Goal: Task Accomplishment & Management: Manage account settings

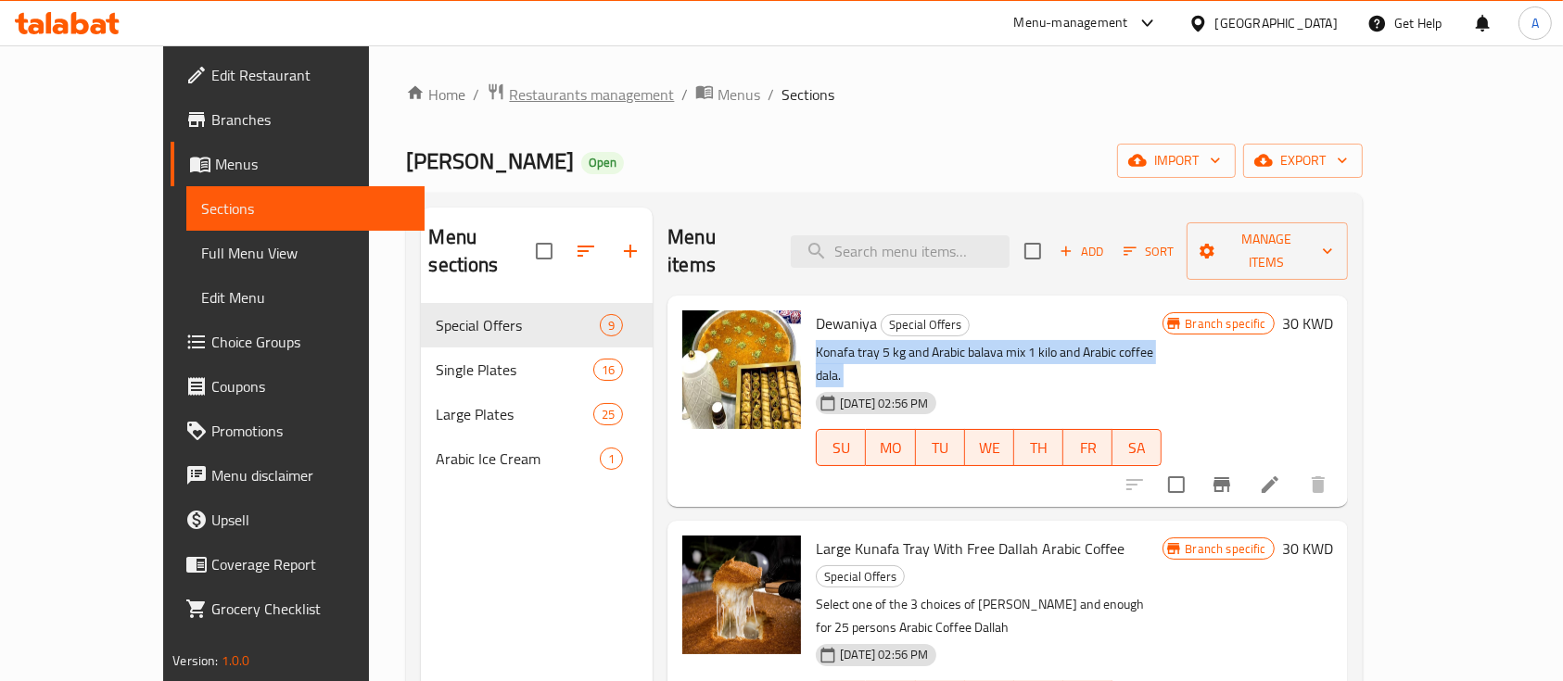
click at [540, 100] on span "Restaurants management" at bounding box center [591, 94] width 165 height 22
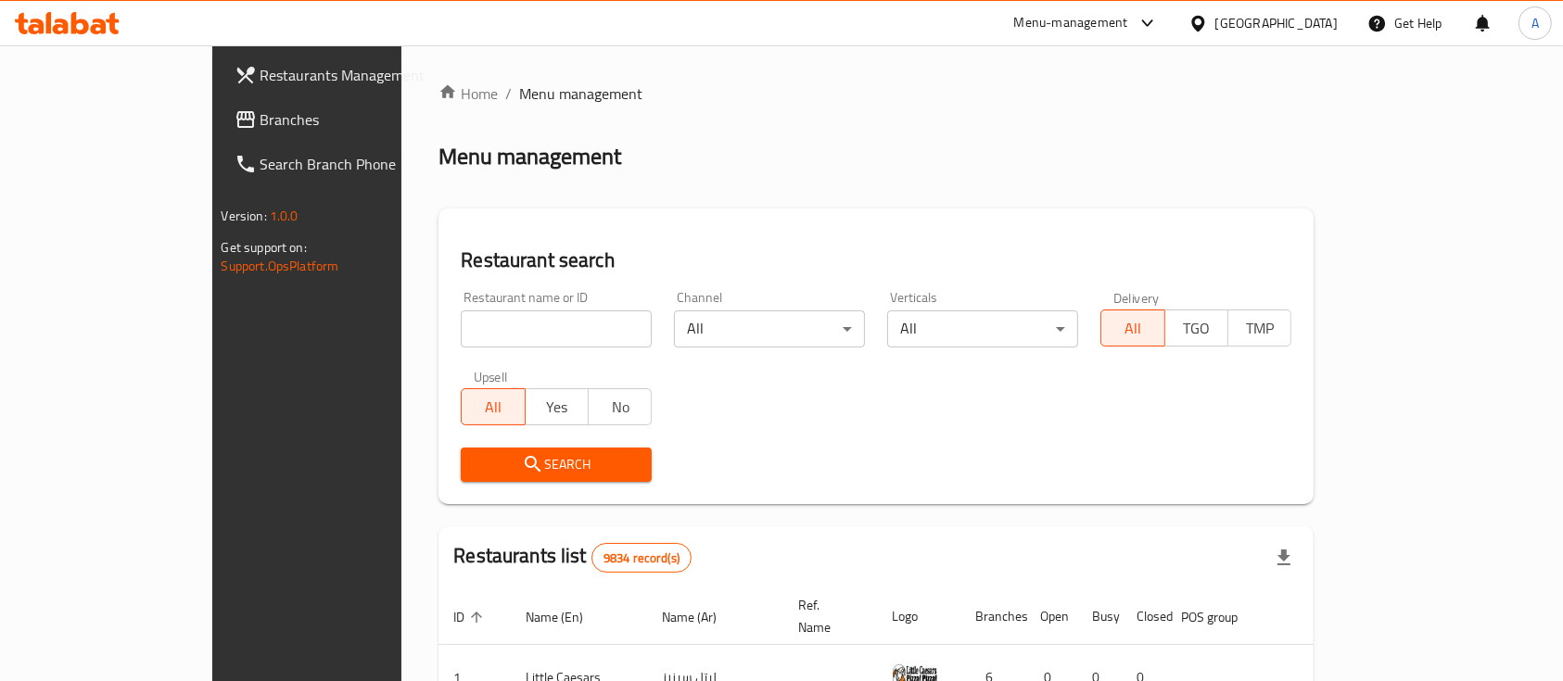
click at [483, 322] on input "search" at bounding box center [556, 329] width 191 height 37
type input "kunafa habiba"
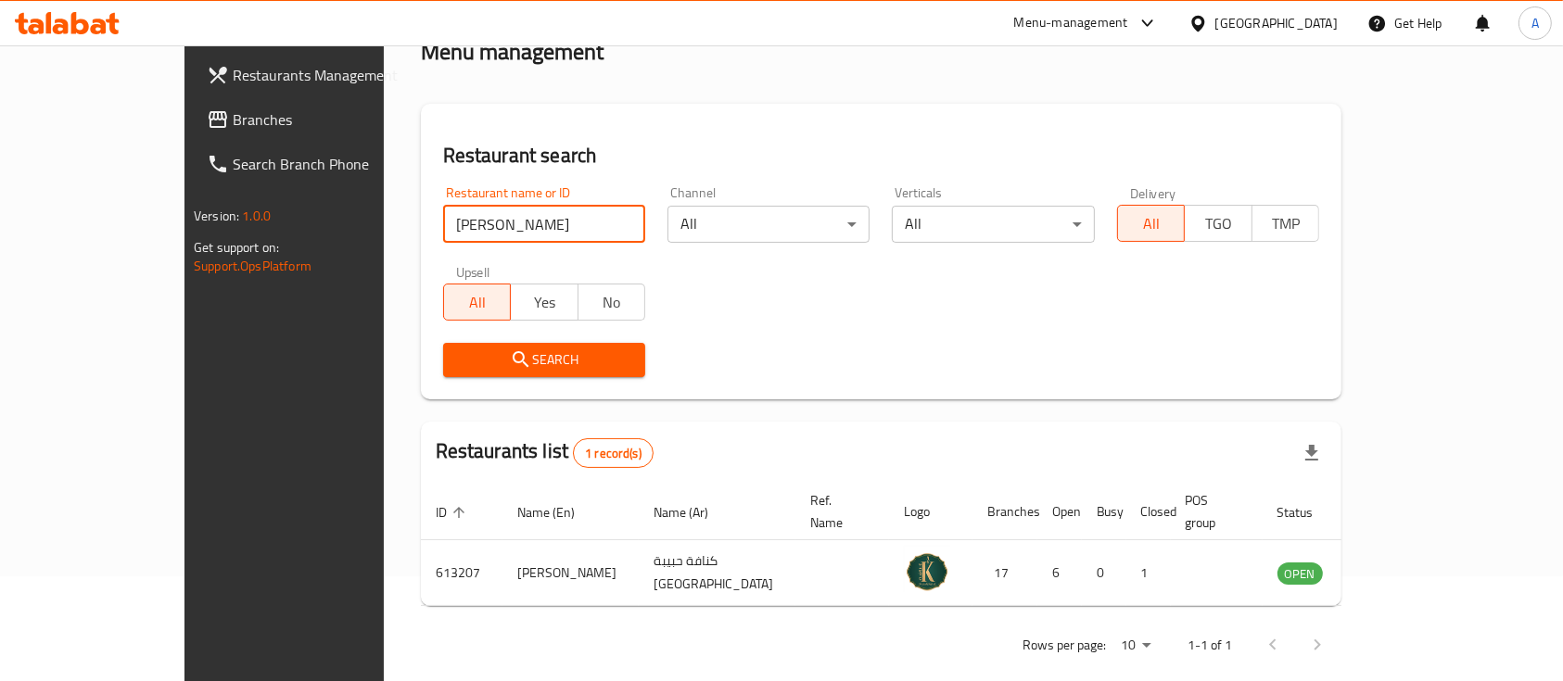
scroll to position [108, 0]
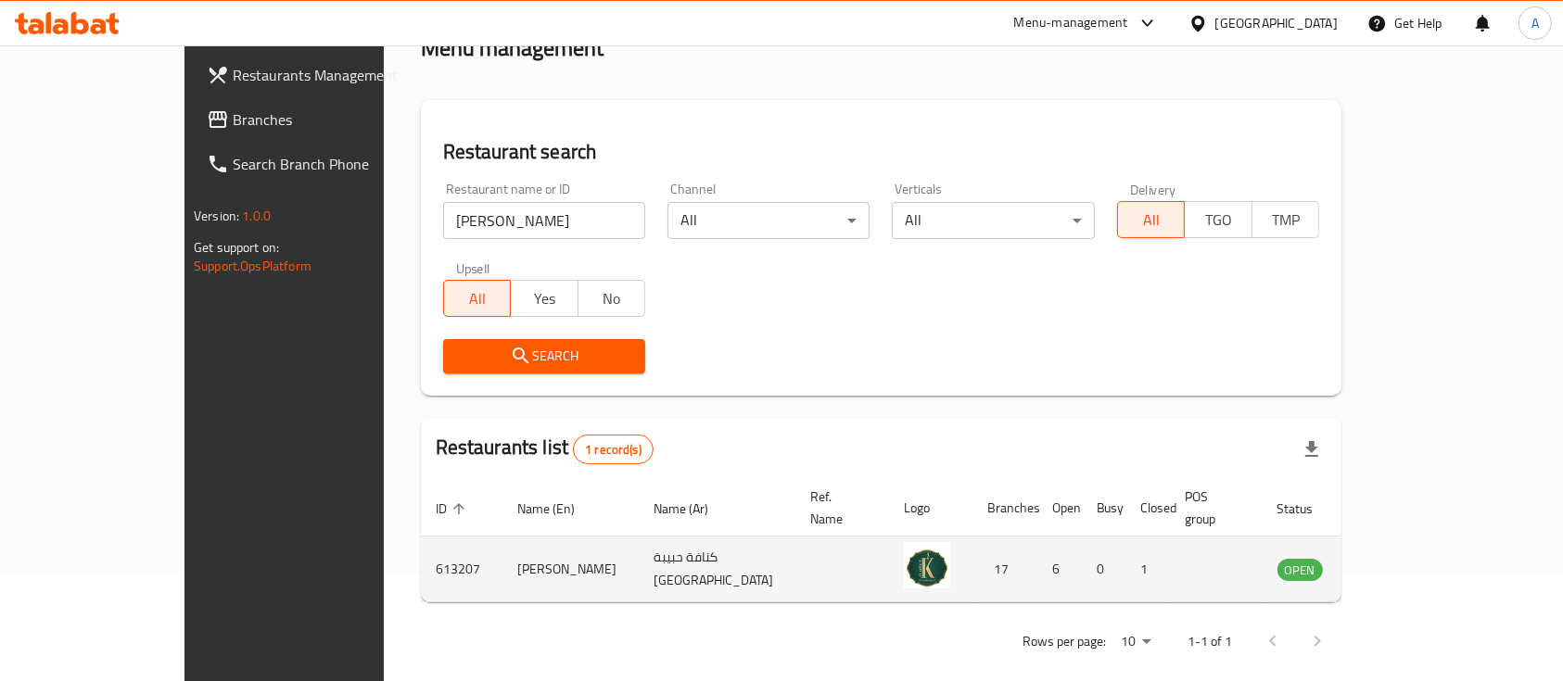
click at [1424, 537] on td "enhanced table" at bounding box center [1392, 570] width 64 height 66
click at [1397, 558] on icon "enhanced table" at bounding box center [1386, 569] width 22 height 22
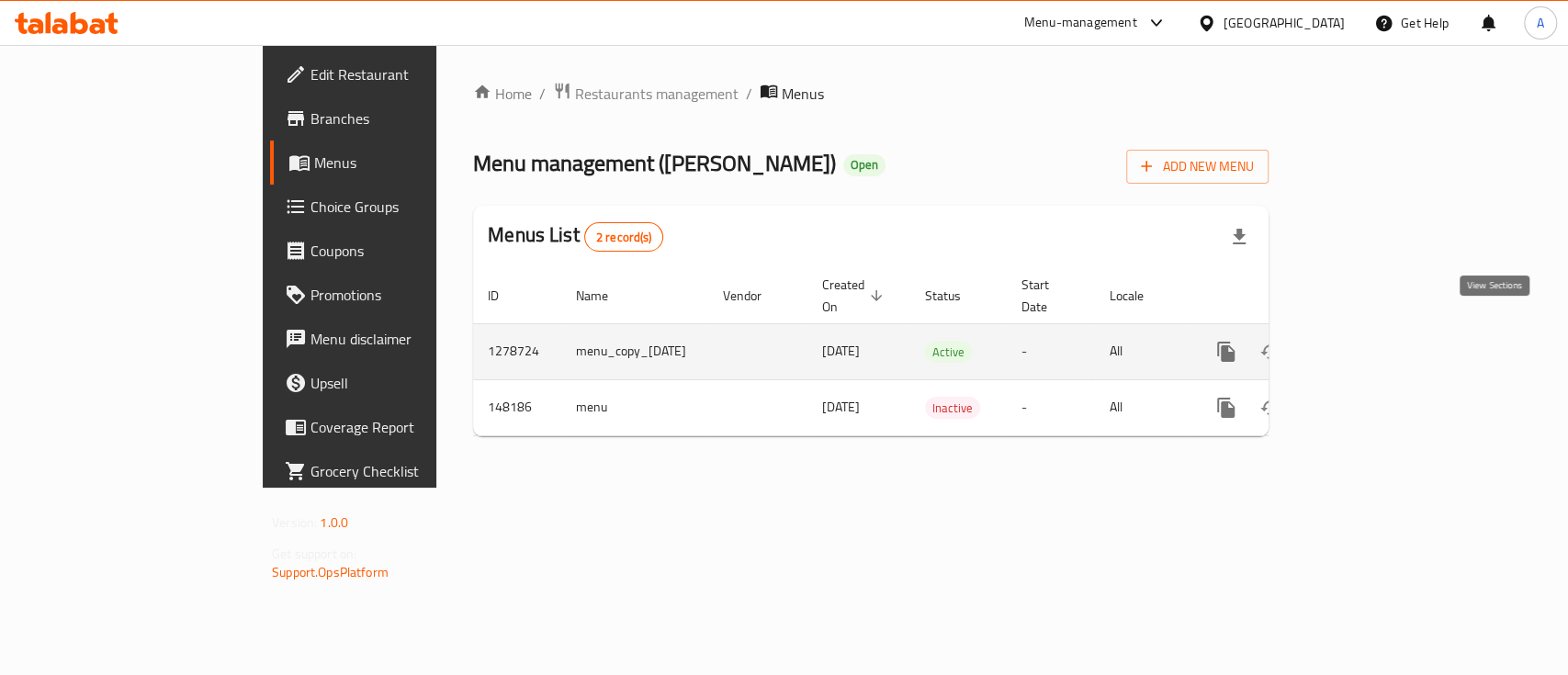
click at [1370, 341] on icon "enhanced table" at bounding box center [1359, 352] width 22 height 22
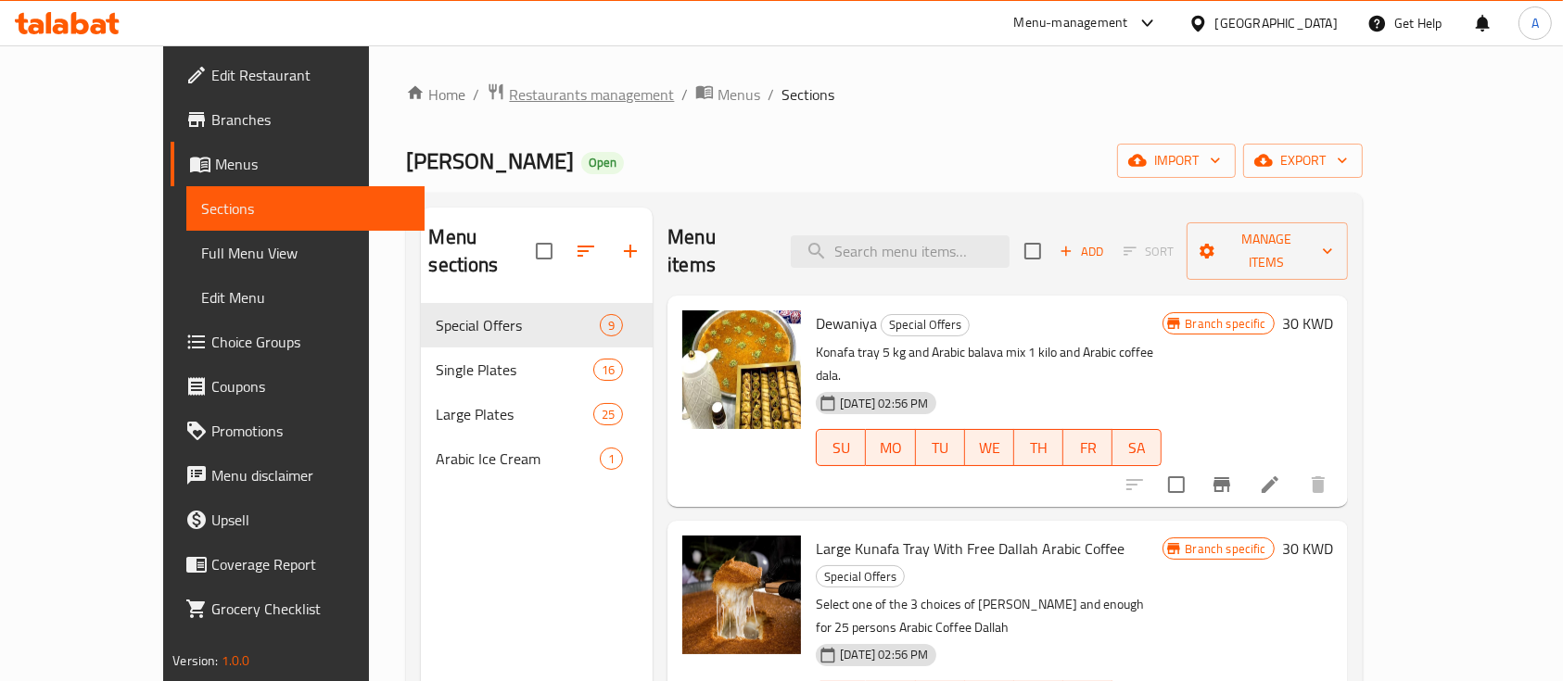
click at [509, 101] on span "Restaurants management" at bounding box center [591, 94] width 165 height 22
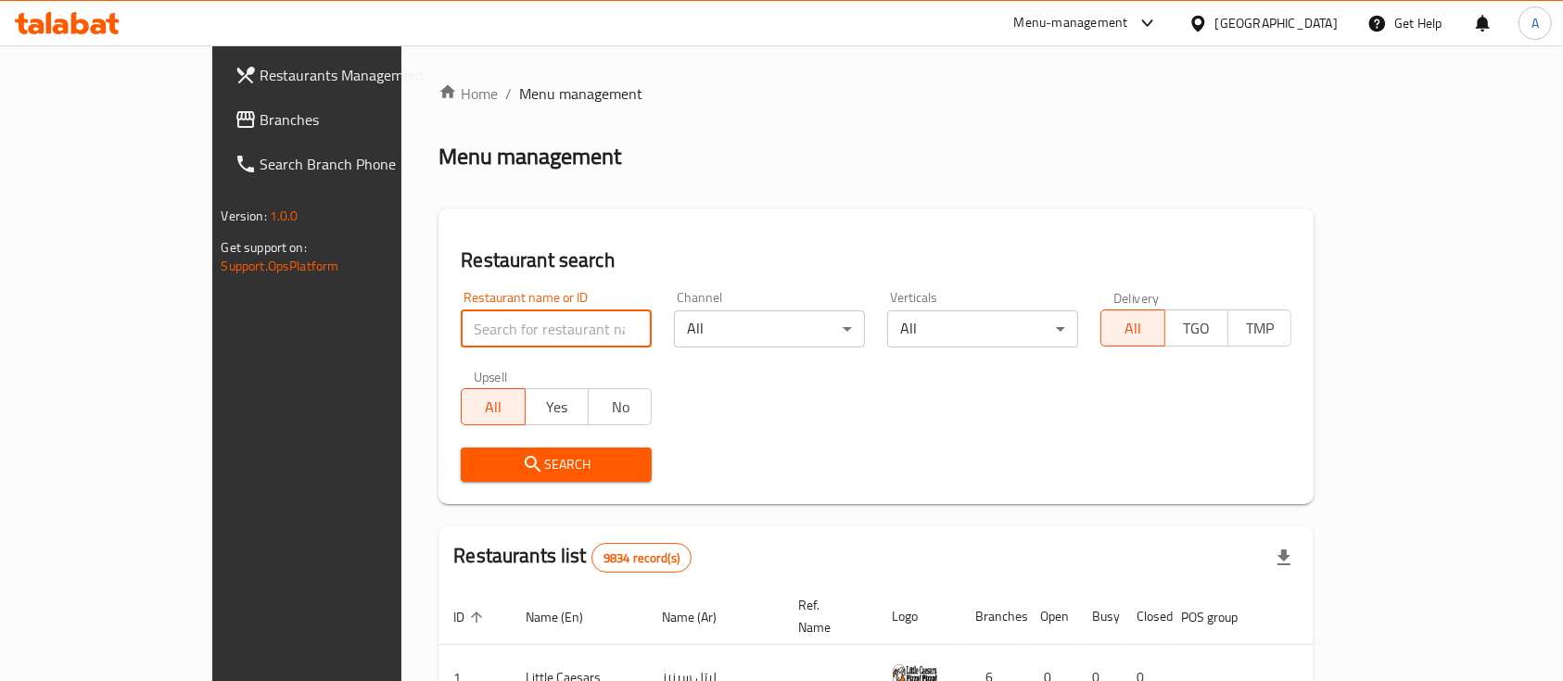
click at [503, 321] on input "search" at bounding box center [556, 329] width 191 height 37
type input "bake shop"
click button "Search" at bounding box center [556, 465] width 191 height 34
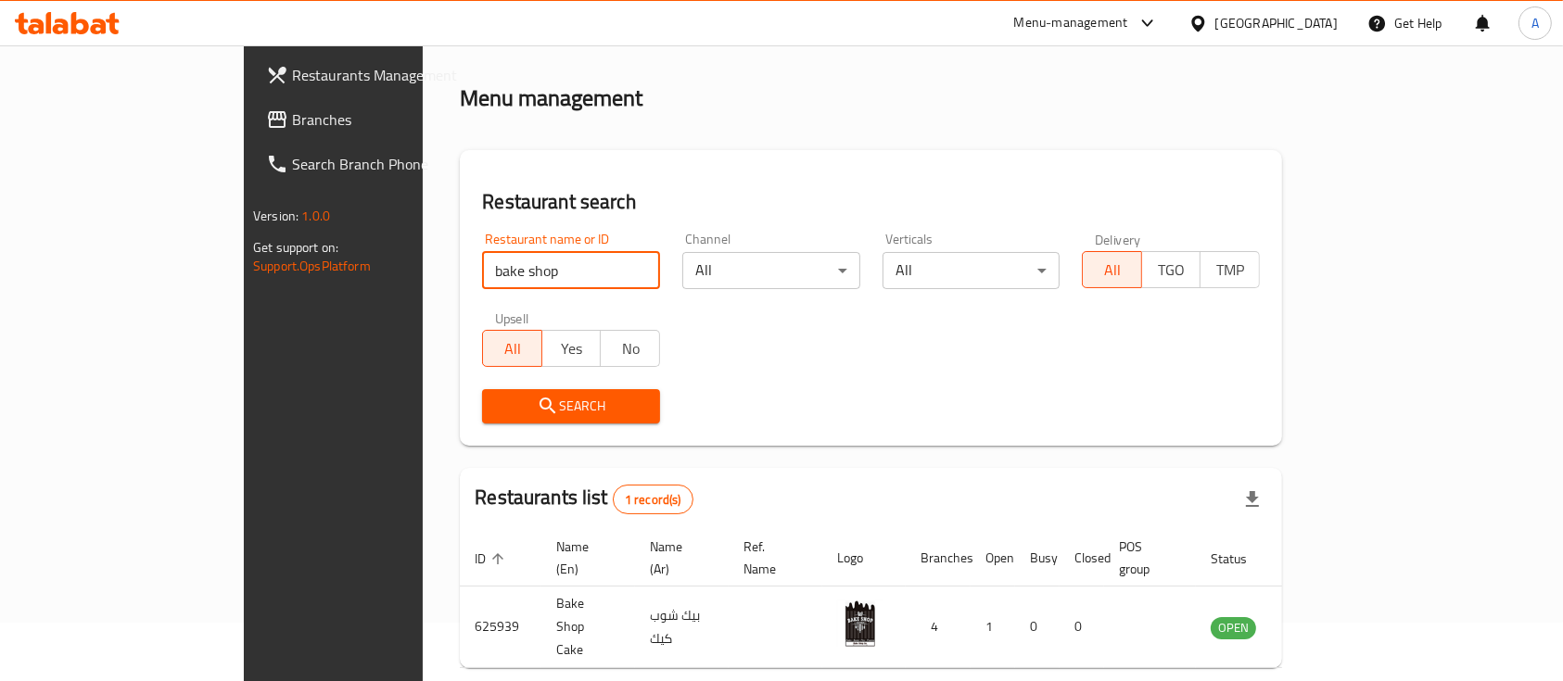
scroll to position [108, 0]
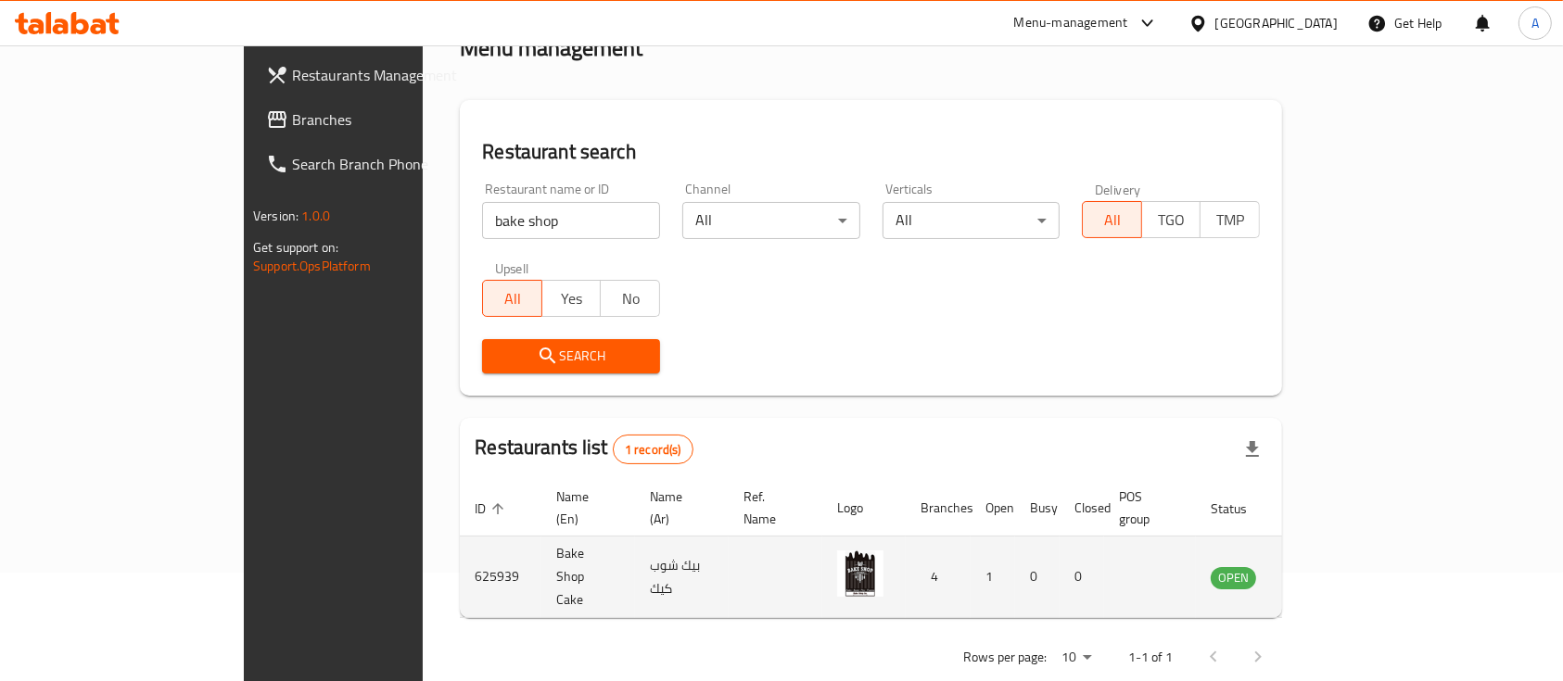
click at [1357, 541] on td "enhanced table" at bounding box center [1325, 578] width 64 height 82
click at [1329, 570] on icon "enhanced table" at bounding box center [1319, 578] width 20 height 16
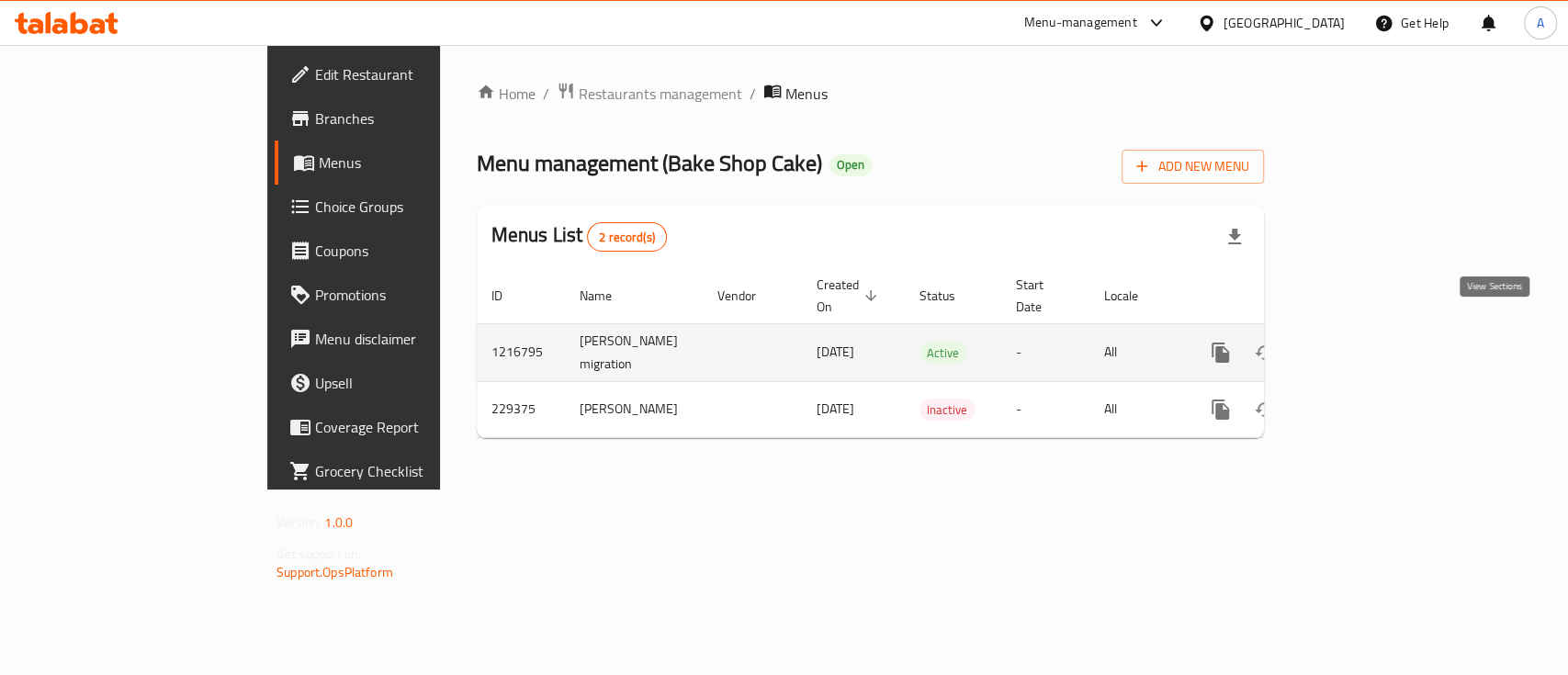
click at [1365, 342] on icon "enhanced table" at bounding box center [1353, 353] width 22 height 22
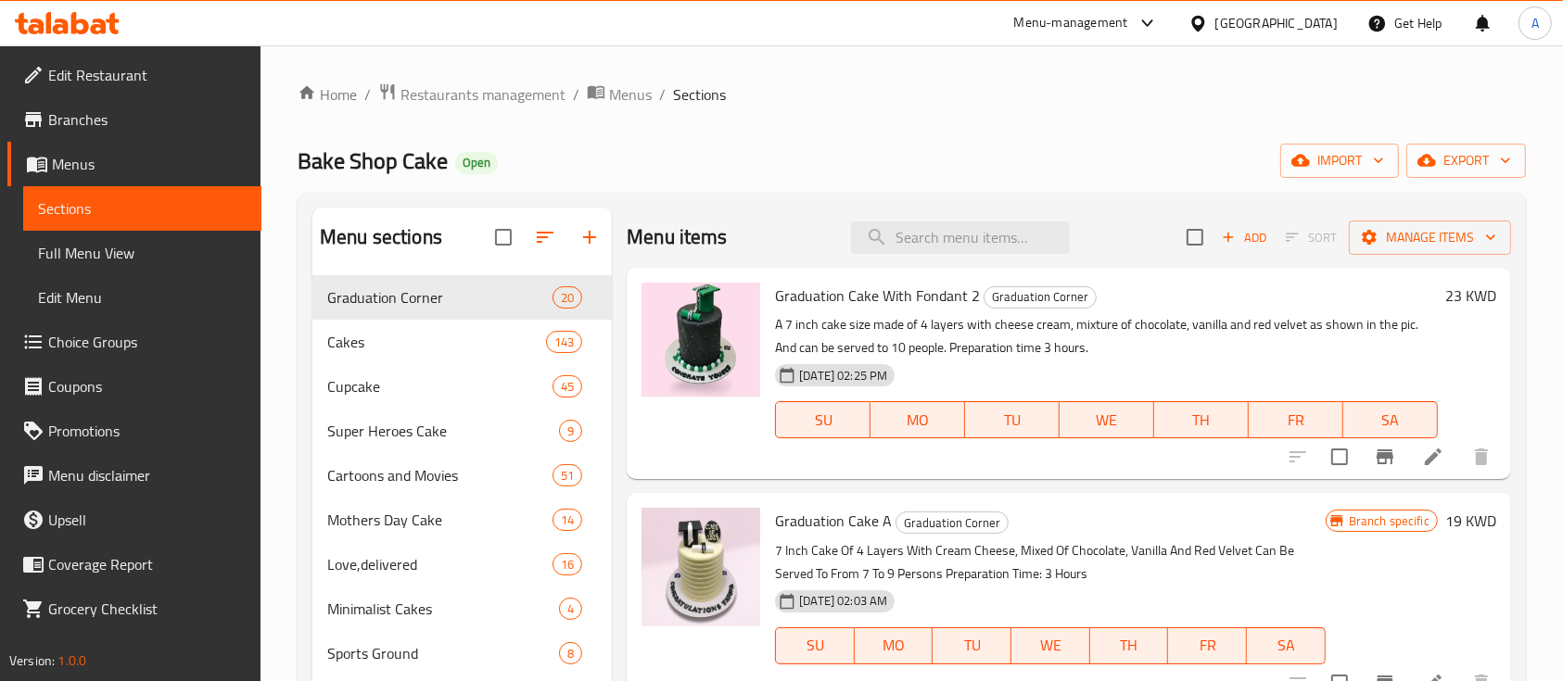
click at [156, 130] on span "Branches" at bounding box center [147, 119] width 198 height 22
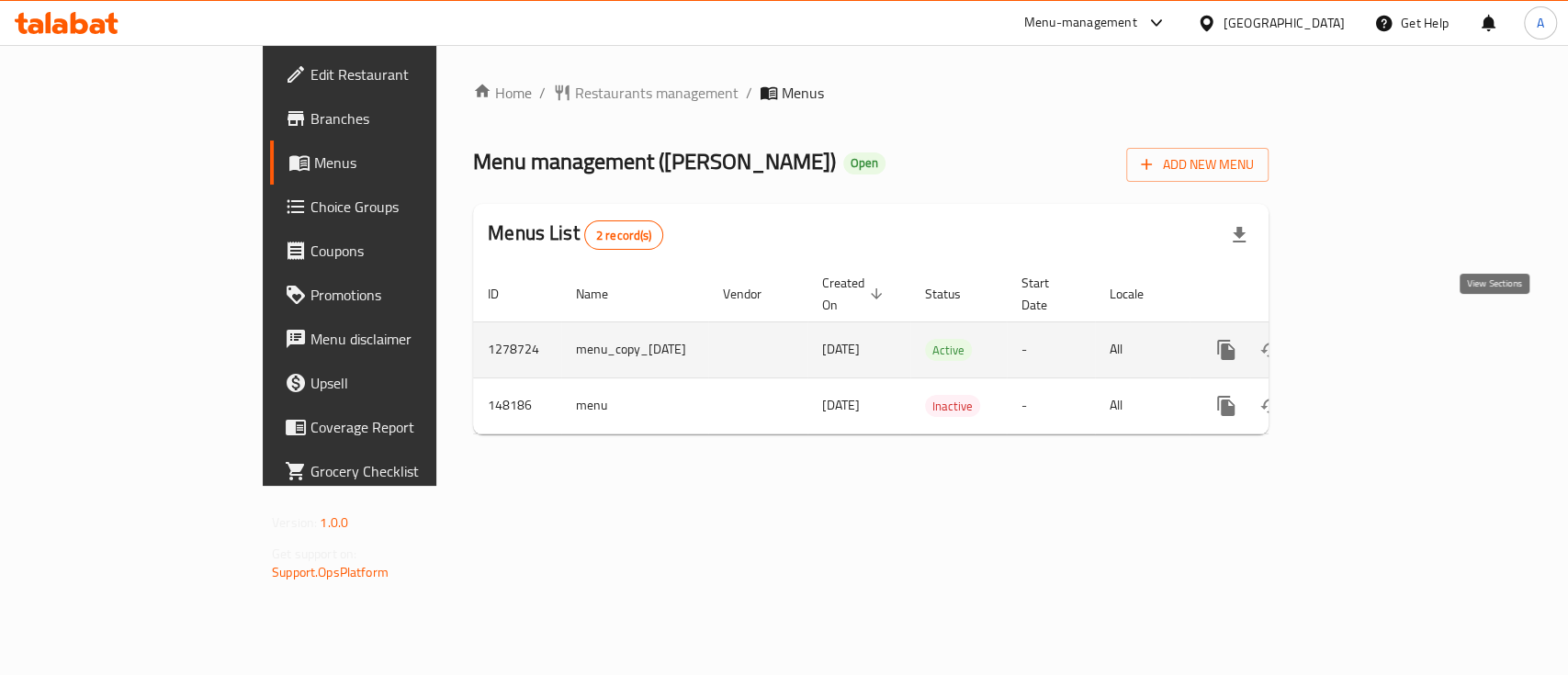
click at [1370, 339] on icon "enhanced table" at bounding box center [1359, 350] width 22 height 22
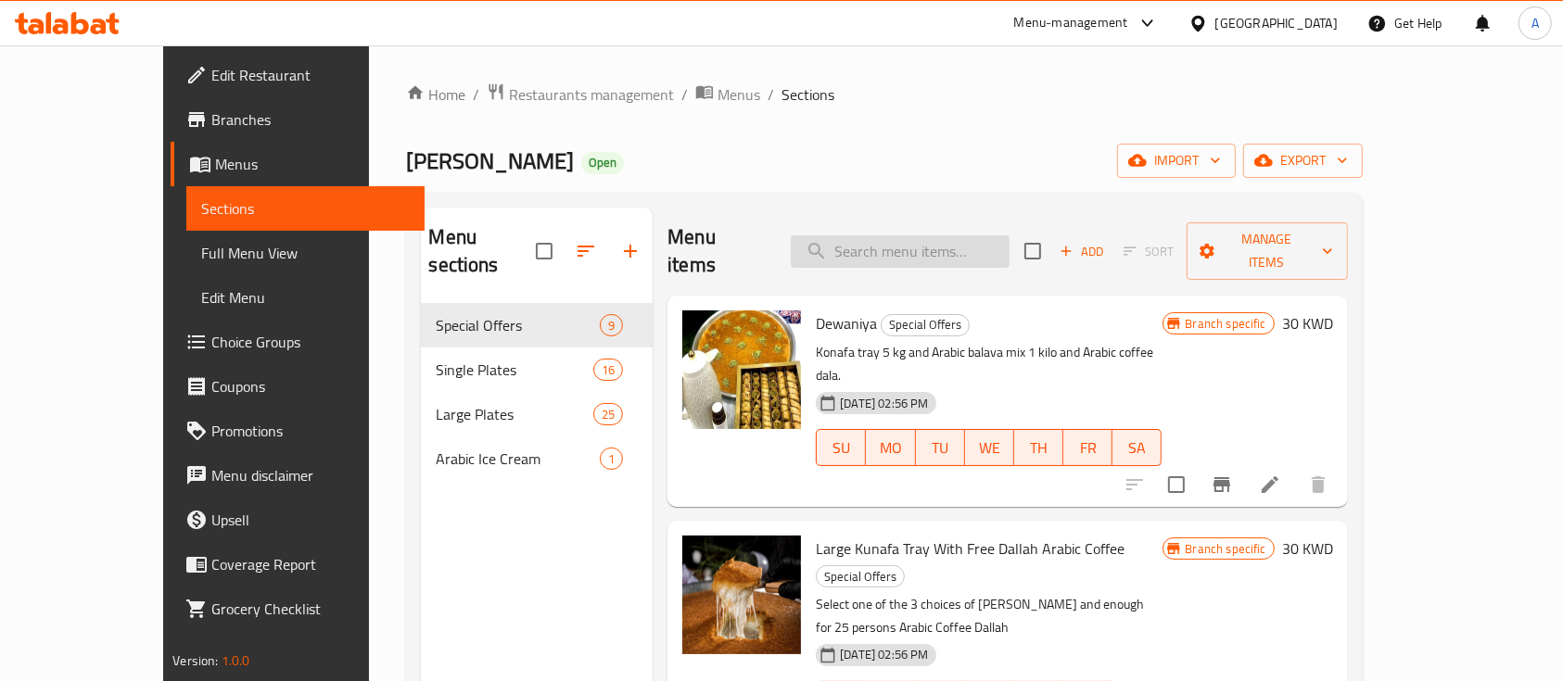
click at [1010, 235] on input "search" at bounding box center [900, 251] width 219 height 32
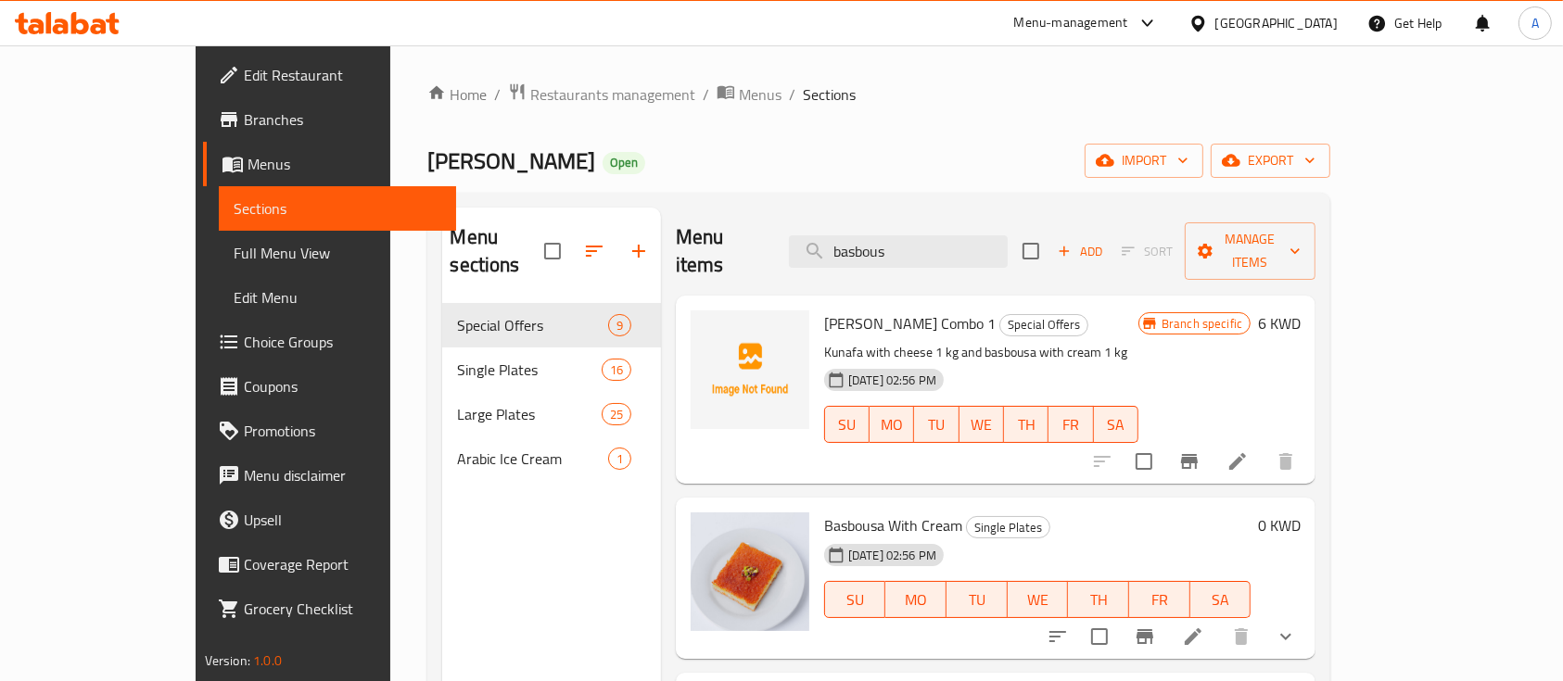
drag, startPoint x: 956, startPoint y: 243, endPoint x: 381, endPoint y: 228, distance: 574.9
click at [517, 234] on div "Menu sections Special Offers 9 Single Plates 16 Large Plates 25 Arabic Ice Crea…" at bounding box center [878, 548] width 873 height 681
type input "a"
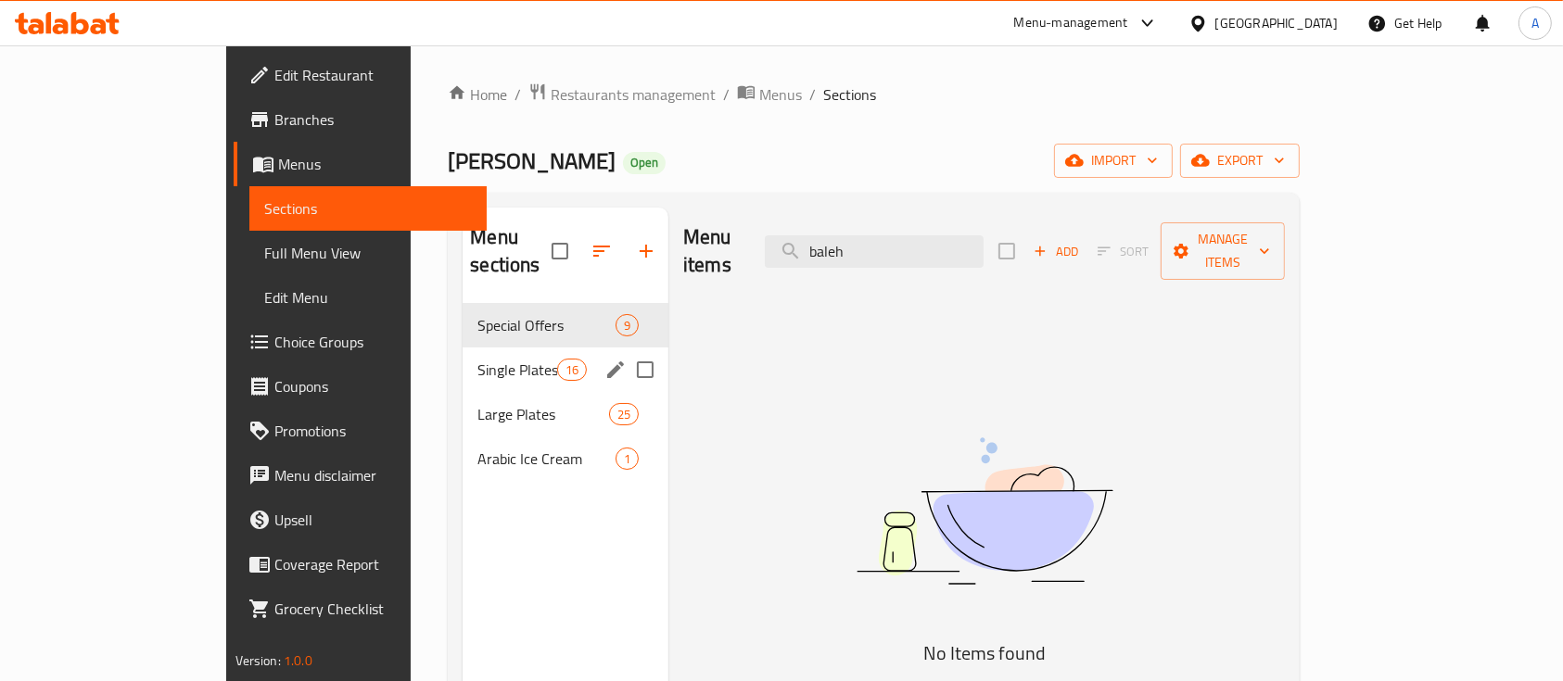
type input "baleh"
click at [463, 348] on div "Single Plates 16" at bounding box center [566, 370] width 206 height 44
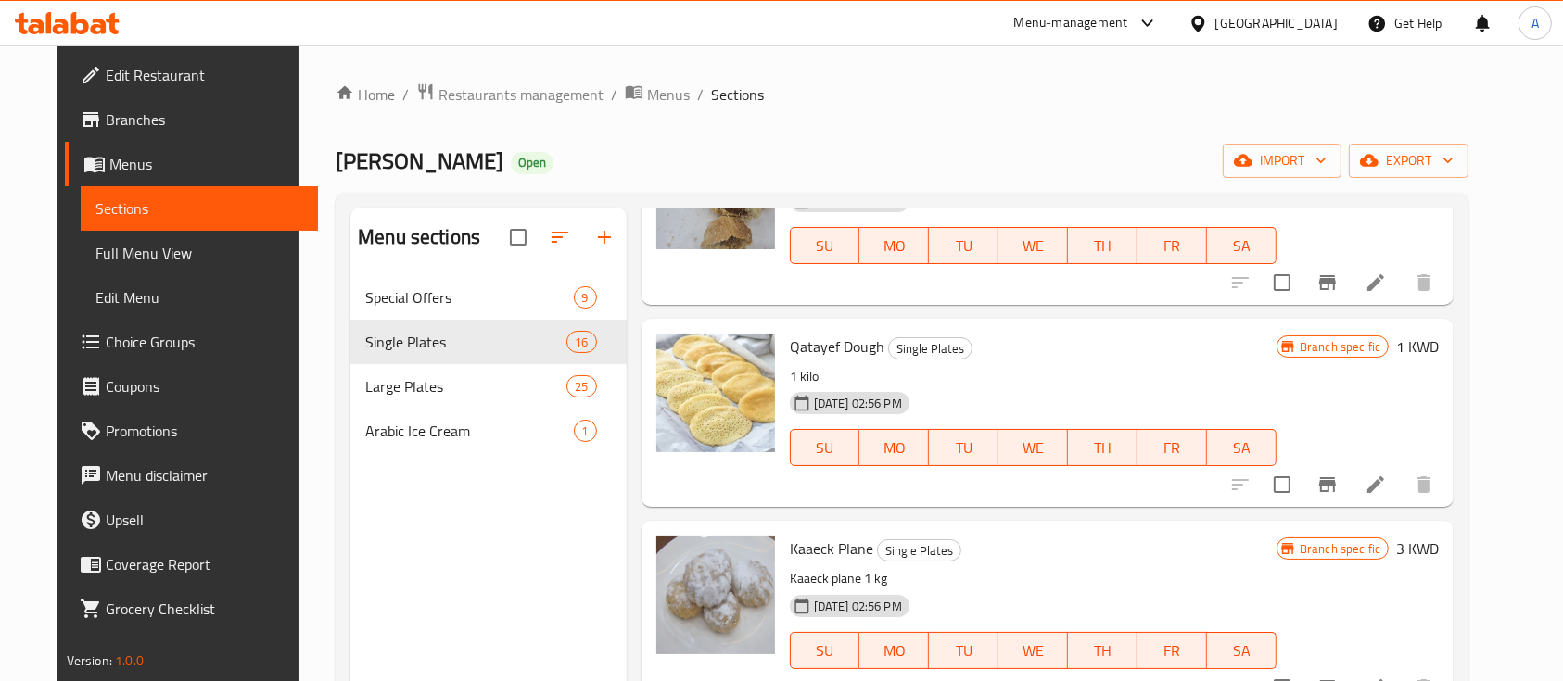
scroll to position [260, 0]
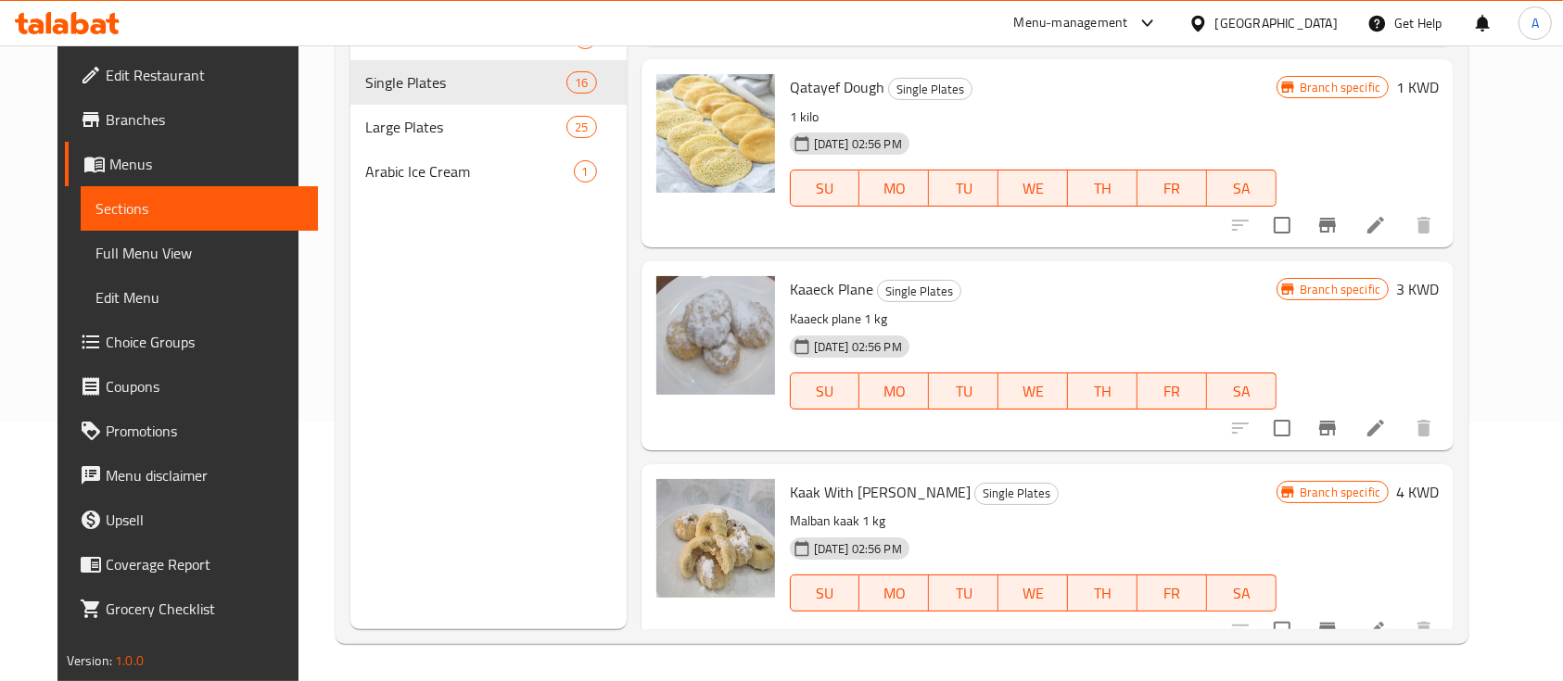
click at [807, 478] on span "Kaak With [PERSON_NAME]" at bounding box center [880, 492] width 181 height 28
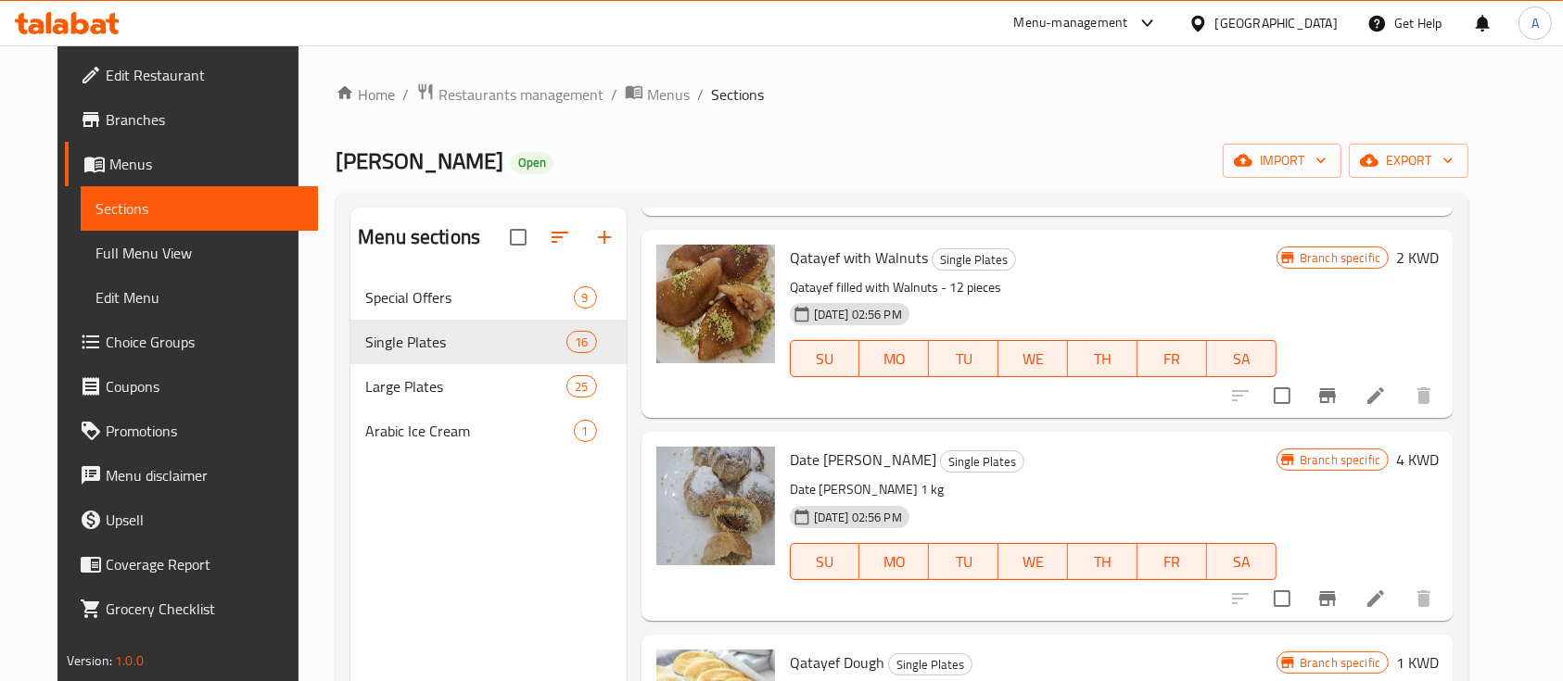
scroll to position [1791, 0]
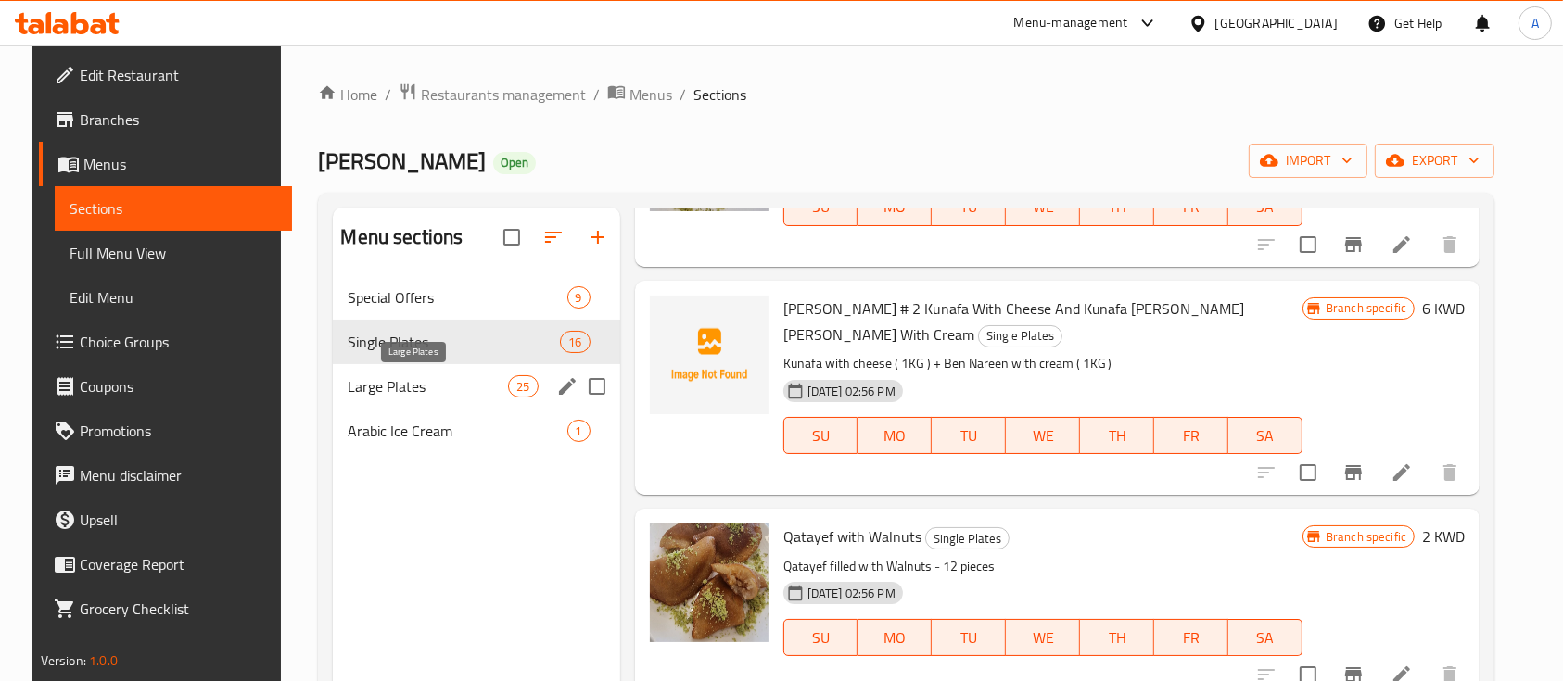
click at [415, 375] on span "Large Plates" at bounding box center [428, 386] width 160 height 22
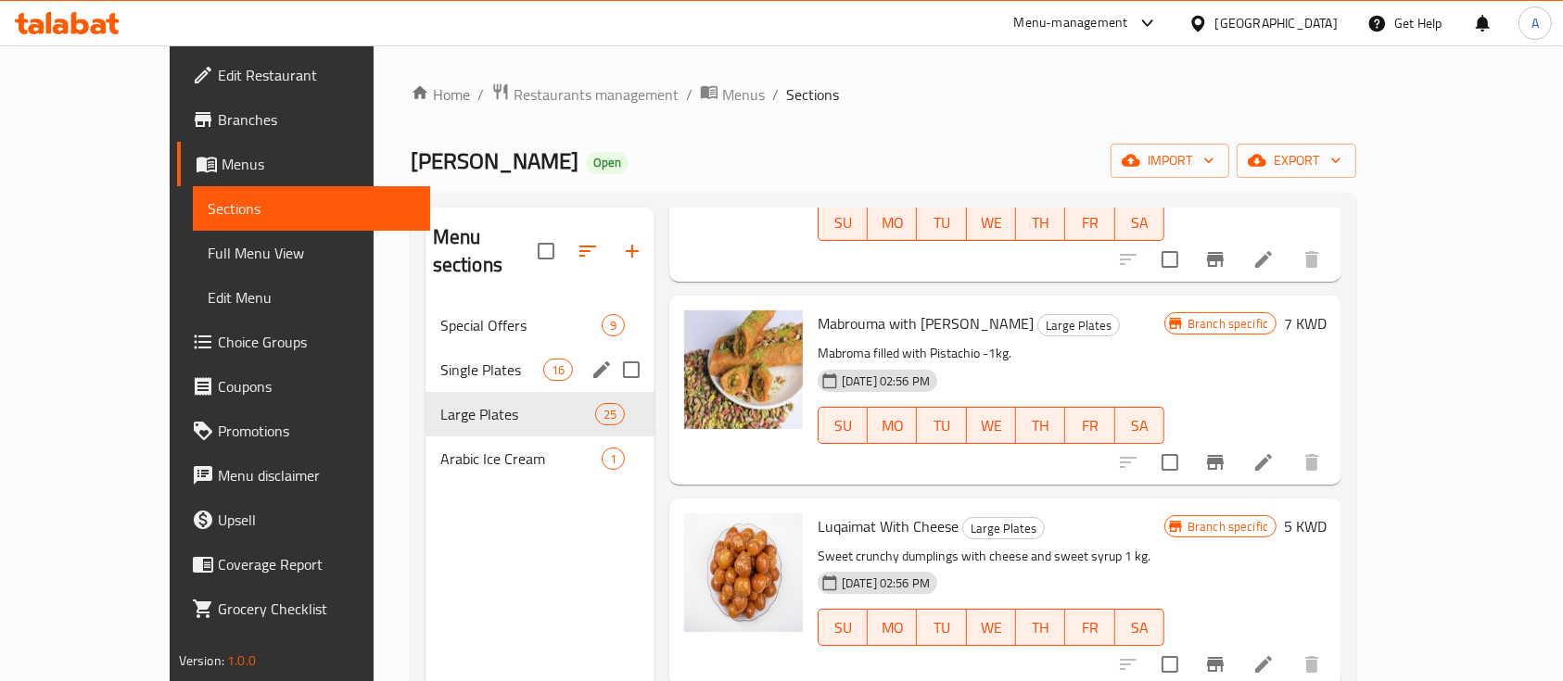
click at [467, 348] on div "Single Plates 16" at bounding box center [540, 370] width 229 height 44
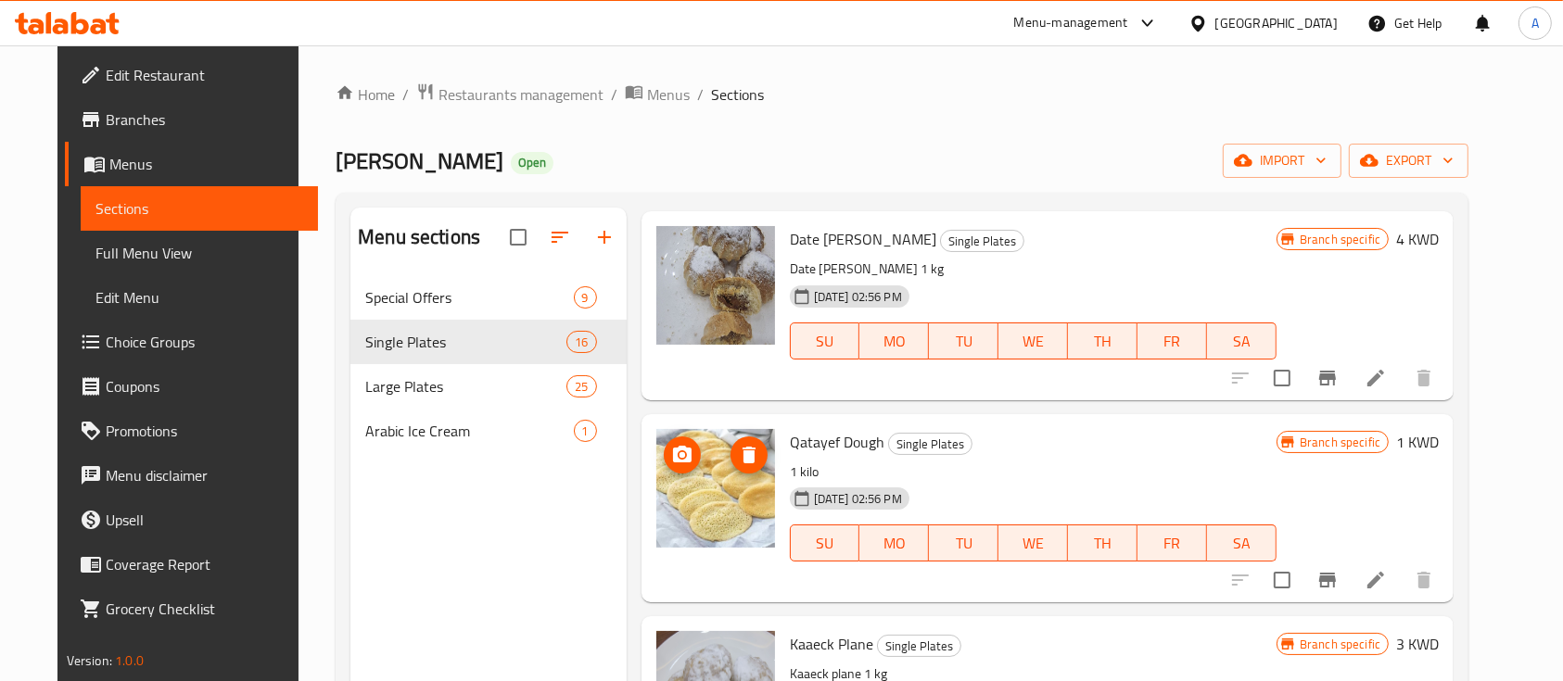
scroll to position [2409, 0]
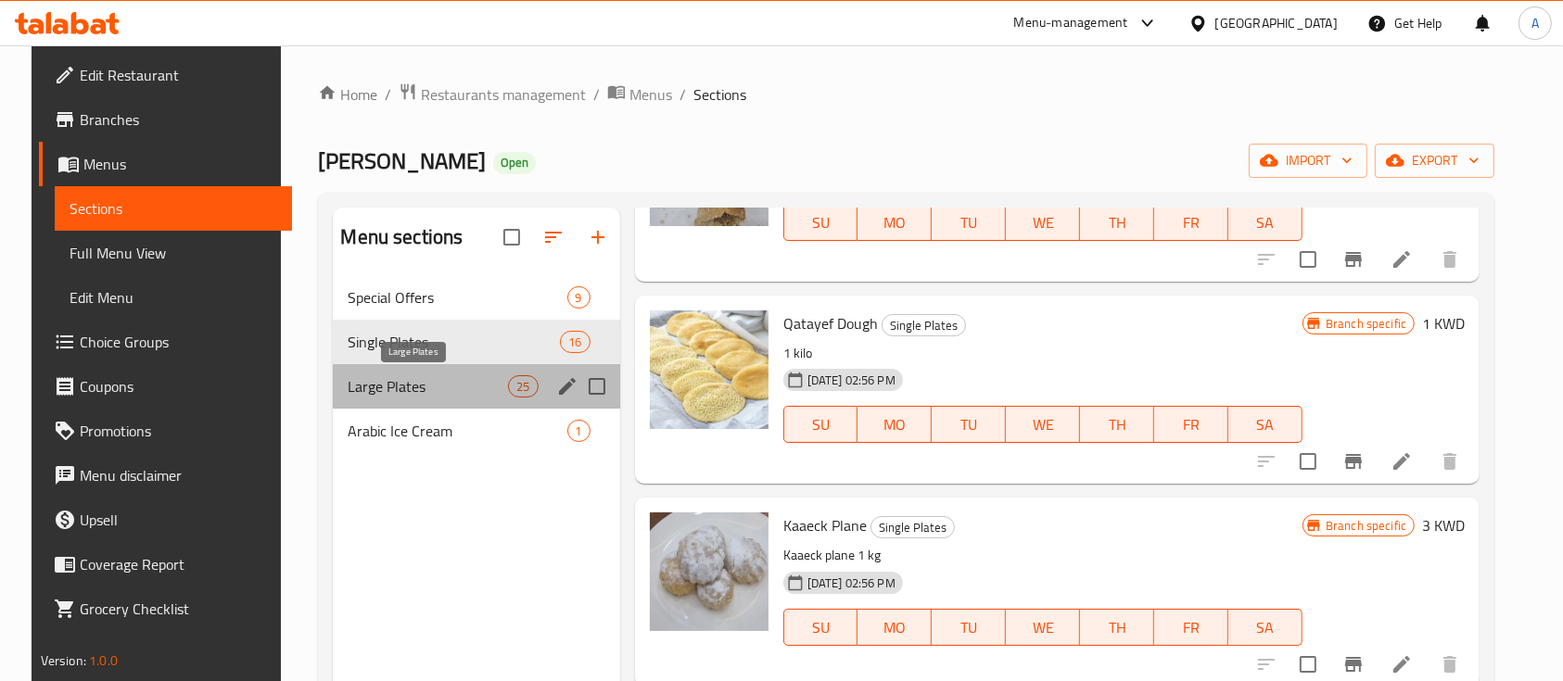
click at [459, 397] on span "Large Plates" at bounding box center [428, 386] width 160 height 22
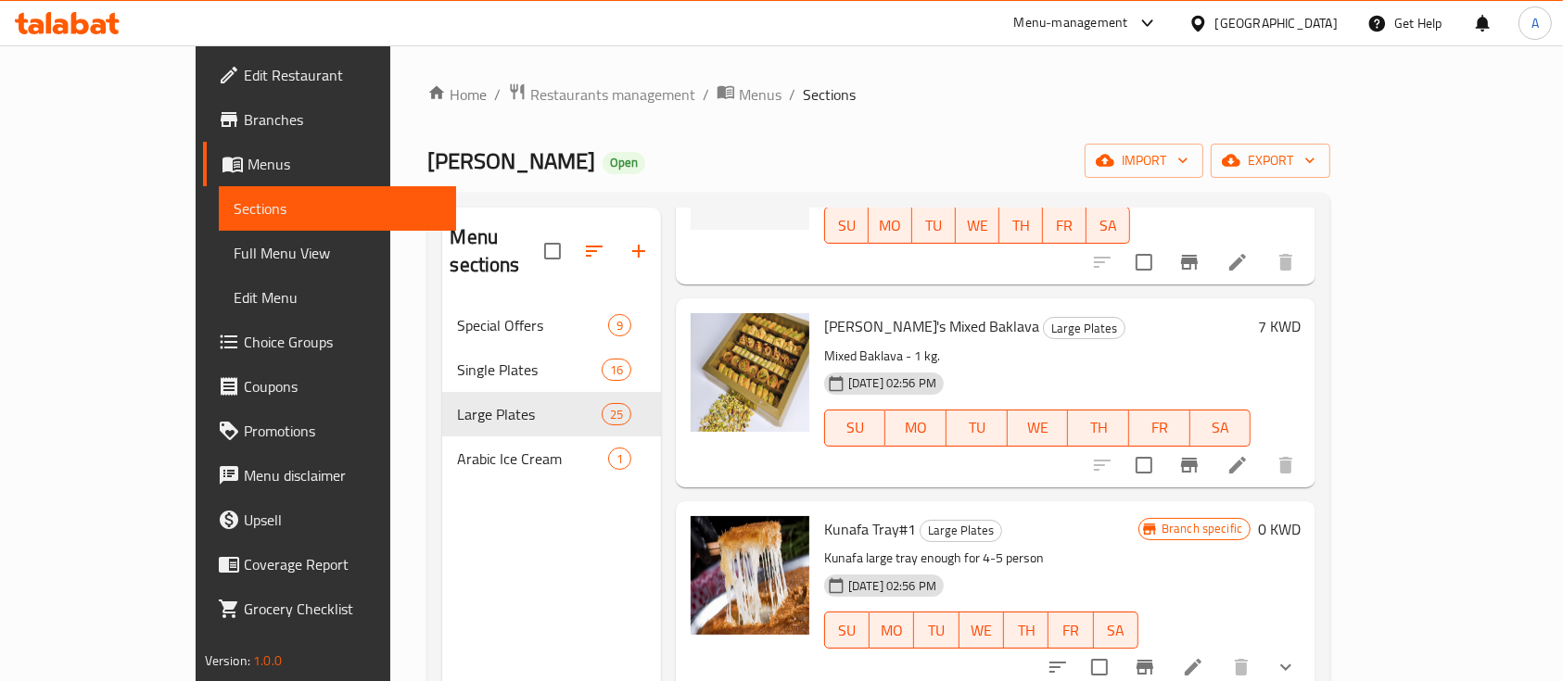
scroll to position [2780, 0]
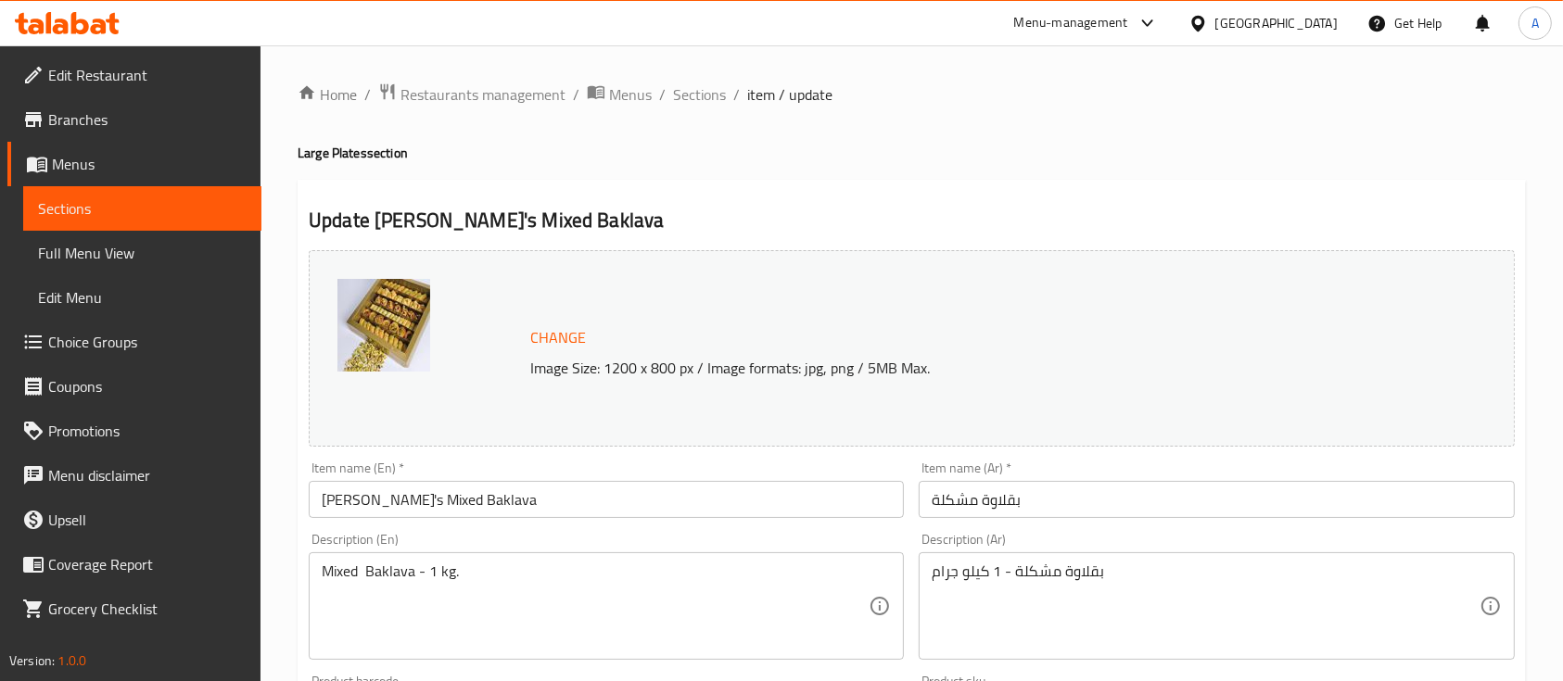
click at [405, 340] on img at bounding box center [383, 325] width 93 height 93
click at [572, 349] on span "Change" at bounding box center [558, 337] width 56 height 27
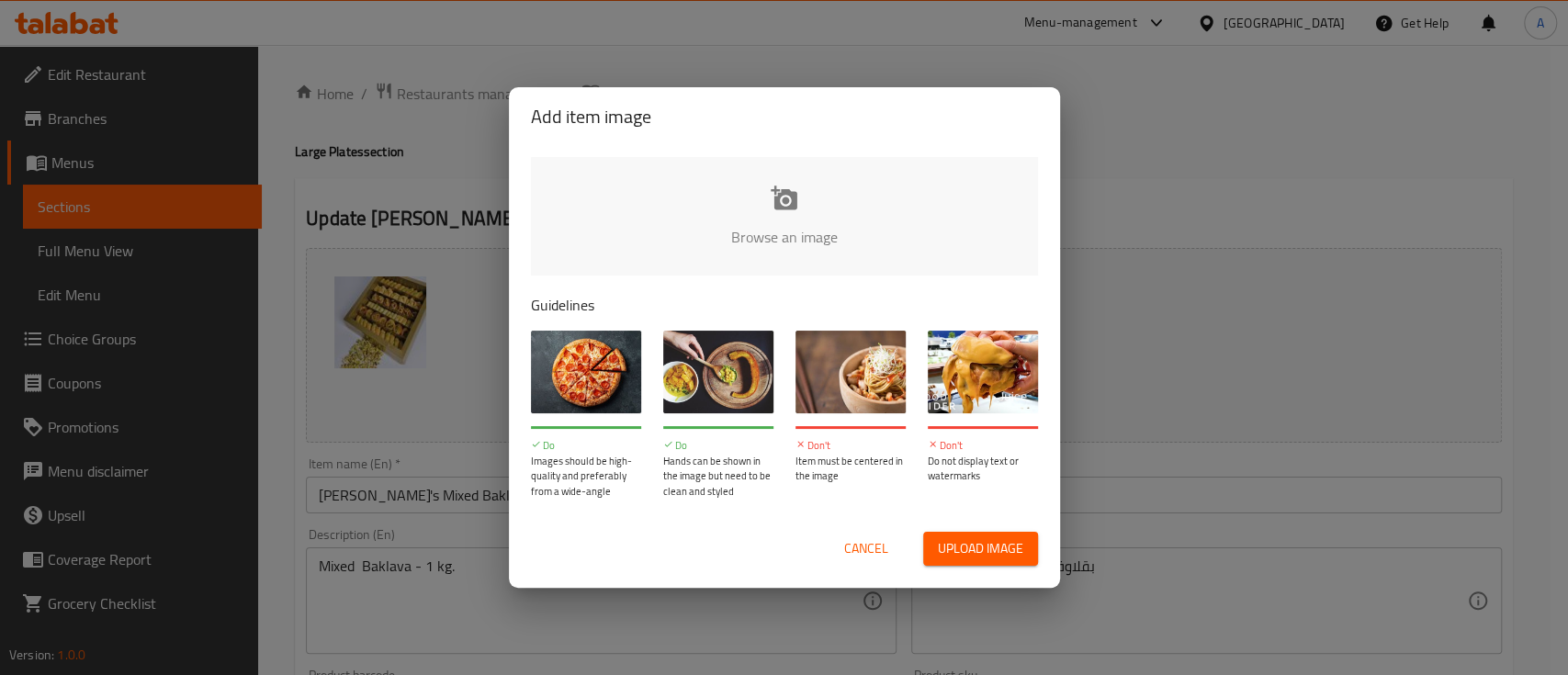
click at [699, 245] on input "file" at bounding box center [1405, 243] width 1749 height 171
type input "C:\fakepath\Screenshot 2025-08-13 161801.png"
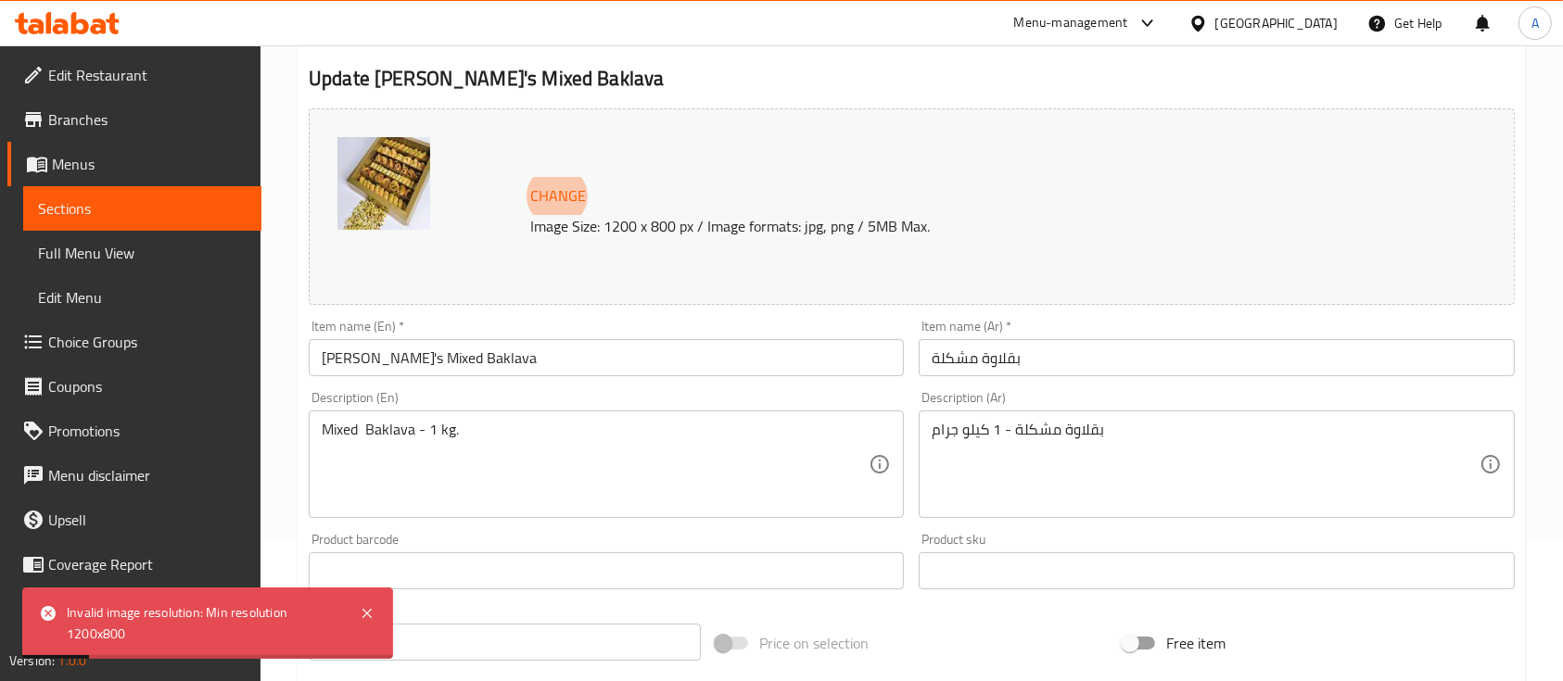
scroll to position [371, 0]
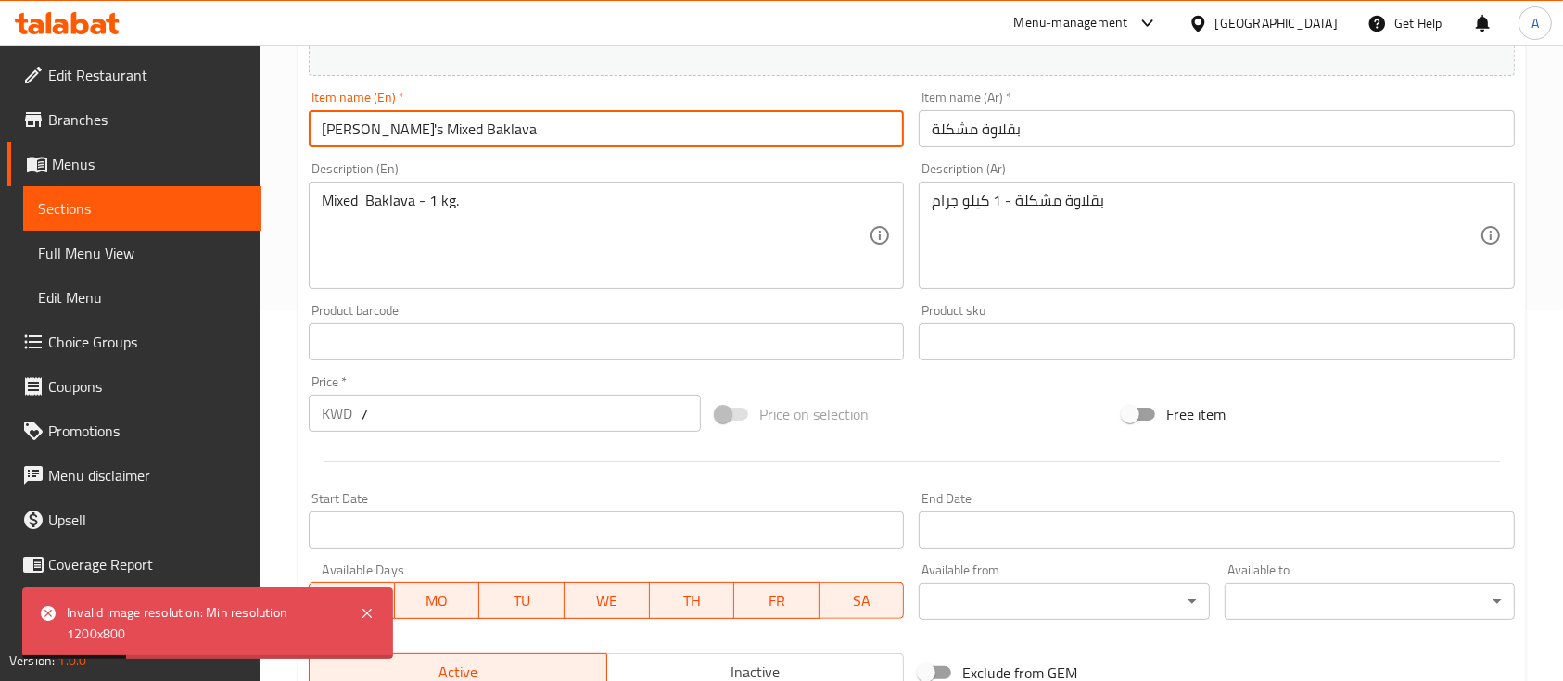
drag, startPoint x: 509, startPoint y: 115, endPoint x: 184, endPoint y: 123, distance: 324.6
click at [184, 123] on div "Edit Restaurant Branches Menus Sections Full Menu View Edit Menu Choice Groups …" at bounding box center [781, 320] width 1563 height 1291
type input "B"
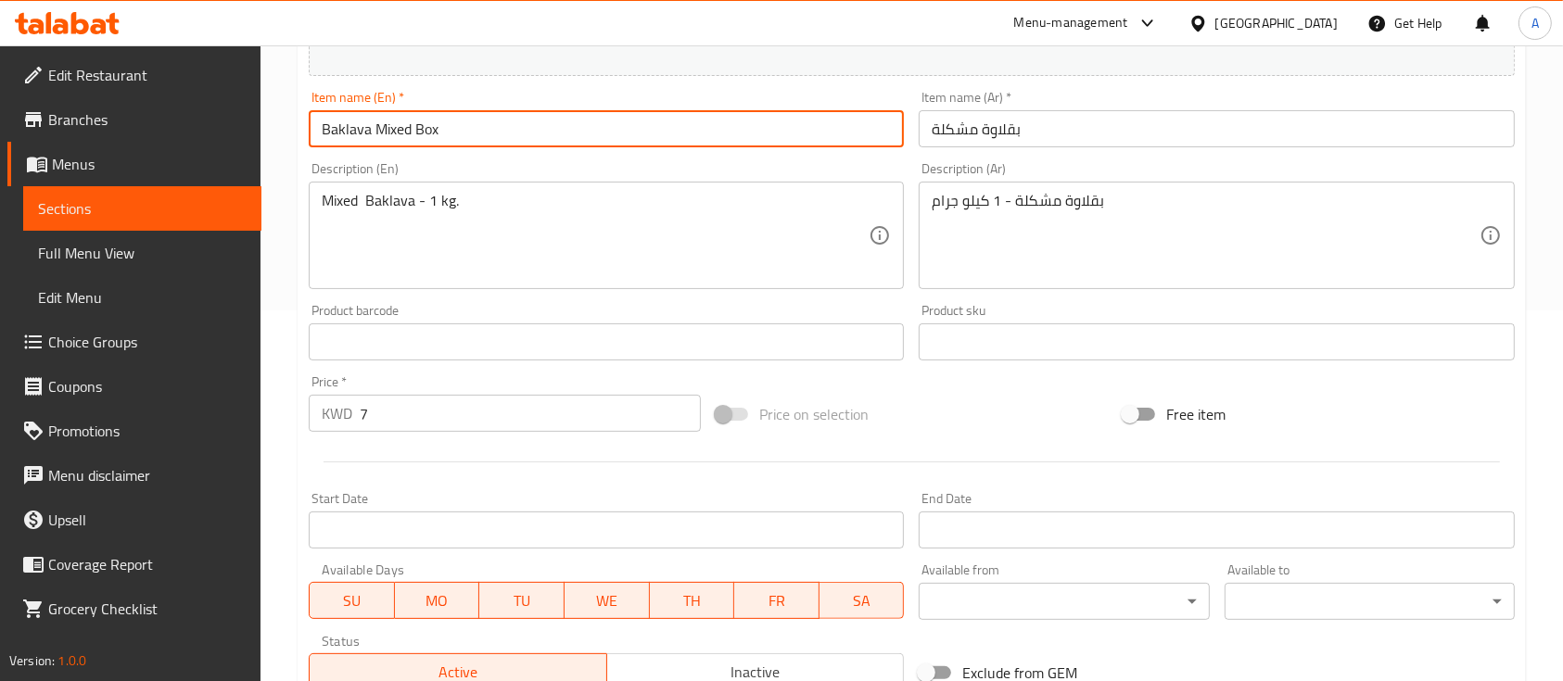
type input "Baklava Mixed Box"
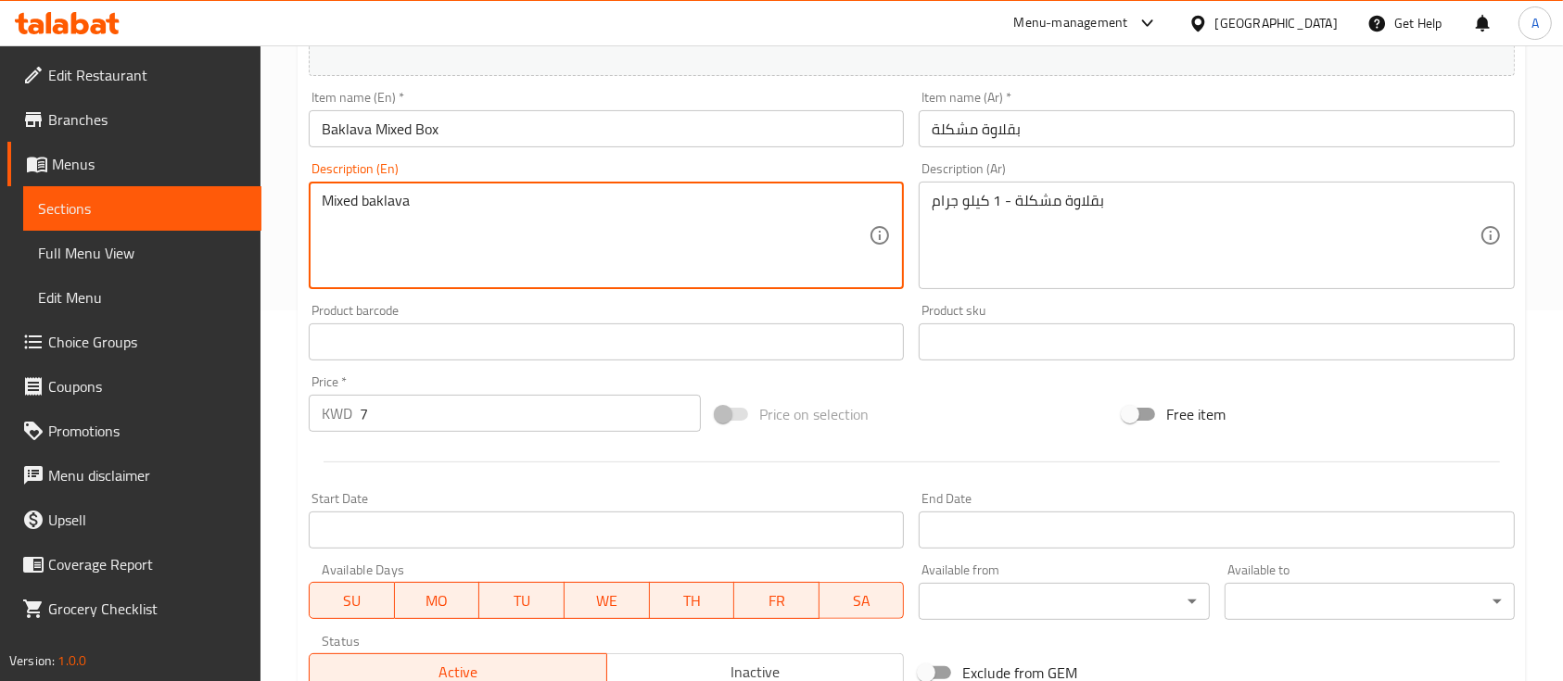
type textarea "Mixed baklava"
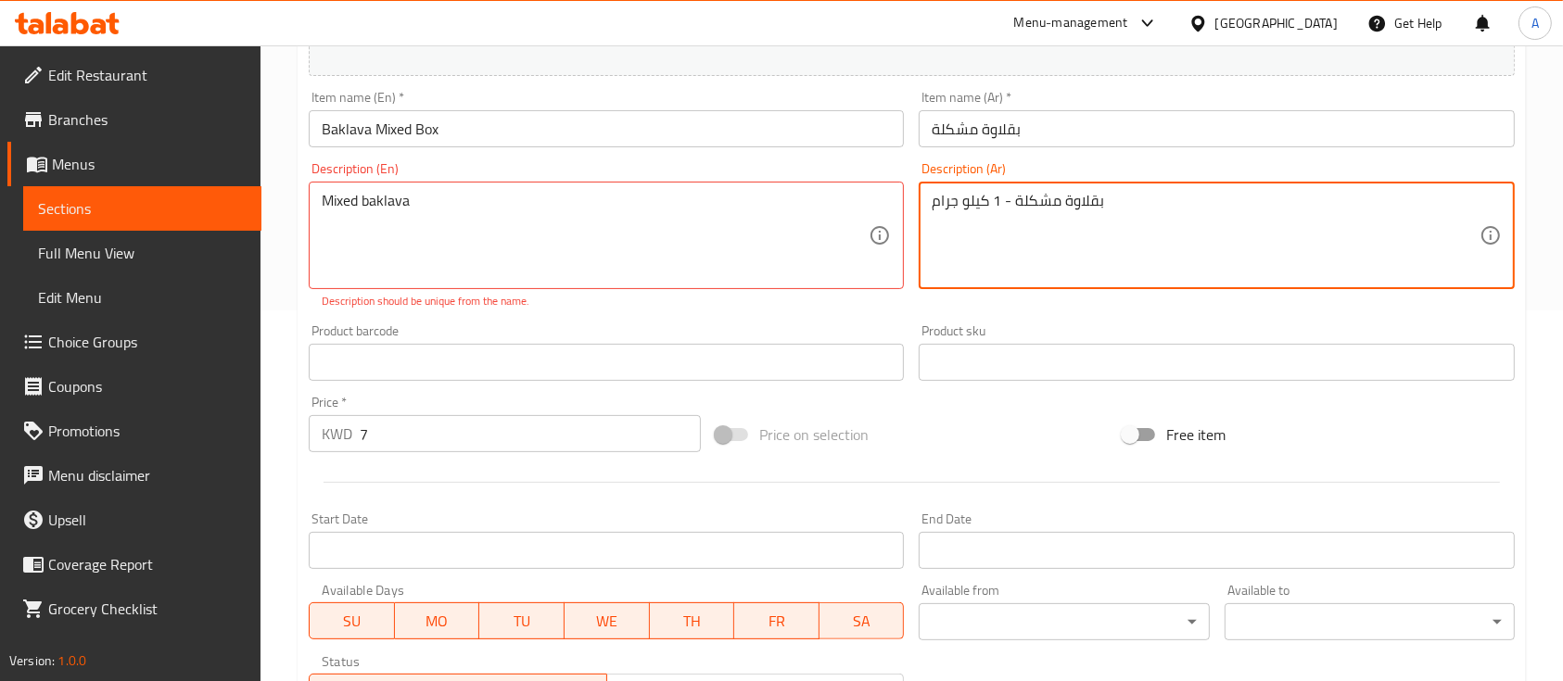
drag, startPoint x: 1010, startPoint y: 199, endPoint x: 774, endPoint y: 211, distance: 236.7
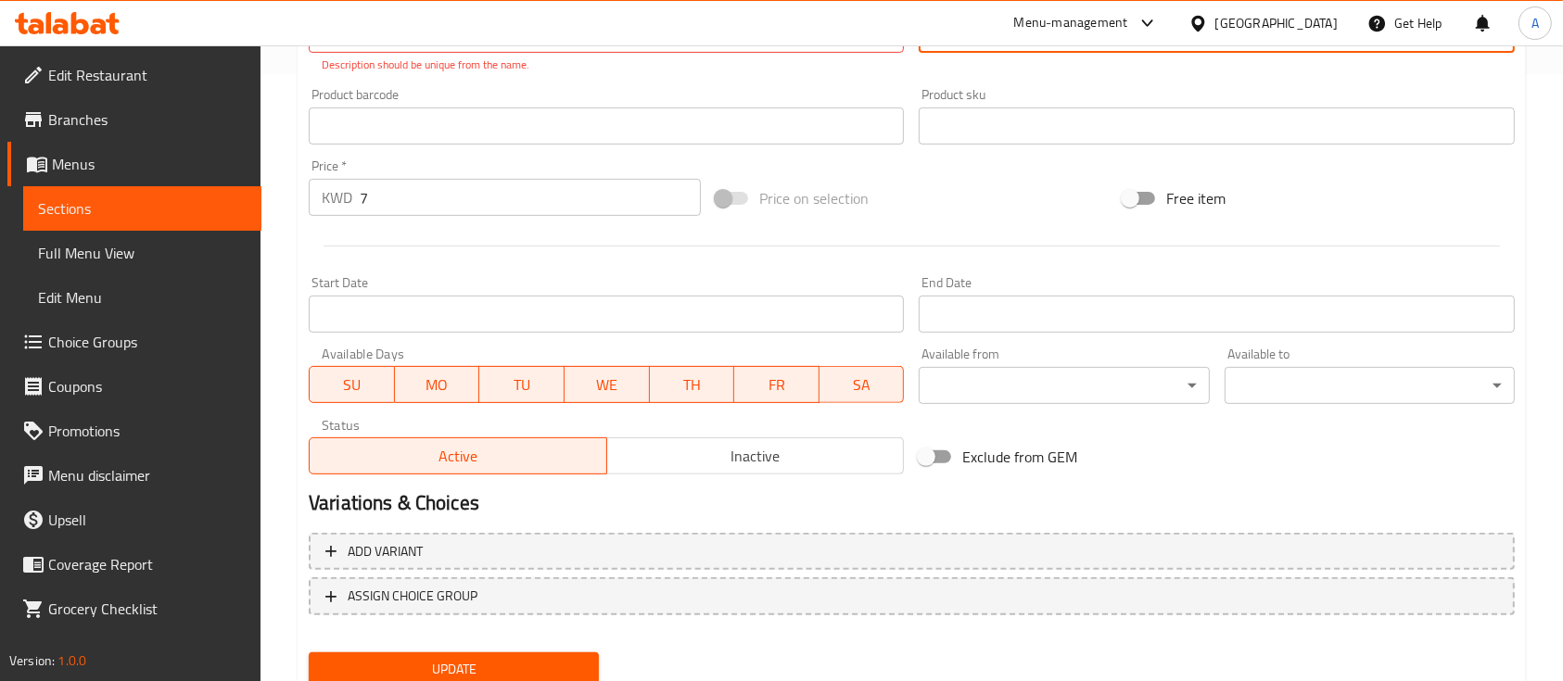
scroll to position [675, 0]
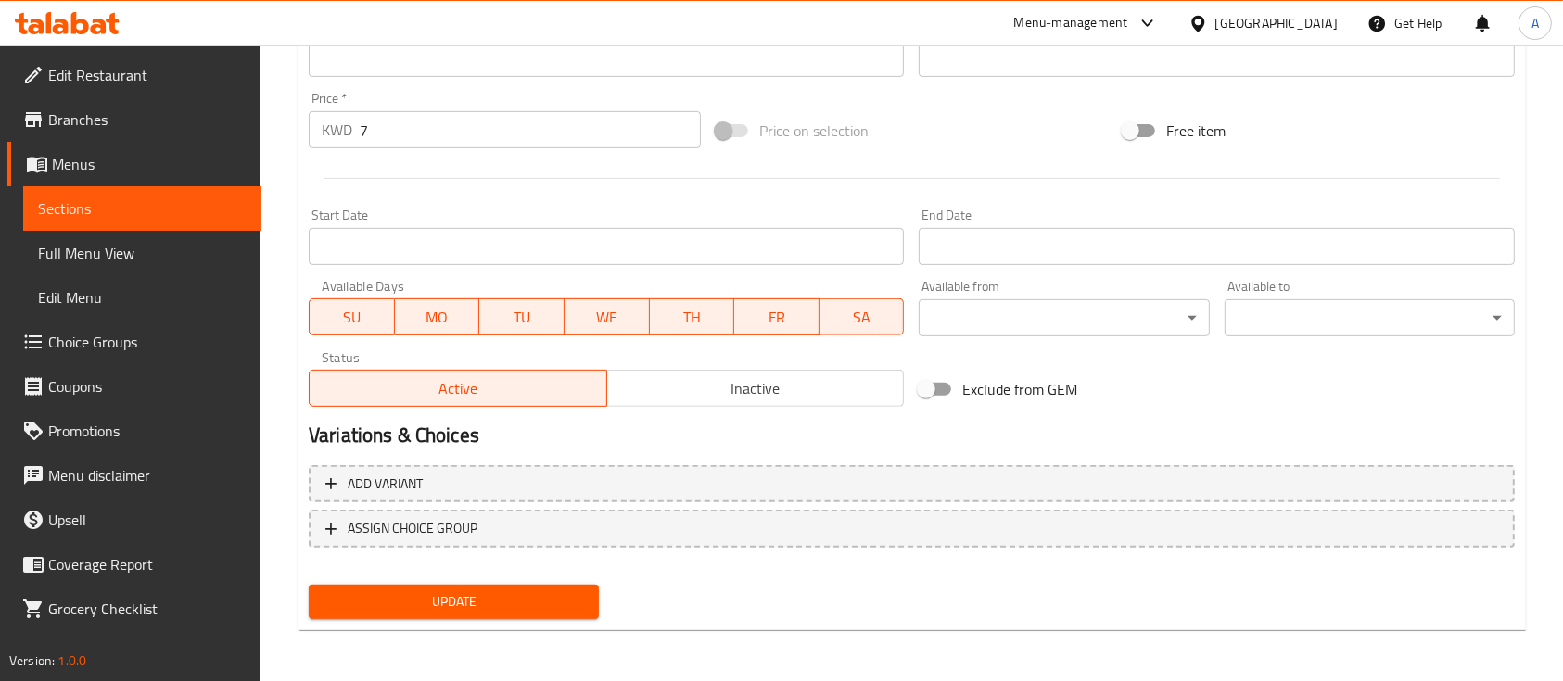
type textarea "بقلاوة مشكلة"
drag, startPoint x: 481, startPoint y: 138, endPoint x: 0, endPoint y: 166, distance: 481.9
click at [0, 139] on div "Edit Restaurant Branches Menus Sections Full Menu View Edit Menu Choice Groups …" at bounding box center [781, 27] width 1563 height 1312
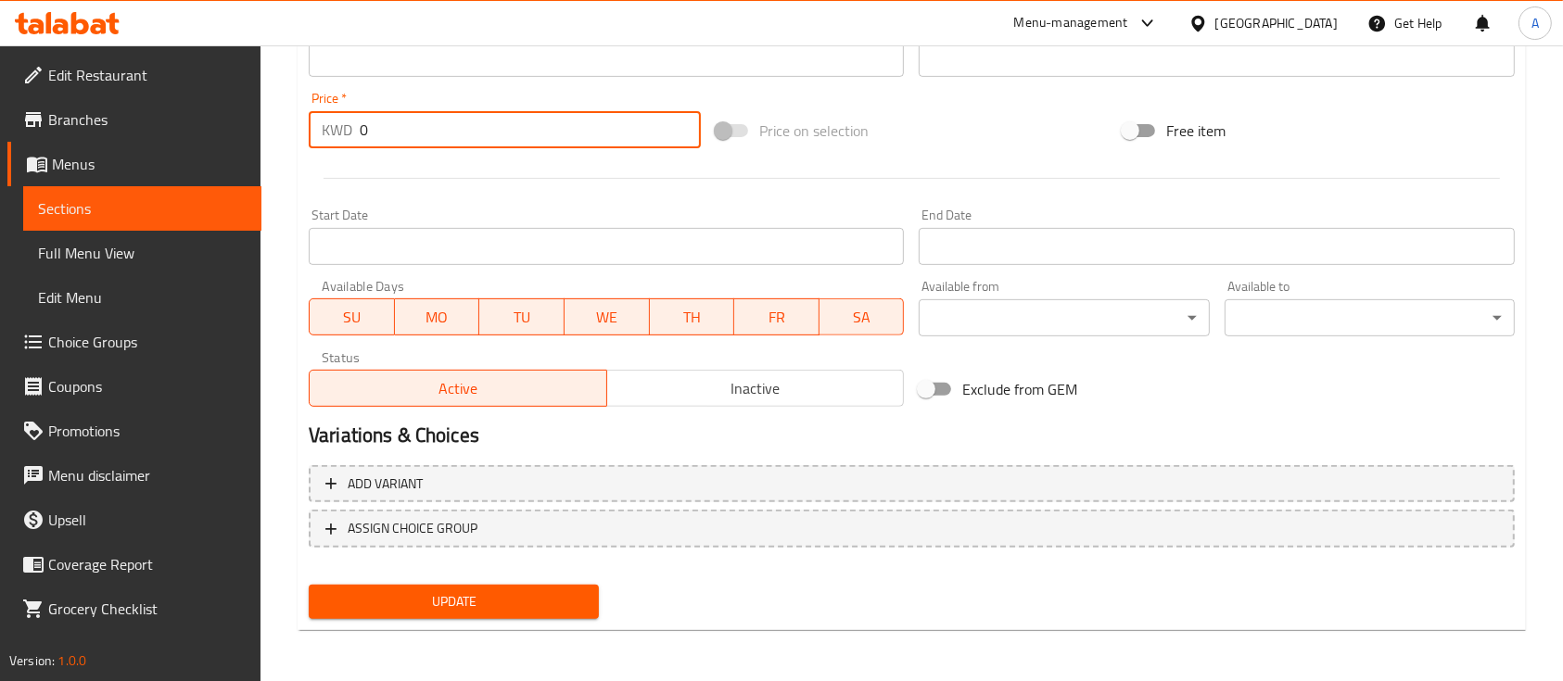
type input "0"
click at [426, 595] on span "Update" at bounding box center [454, 602] width 260 height 23
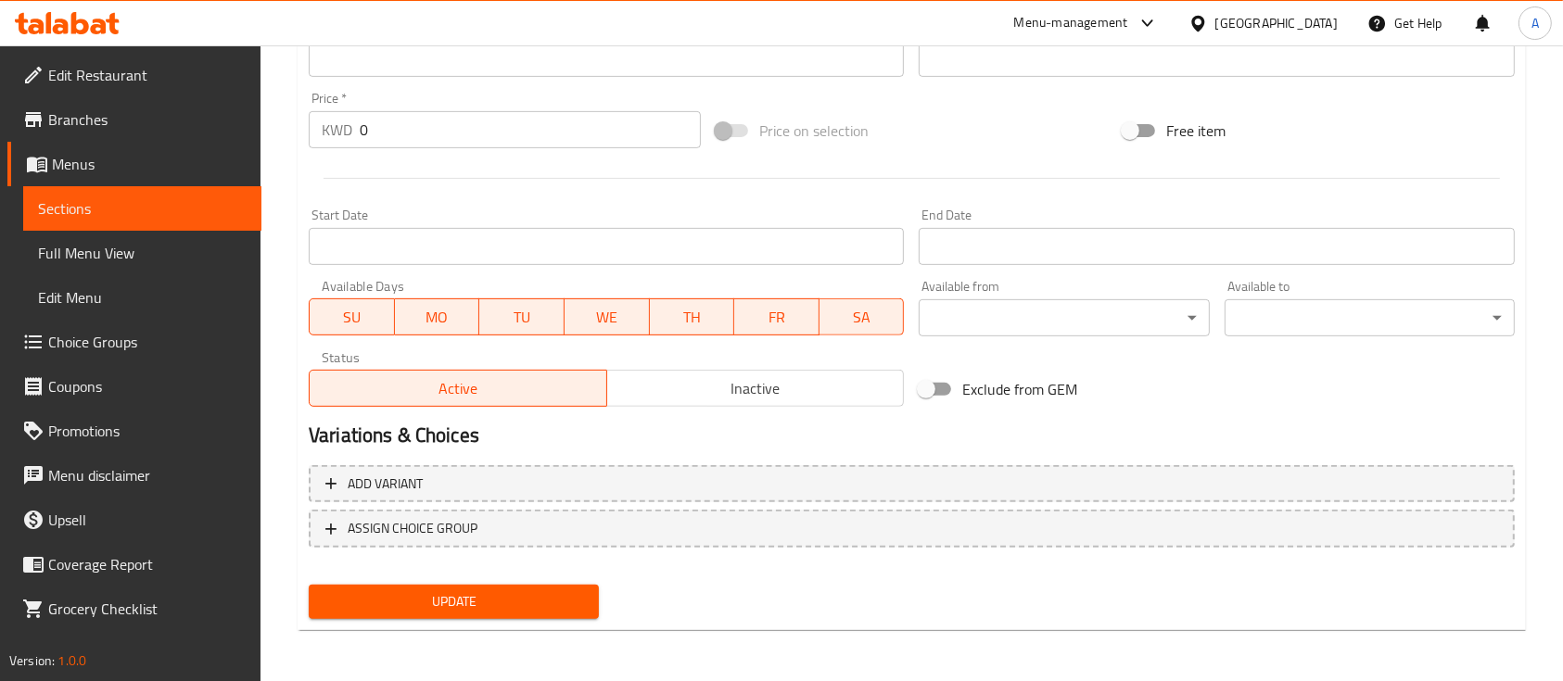
scroll to position [233, 0]
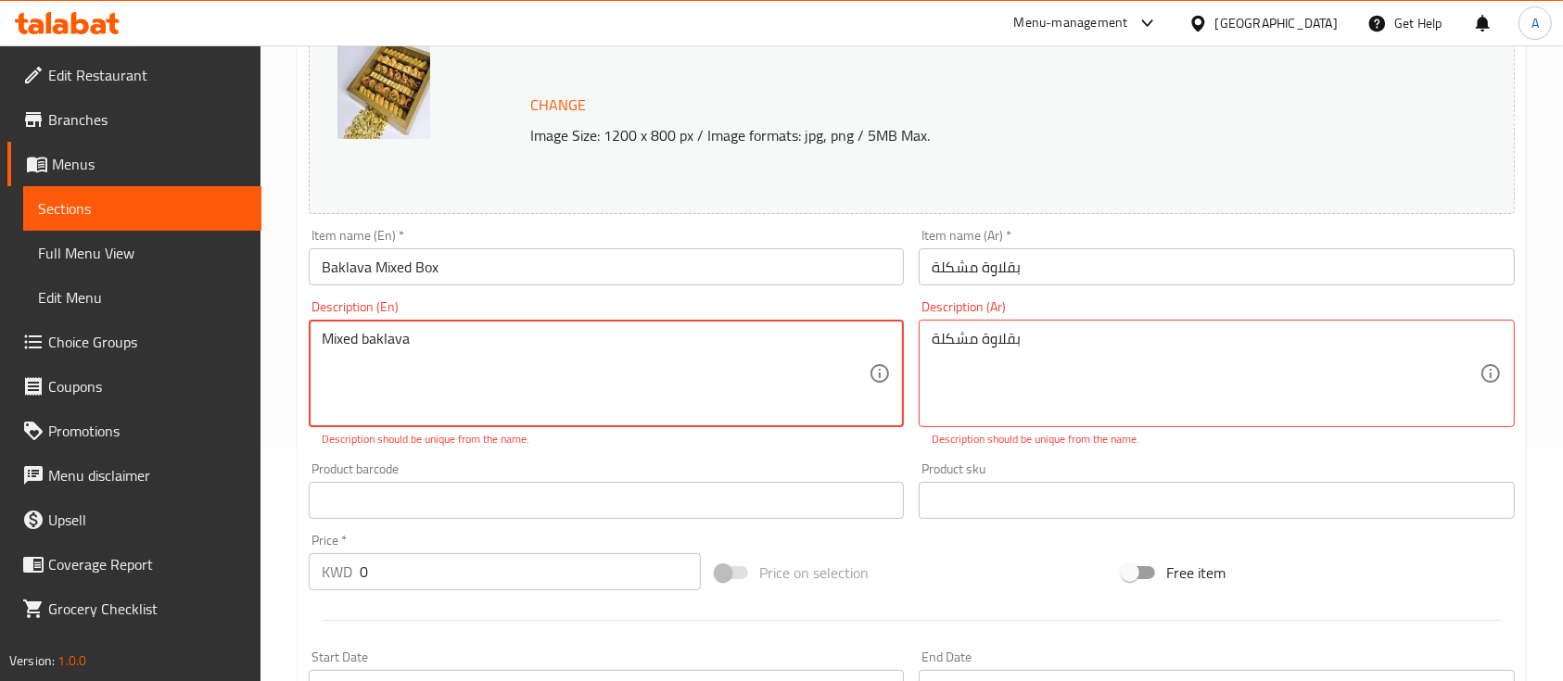
drag, startPoint x: 356, startPoint y: 379, endPoint x: 370, endPoint y: 379, distance: 13.9
click at [356, 379] on textarea "Mixed baklava" at bounding box center [595, 374] width 547 height 88
click at [448, 363] on textarea "Mixed baklava" at bounding box center [595, 374] width 547 height 88
type textarea "Mixed baklava choice of size."
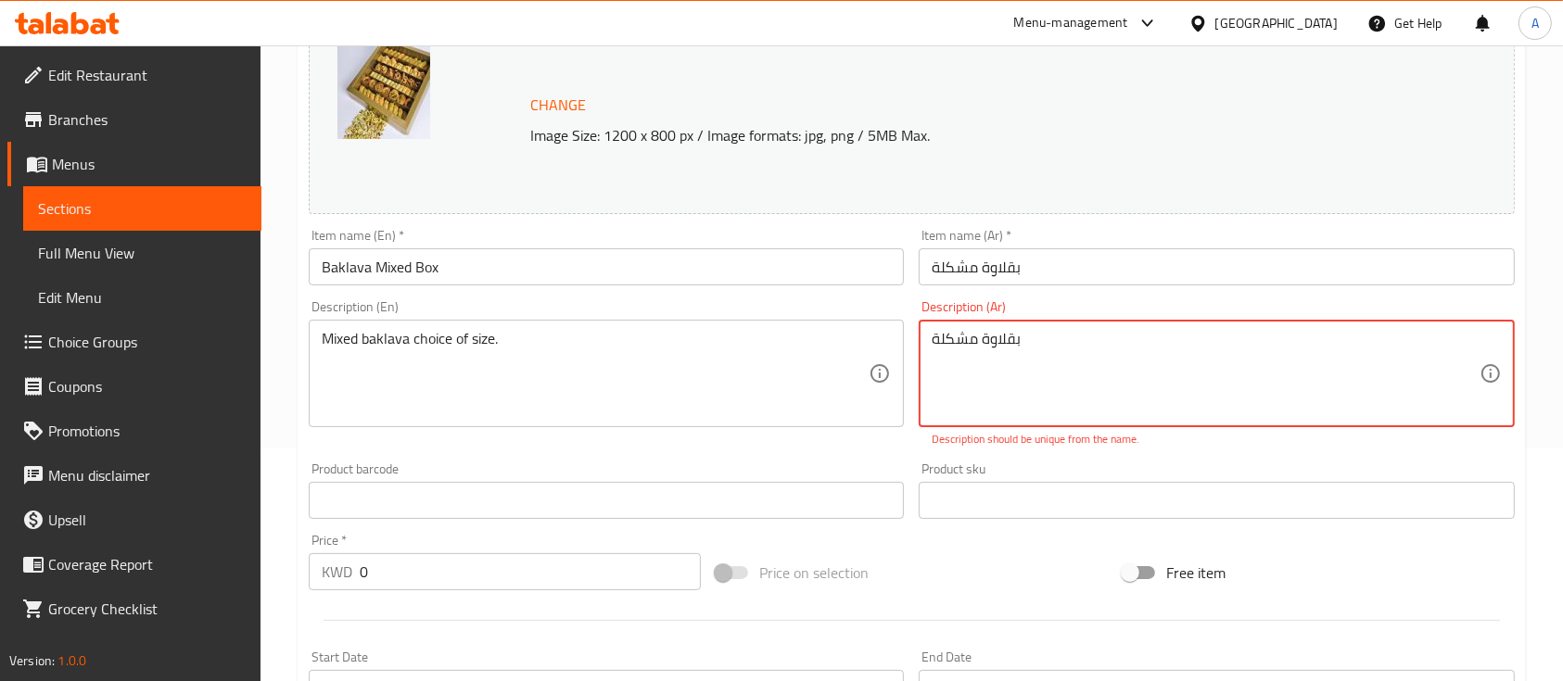
click at [1055, 403] on textarea "بقلاوة مشكلة" at bounding box center [1205, 374] width 547 height 88
click at [1055, 402] on textarea "بقلاوة مشكلة" at bounding box center [1205, 374] width 547 height 88
click at [997, 343] on textarea "بقلاوة مشكلة" at bounding box center [1205, 374] width 547 height 88
type textarea "مشكلة"
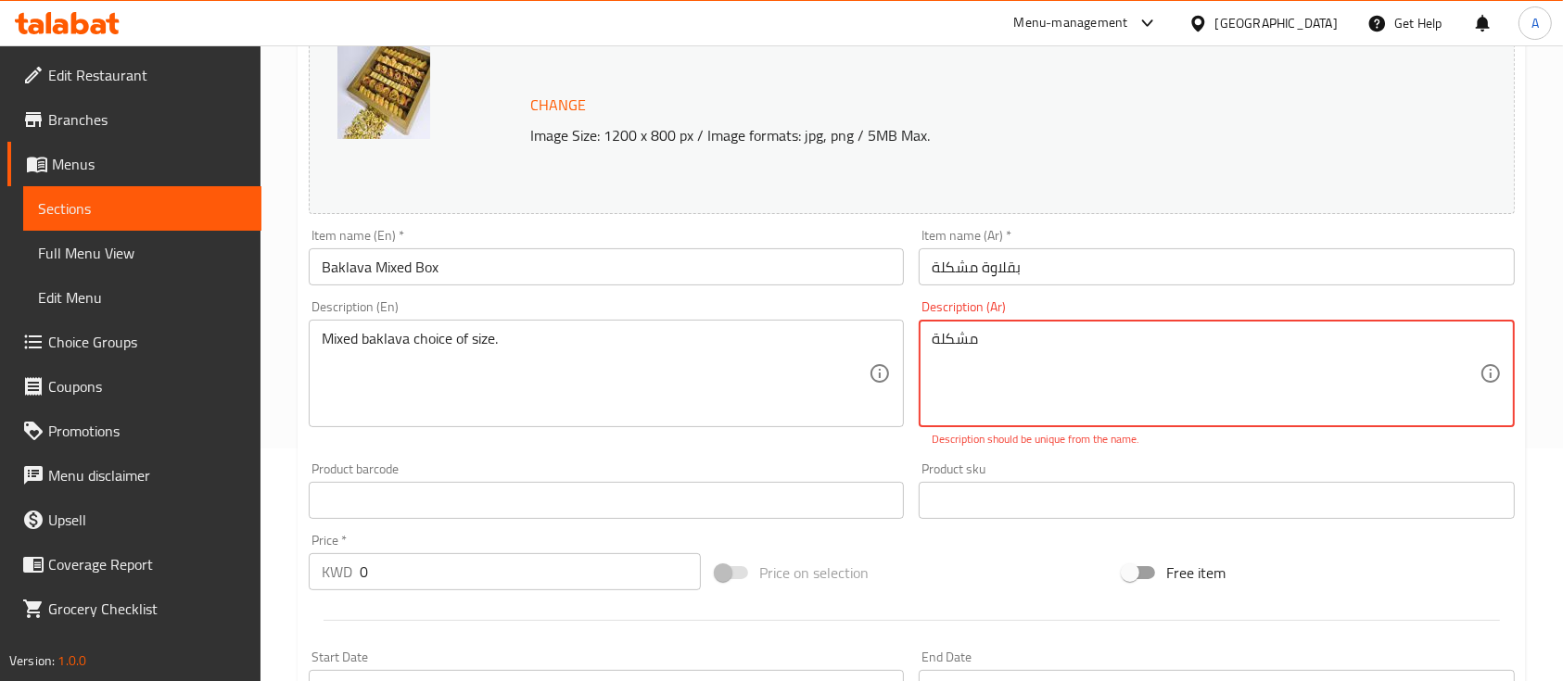
click at [939, 334] on textarea "مشكلة" at bounding box center [1205, 374] width 547 height 88
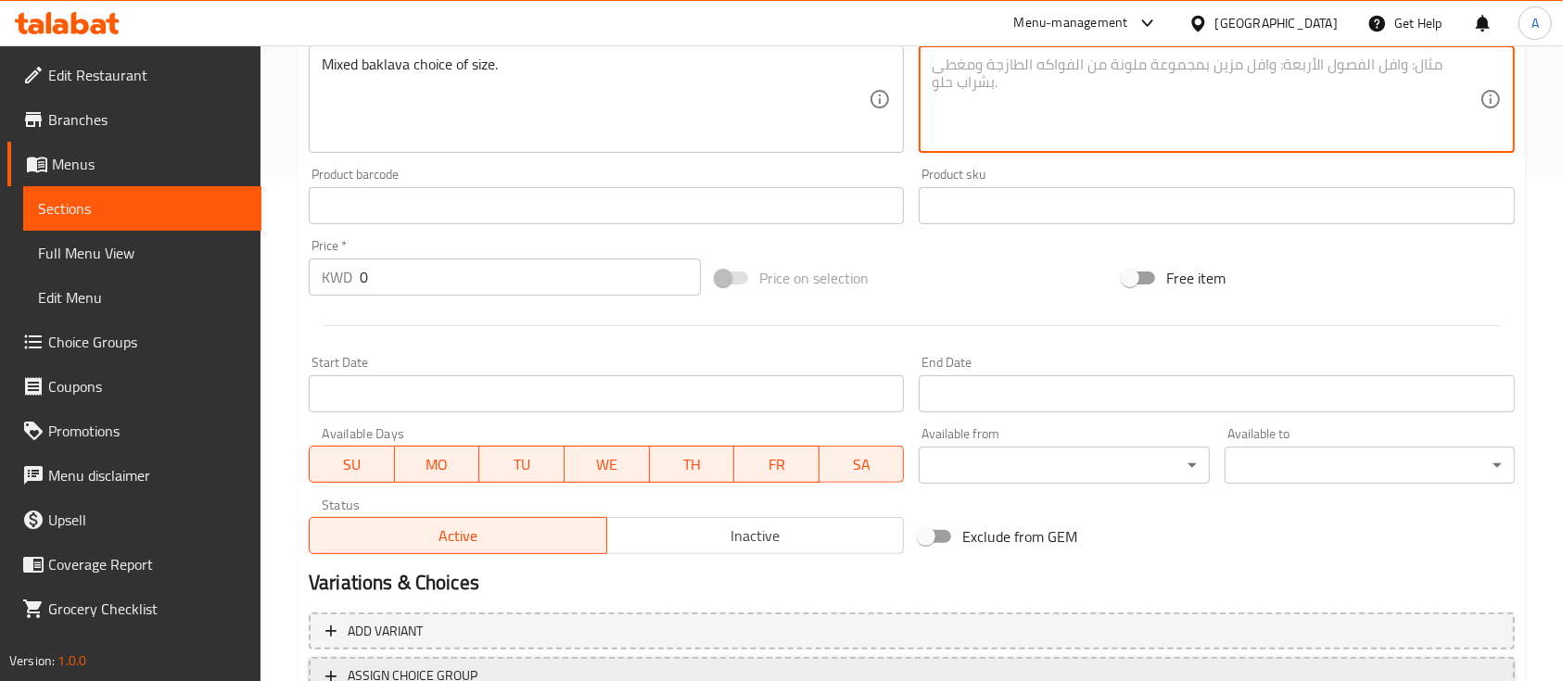
scroll to position [654, 0]
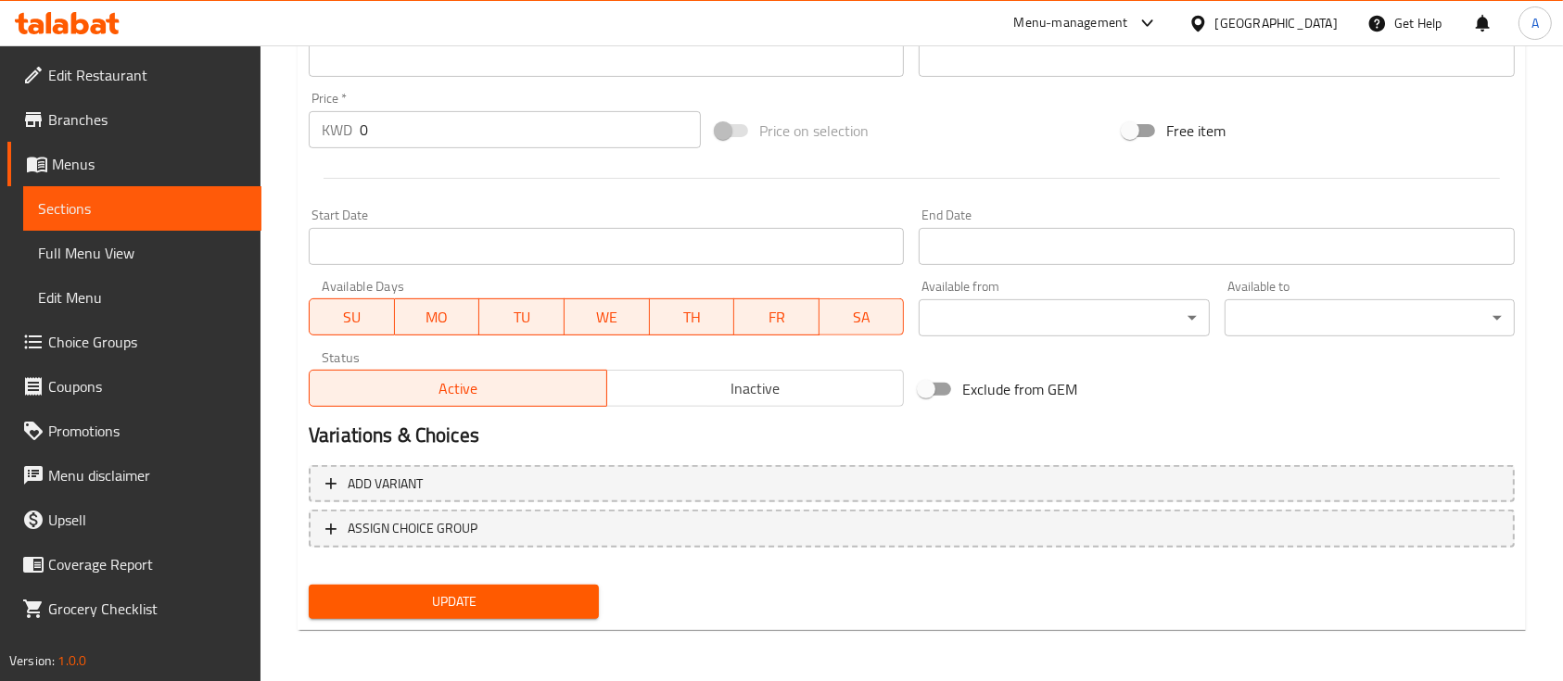
click at [422, 619] on div "Update" at bounding box center [453, 602] width 305 height 49
click at [423, 606] on span "Update" at bounding box center [454, 602] width 260 height 23
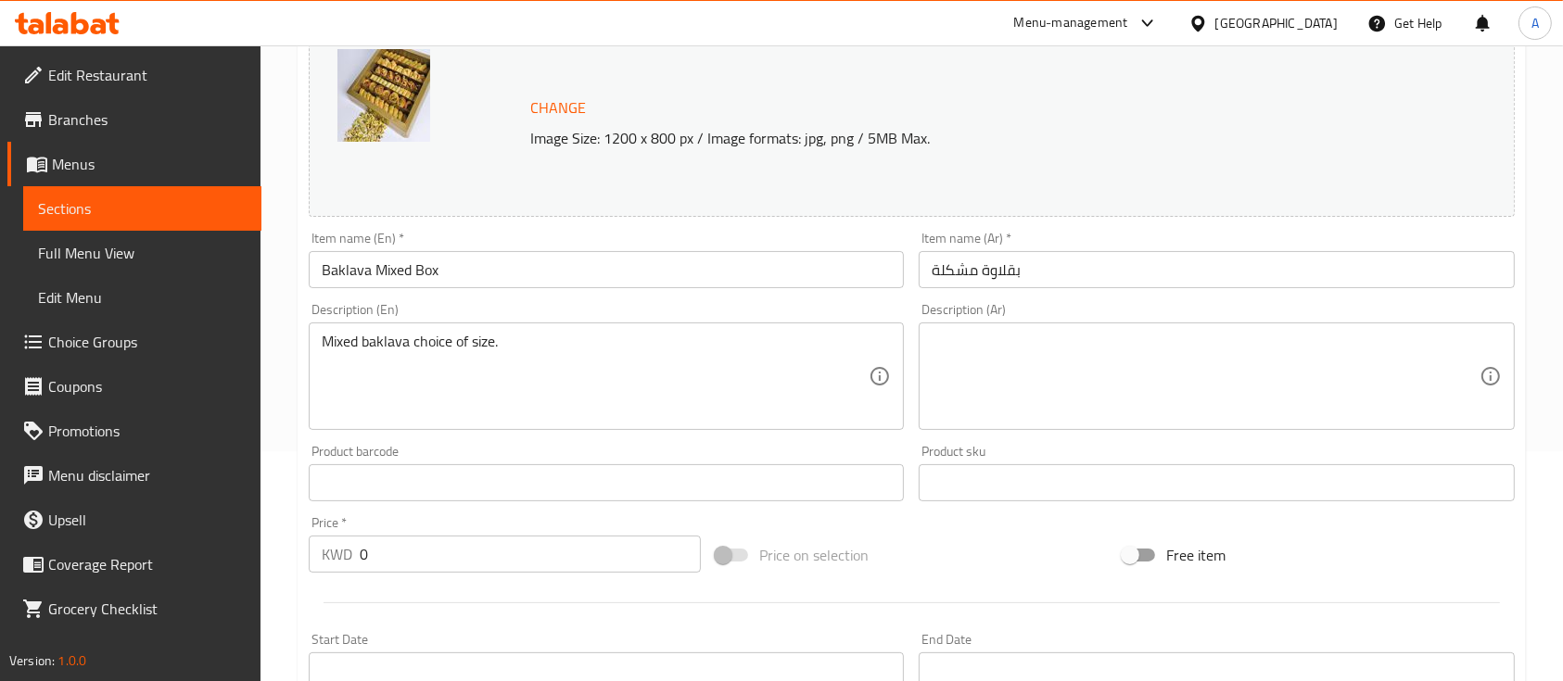
scroll to position [617, 0]
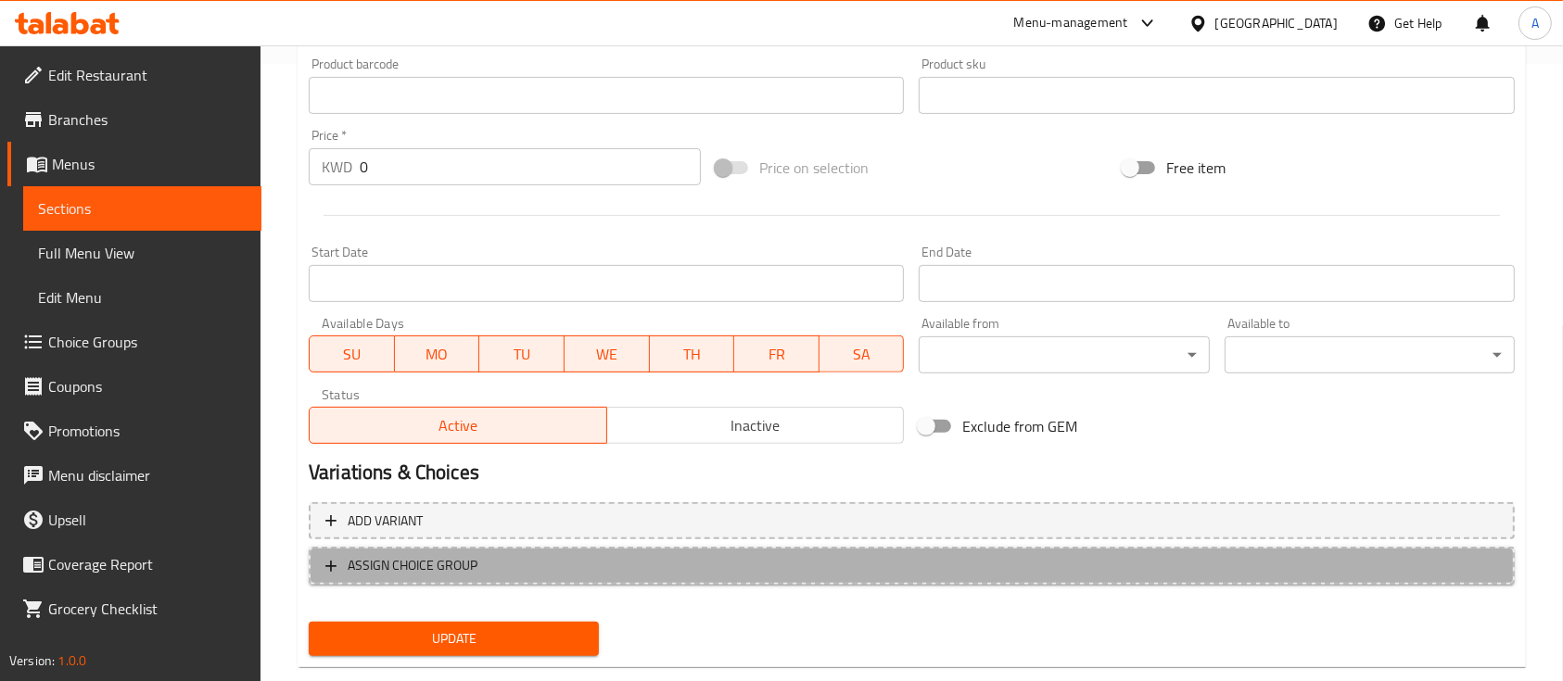
click at [516, 582] on button "ASSIGN CHOICE GROUP" at bounding box center [912, 566] width 1206 height 38
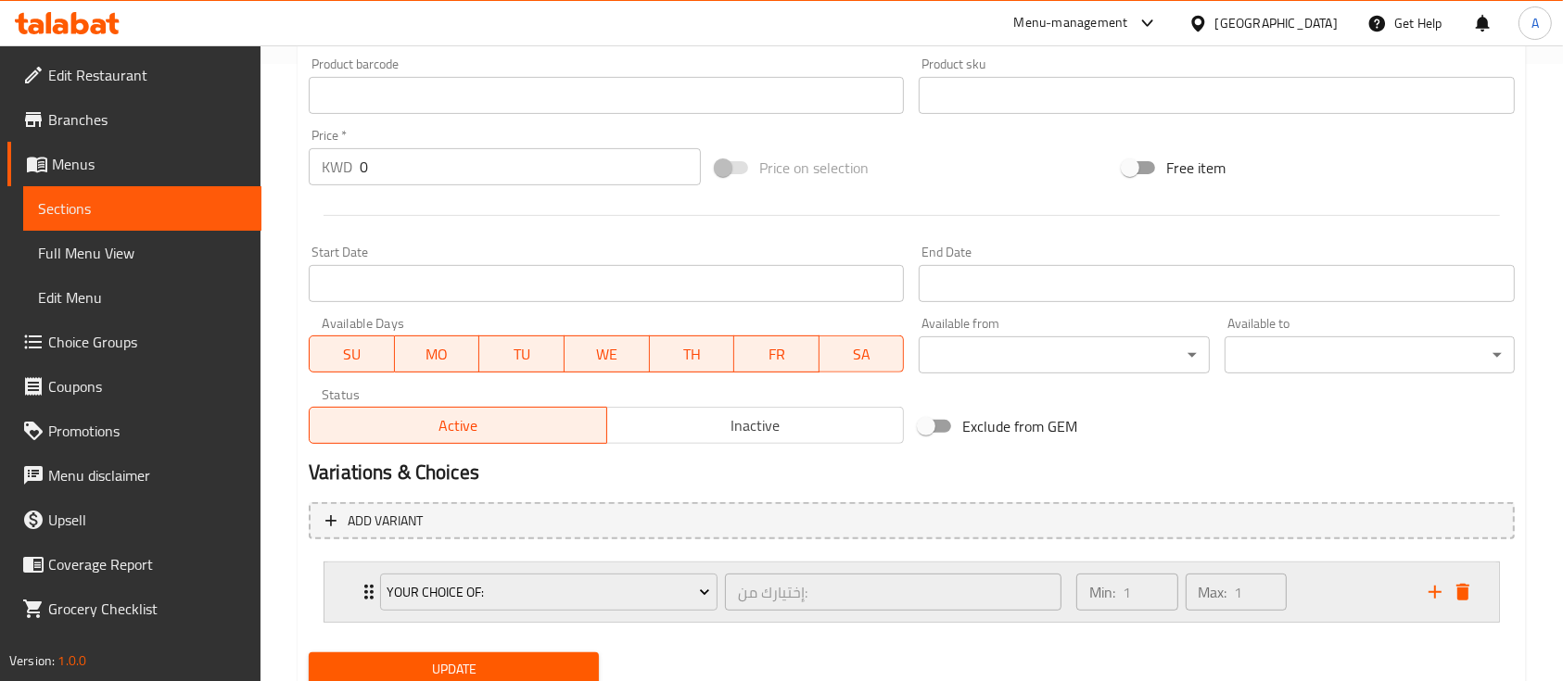
scroll to position [685, 0]
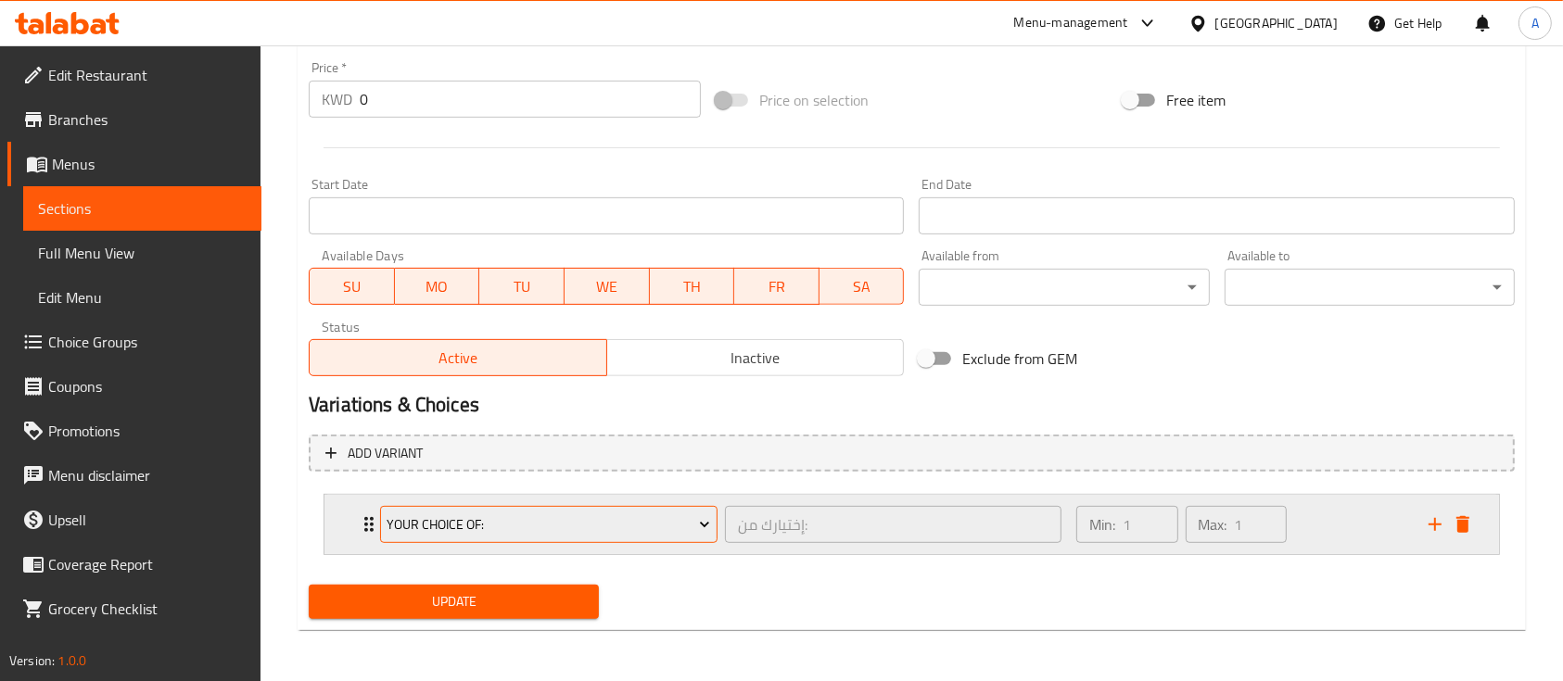
click at [534, 541] on button "Your Choice Of:" at bounding box center [548, 524] width 337 height 37
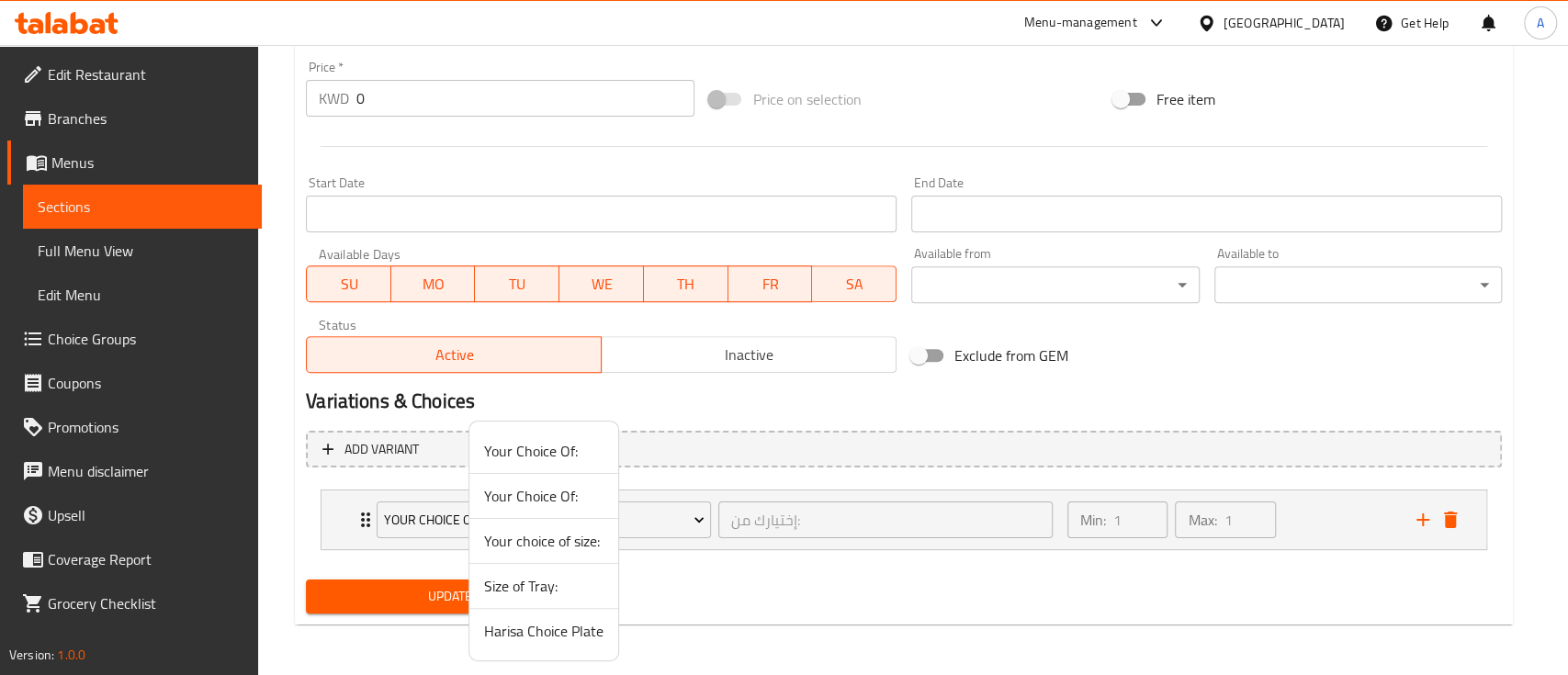
click at [760, 618] on div at bounding box center [784, 337] width 1568 height 675
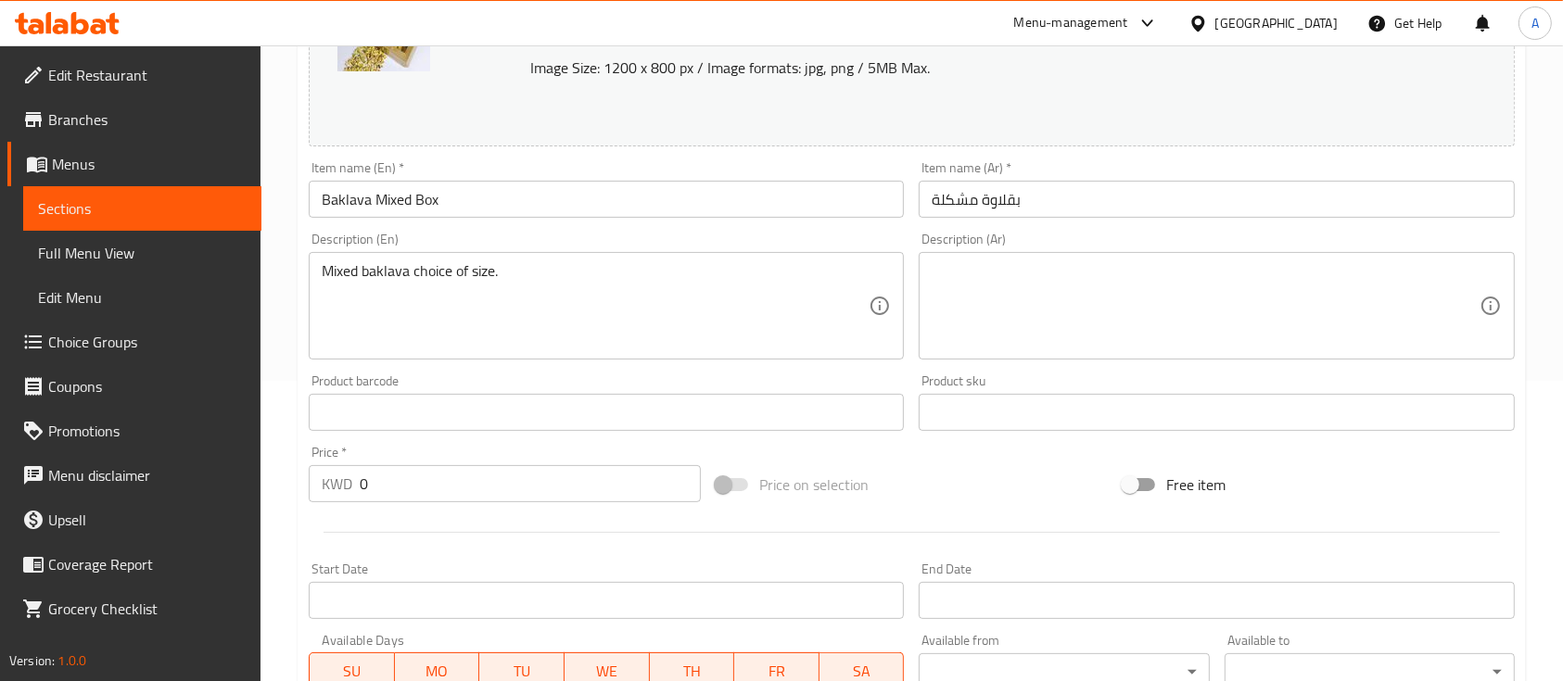
scroll to position [0, 0]
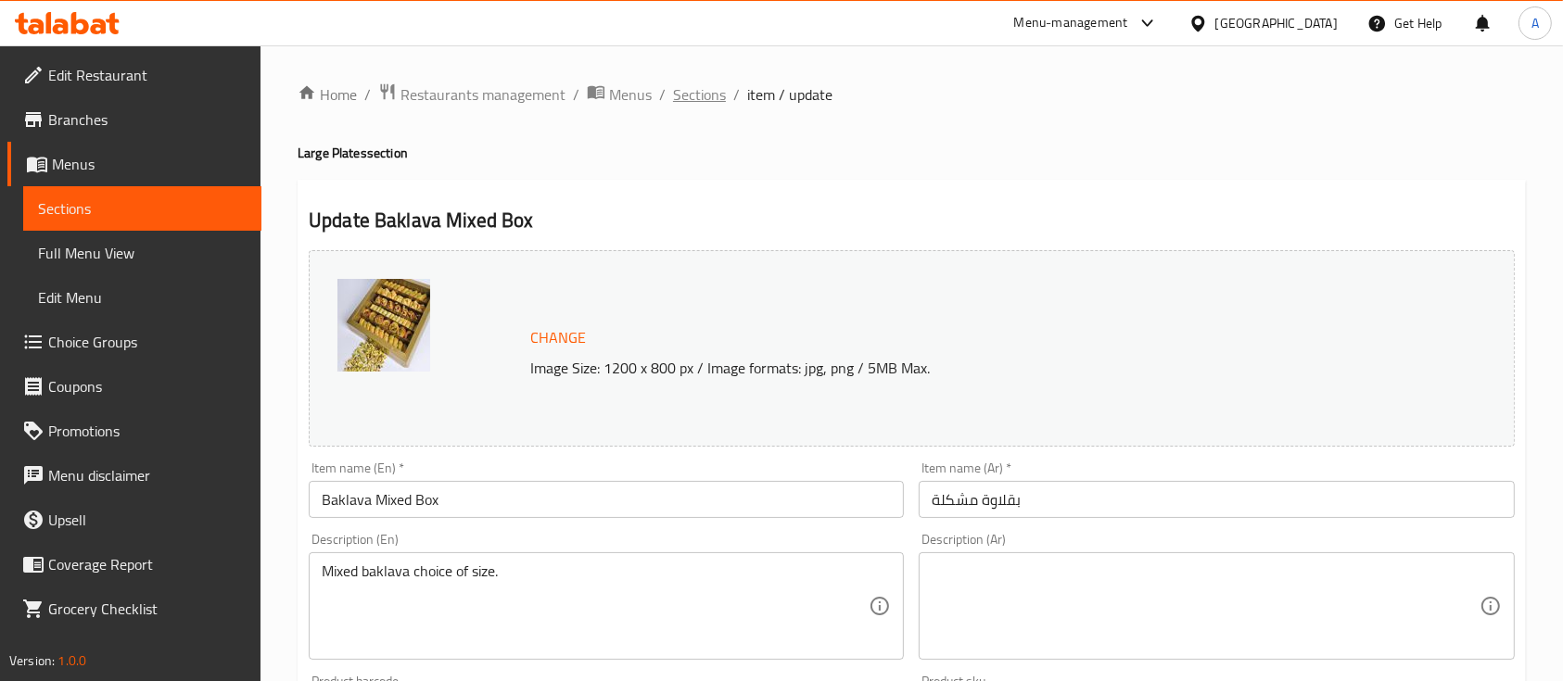
click at [715, 91] on span "Sections" at bounding box center [699, 94] width 53 height 22
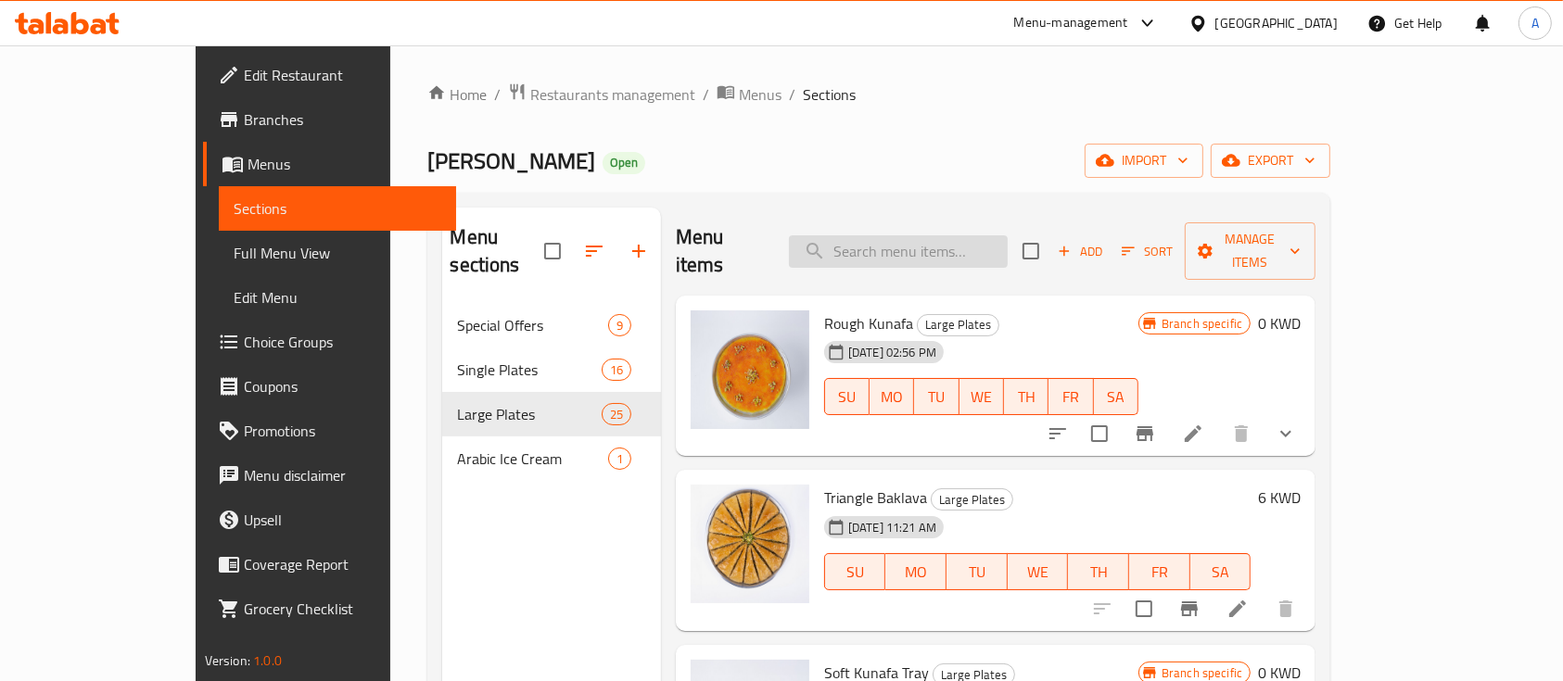
click at [996, 242] on input "search" at bounding box center [898, 251] width 219 height 32
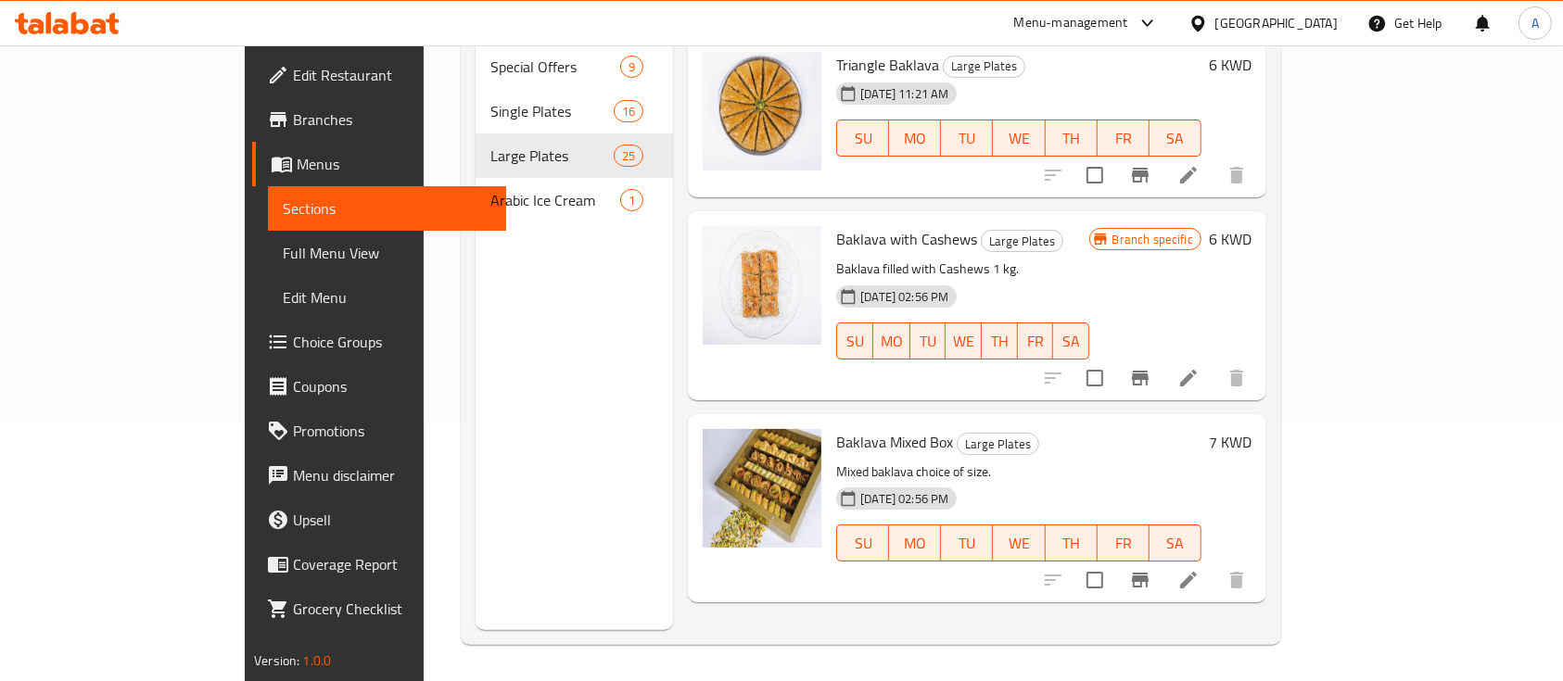
scroll to position [260, 0]
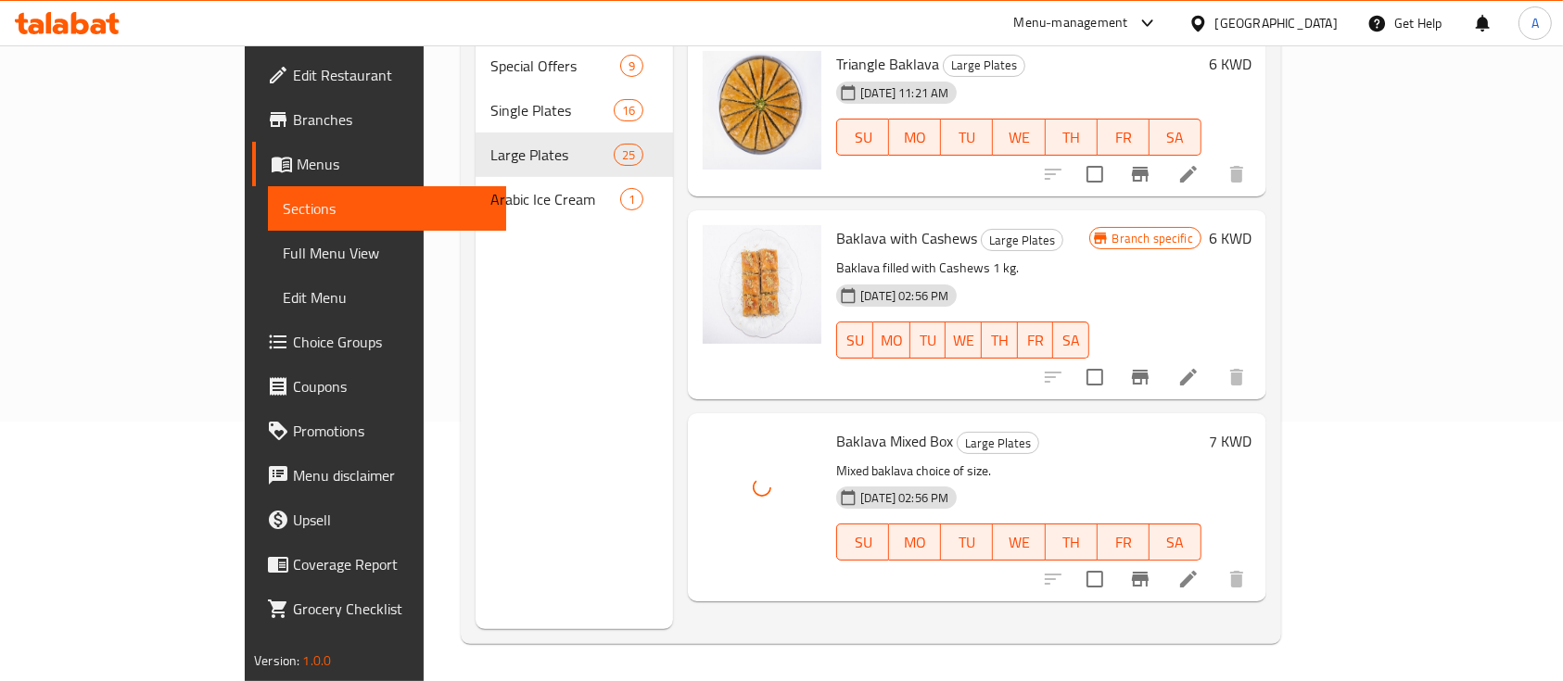
click at [930, 460] on p "Mixed baklava choice of size." at bounding box center [1018, 471] width 365 height 23
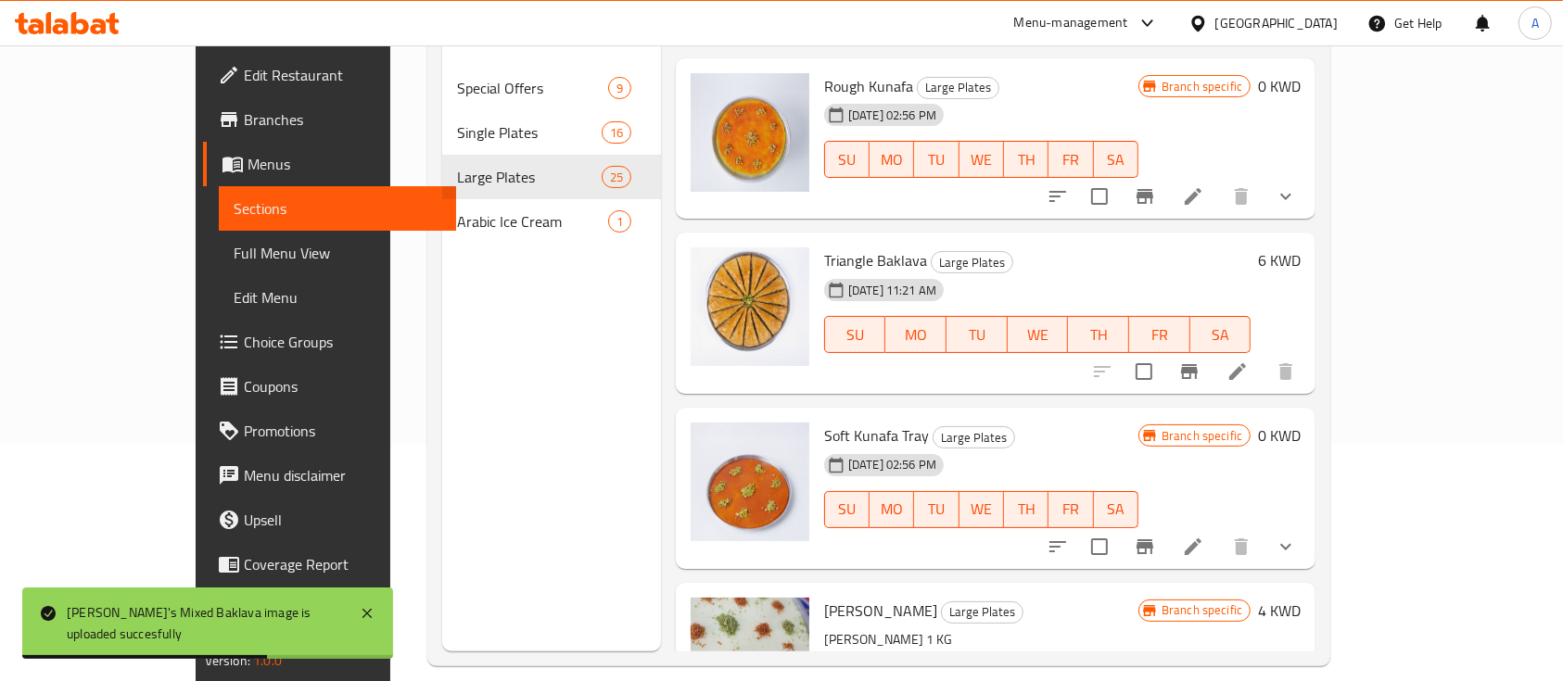
scroll to position [0, 0]
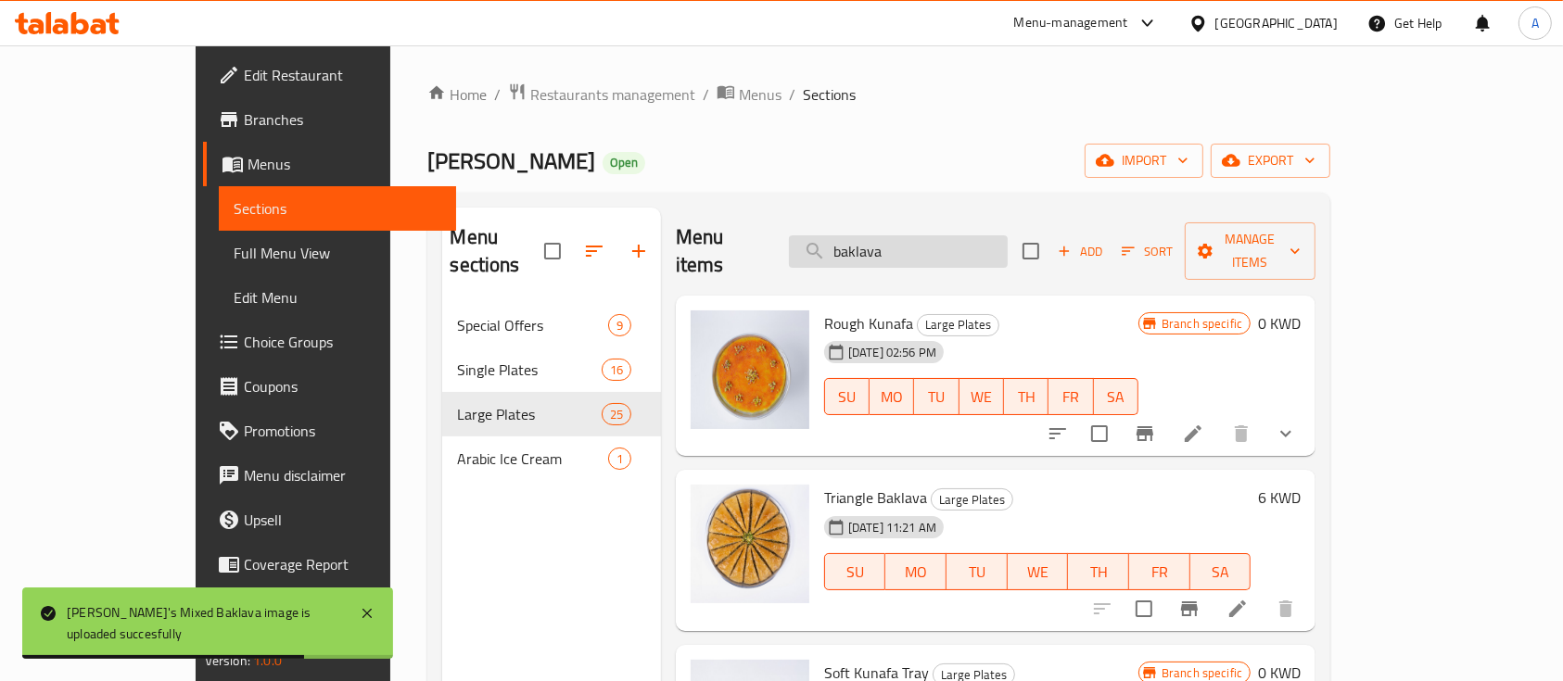
click at [932, 245] on input "baklava" at bounding box center [898, 251] width 219 height 32
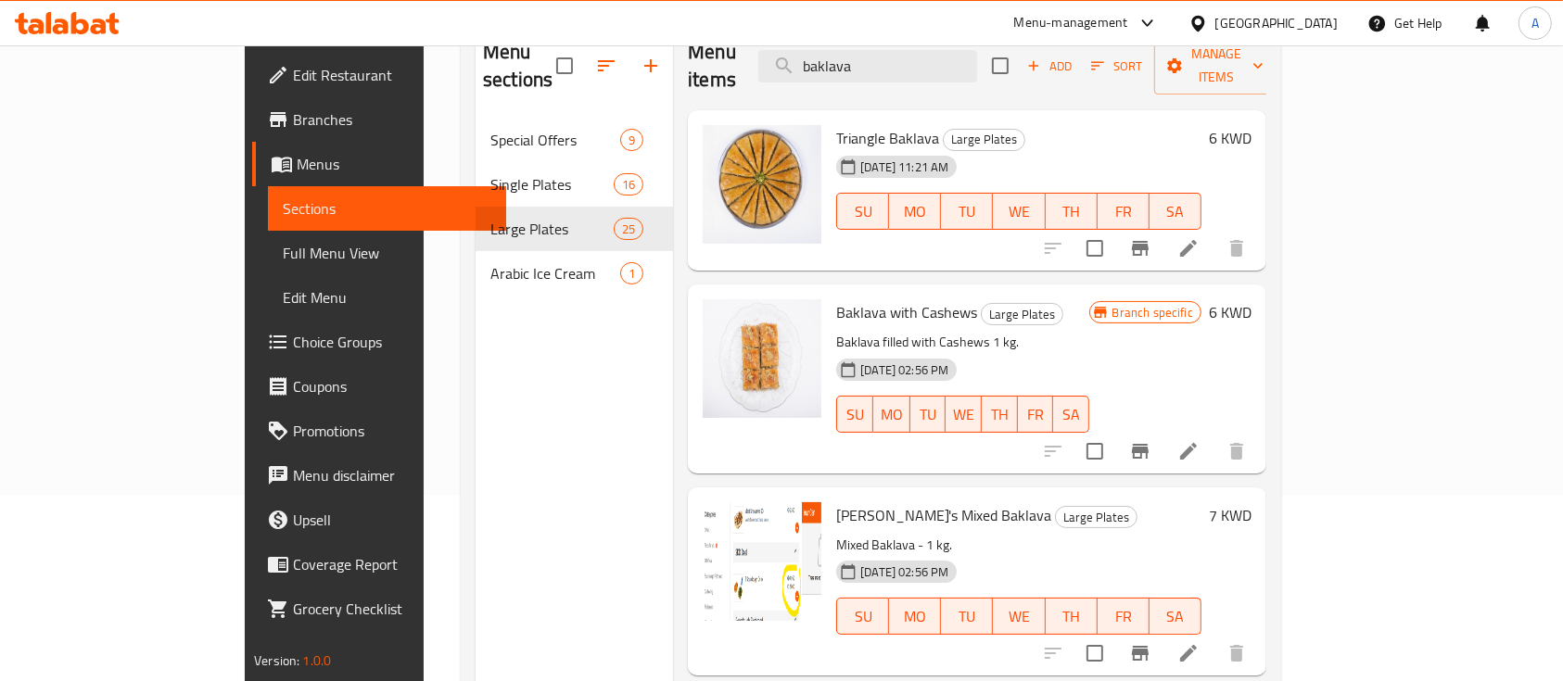
scroll to position [260, 0]
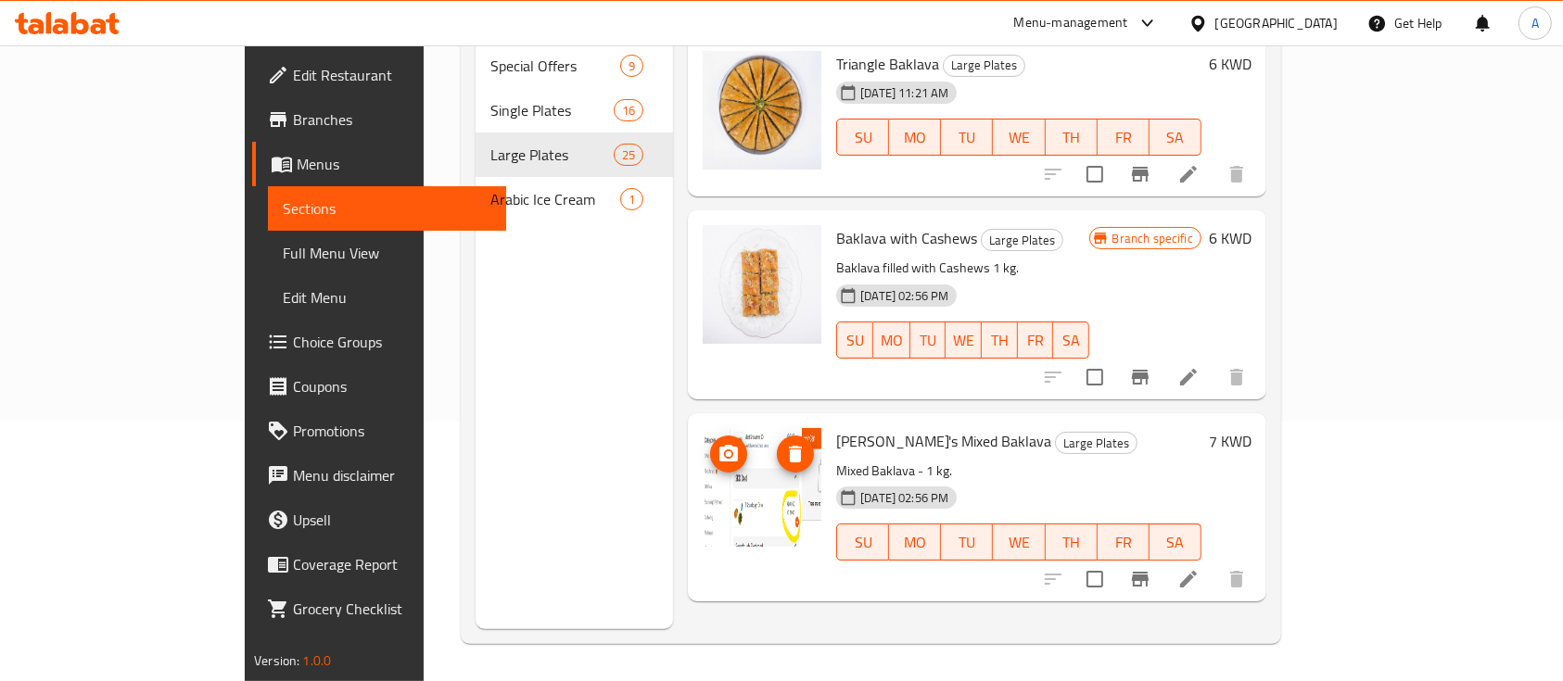
click at [789, 446] on icon "delete image" at bounding box center [795, 454] width 13 height 17
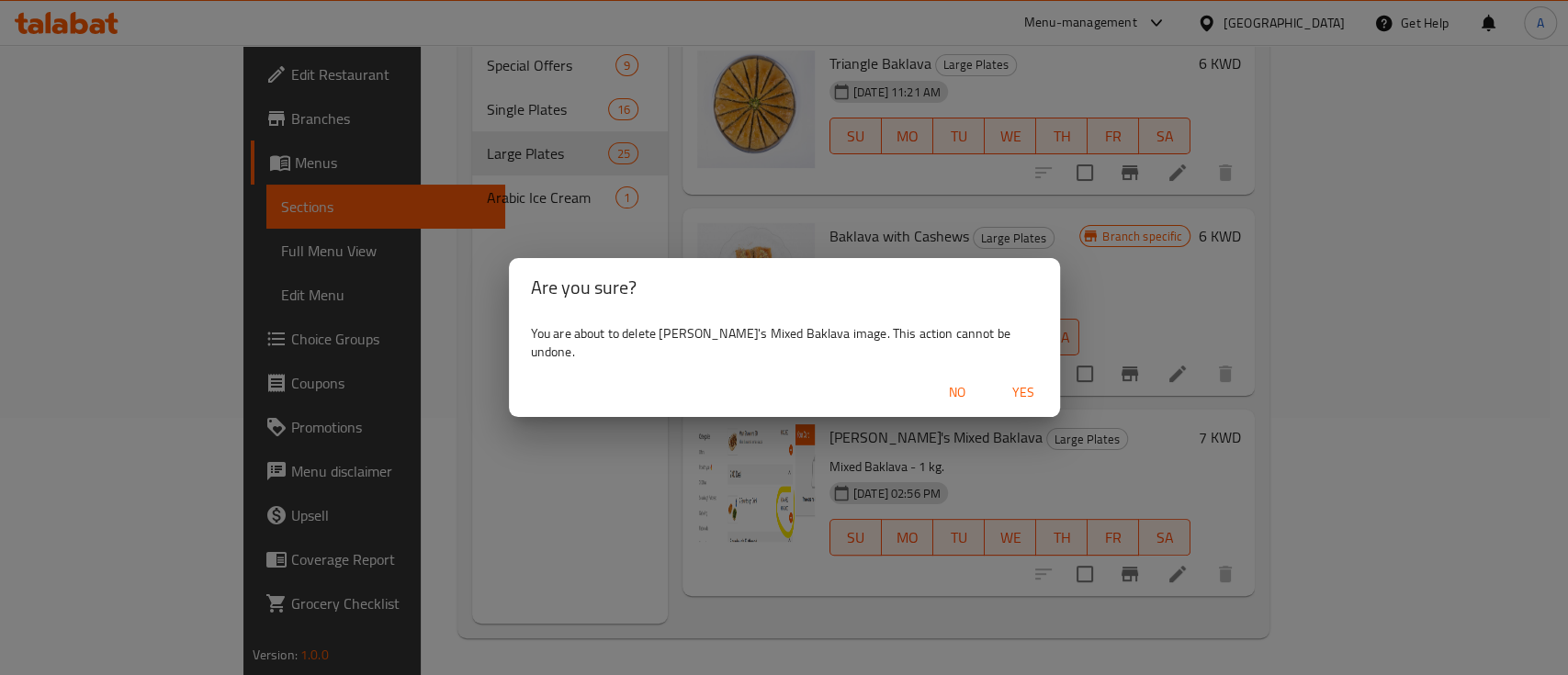
click at [1001, 382] on span "Yes" at bounding box center [1023, 393] width 44 height 23
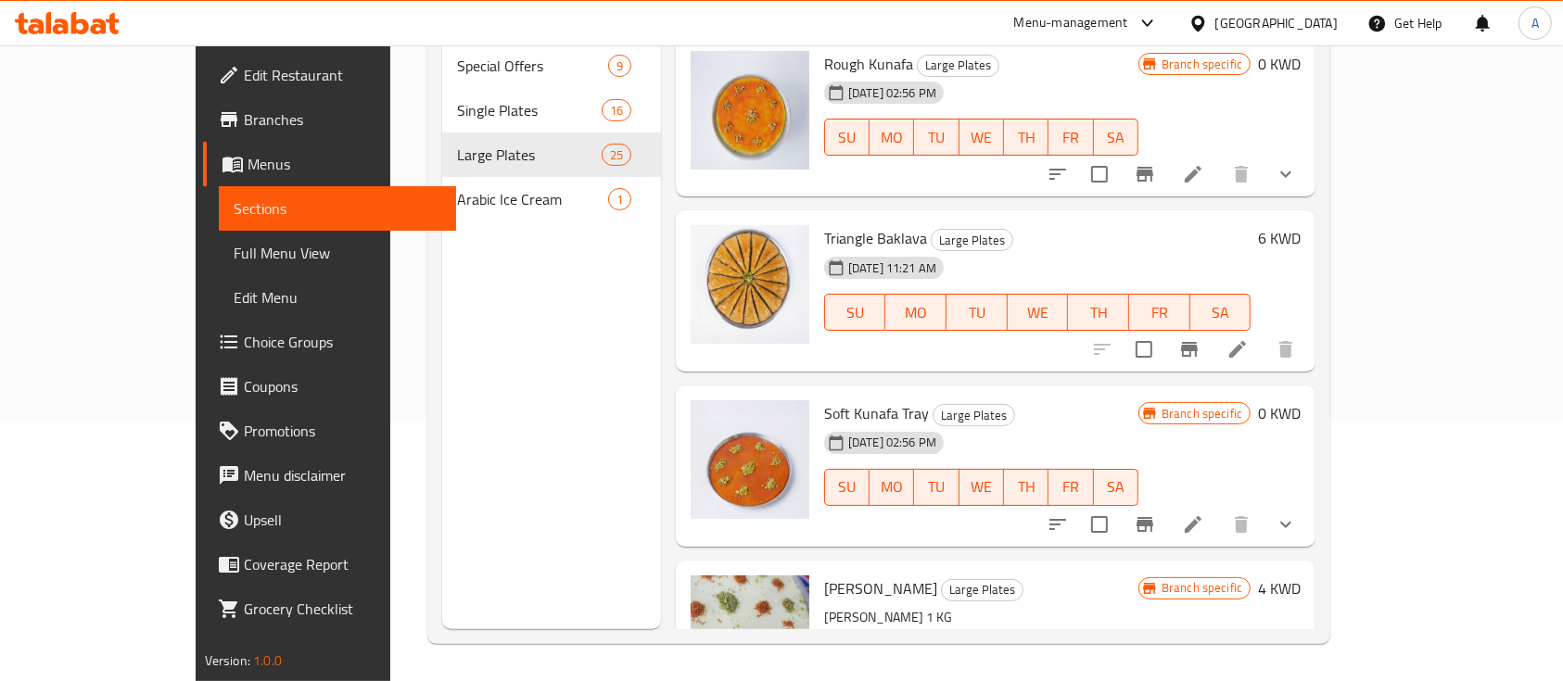
scroll to position [0, 0]
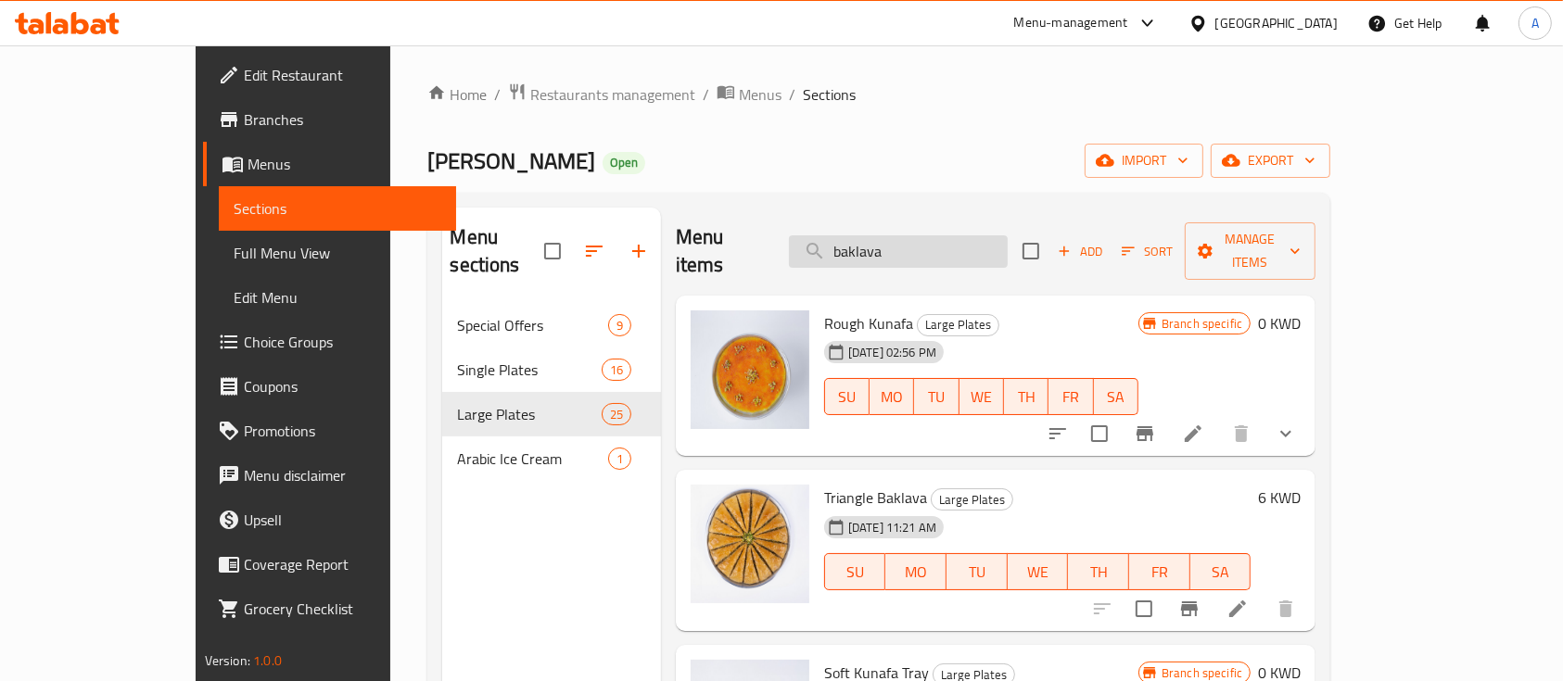
click at [1008, 235] on input "baklava" at bounding box center [898, 251] width 219 height 32
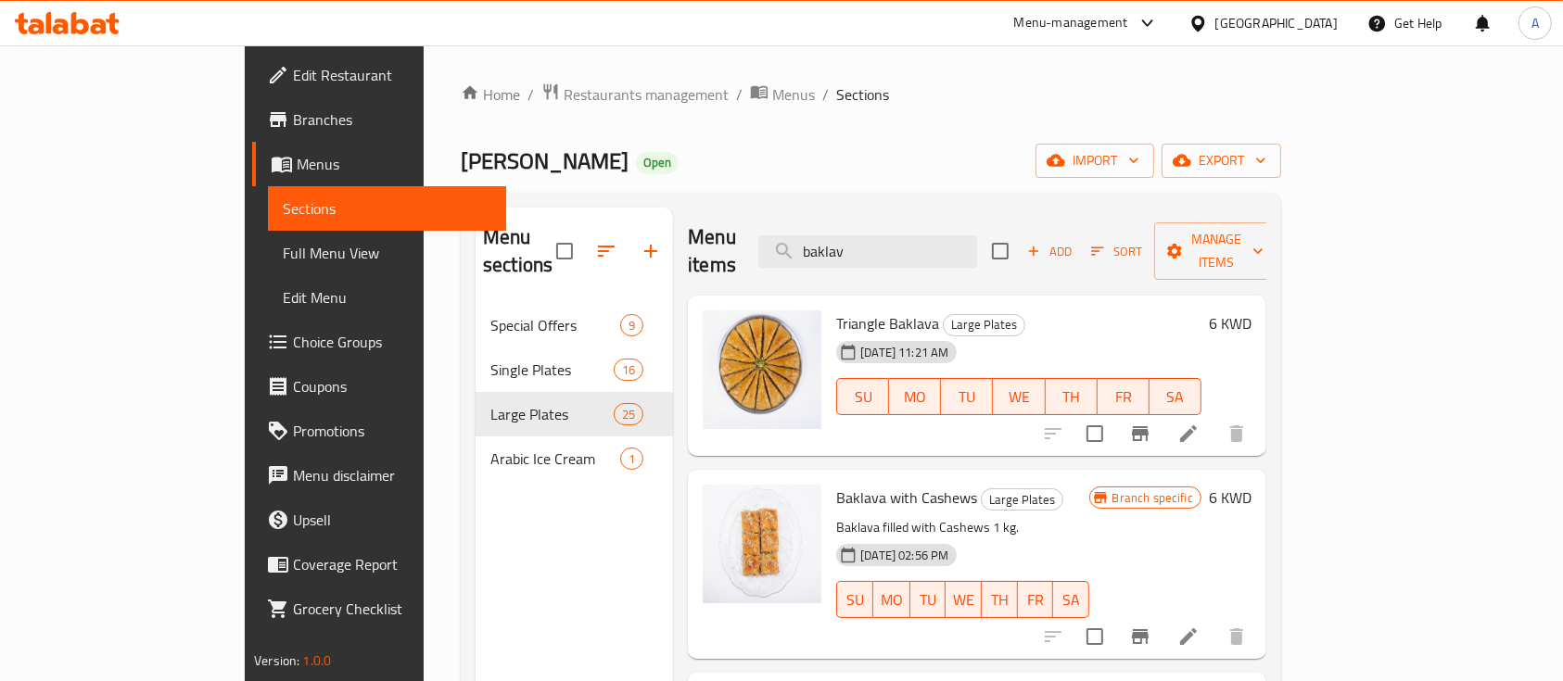
type input "baklava"
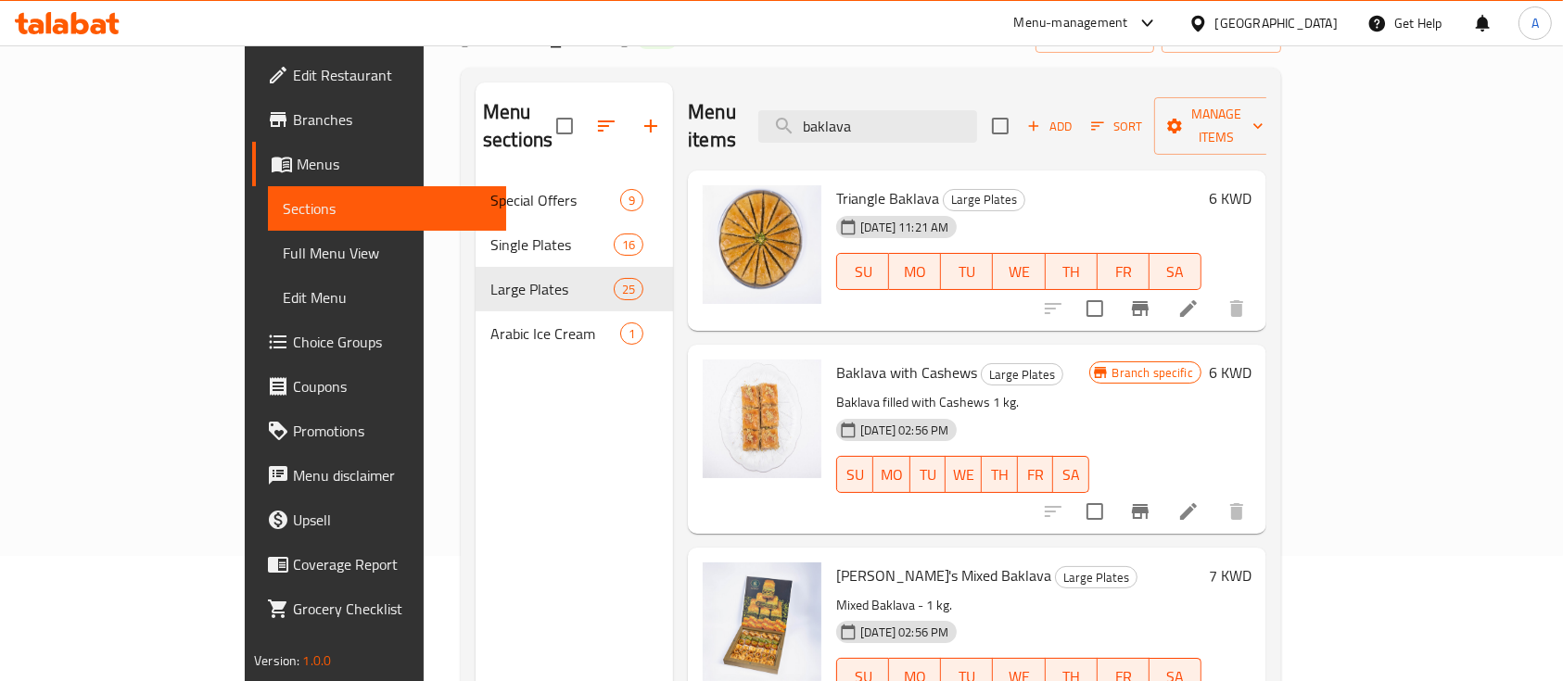
scroll to position [260, 0]
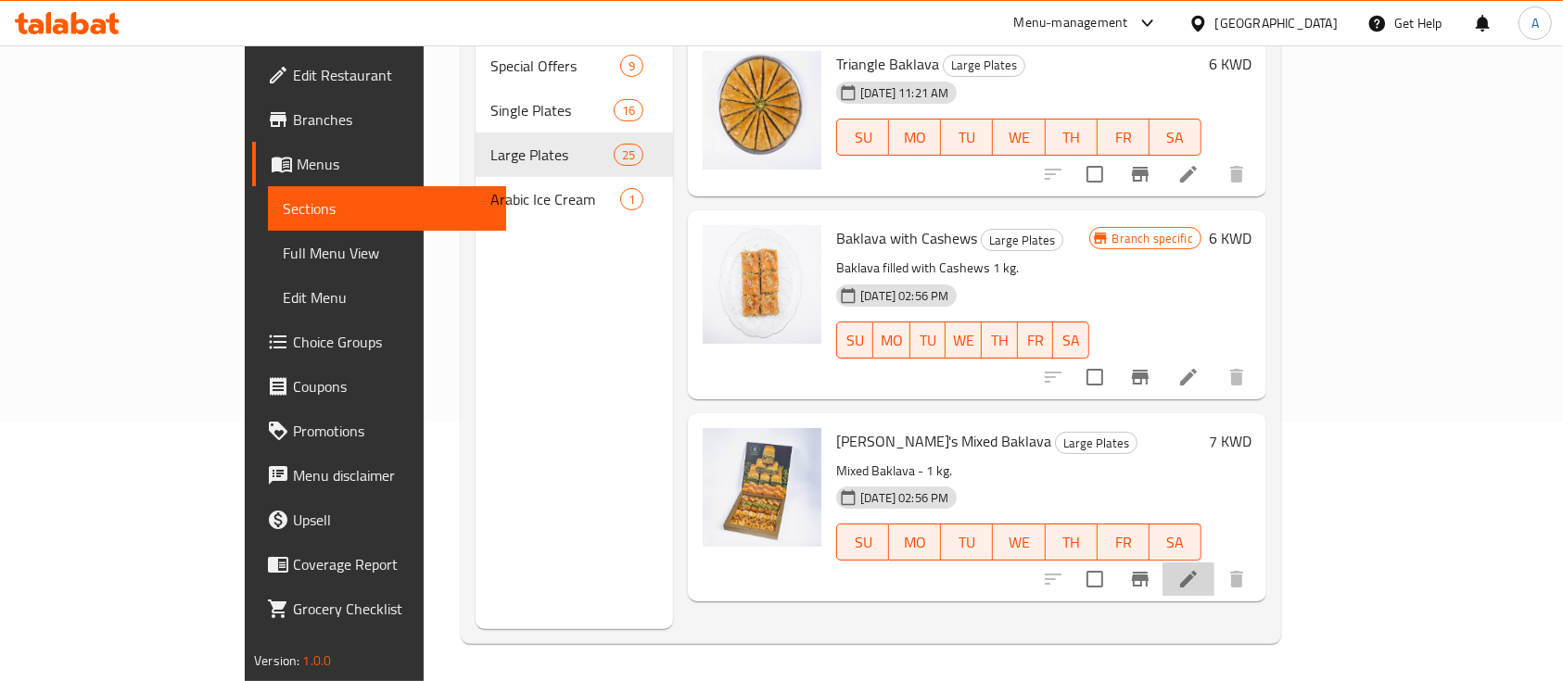
click at [1214, 563] on li at bounding box center [1188, 579] width 52 height 33
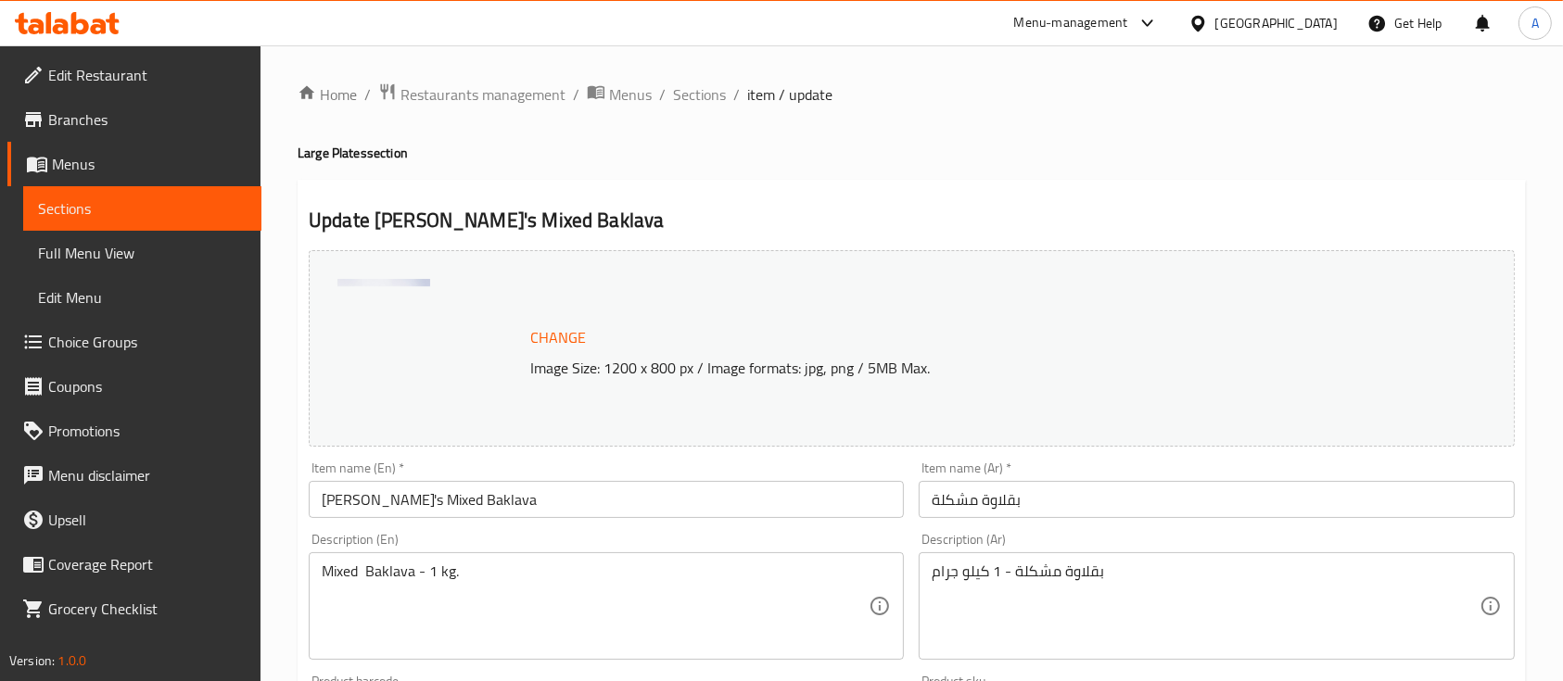
scroll to position [654, 0]
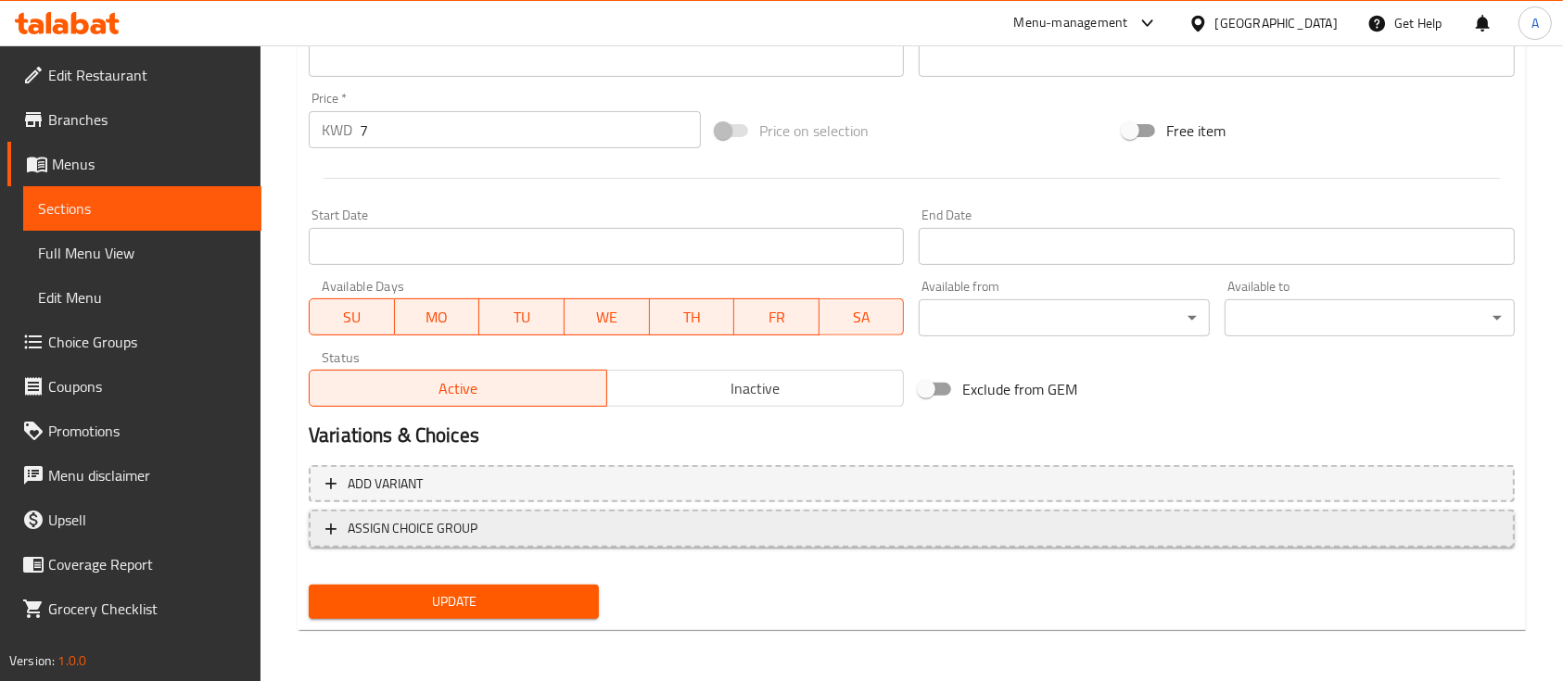
click at [664, 511] on button "ASSIGN CHOICE GROUP" at bounding box center [912, 529] width 1206 height 38
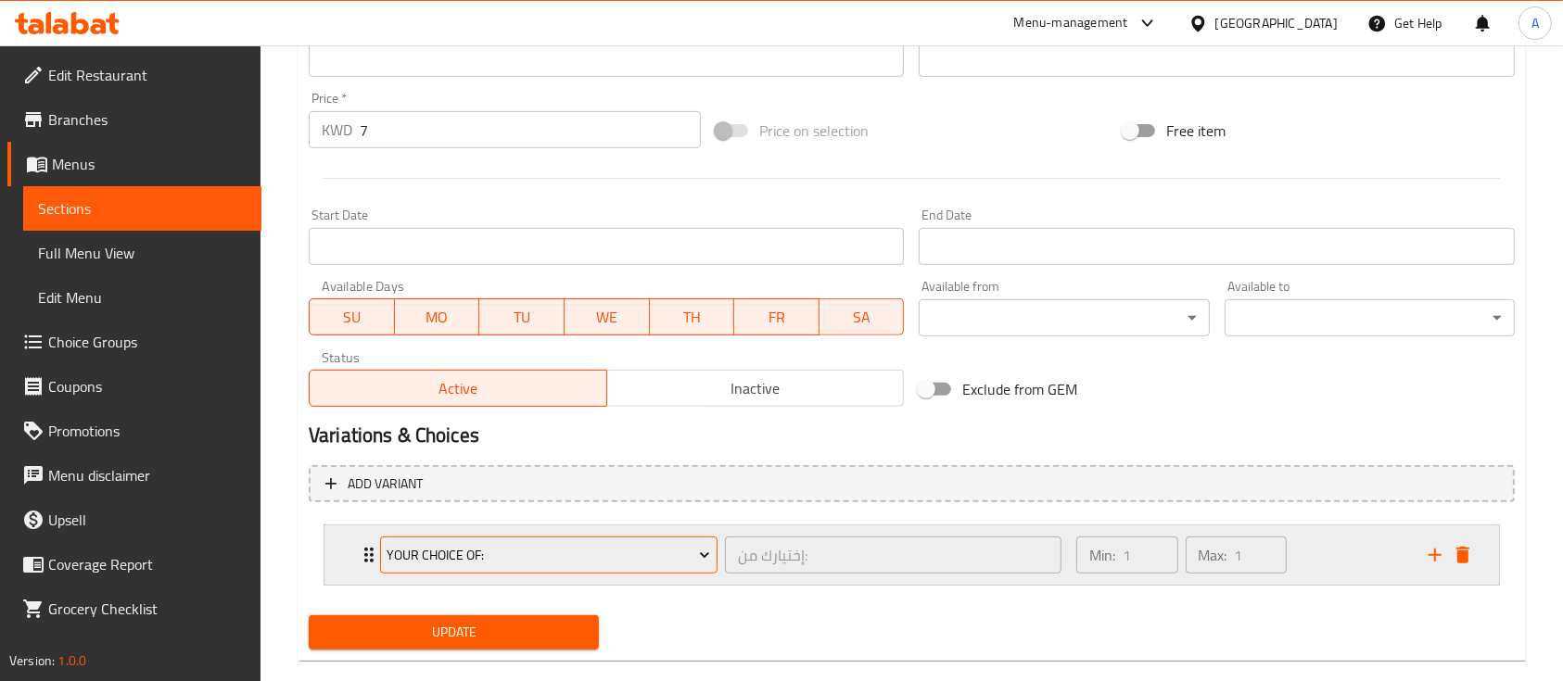
click at [591, 567] on button "Your Choice Of:" at bounding box center [548, 555] width 337 height 37
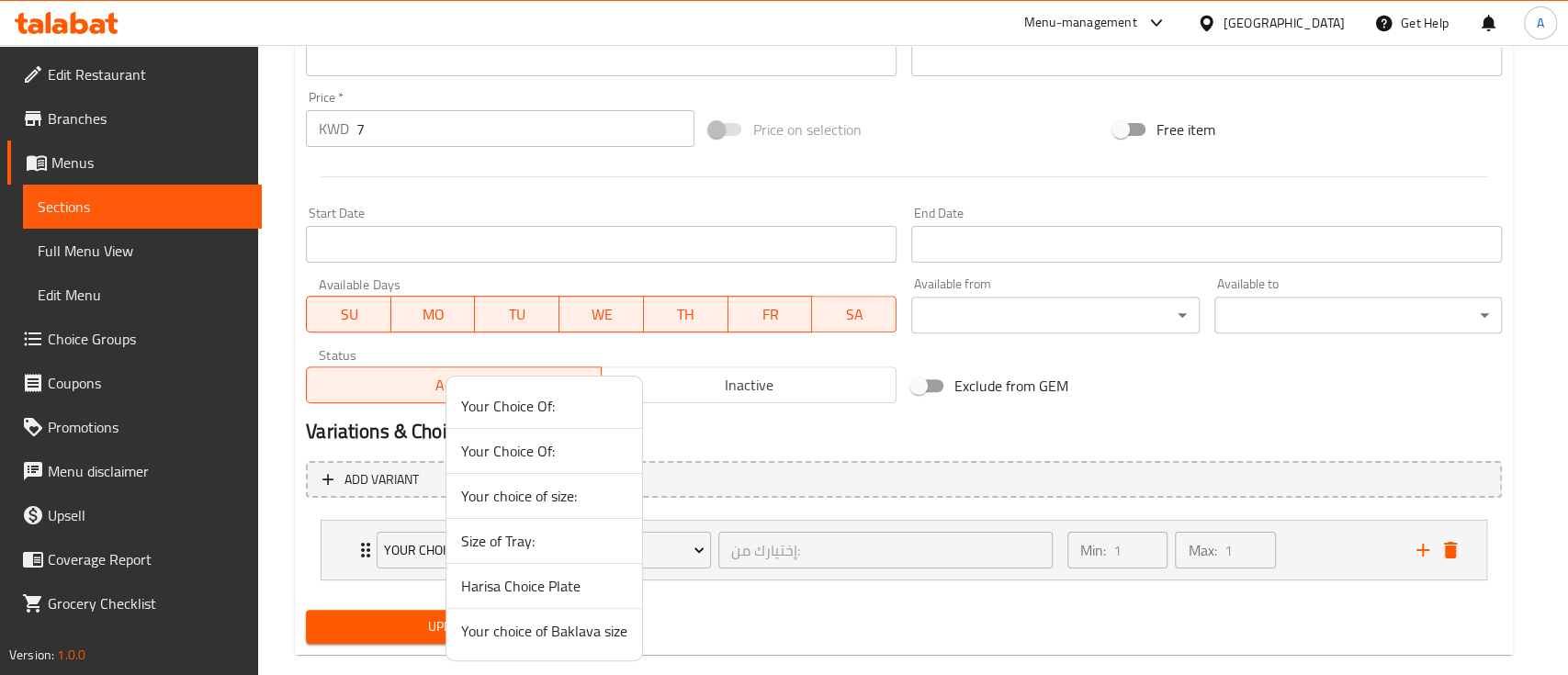
click at [549, 628] on span "Your choice of Baklava size" at bounding box center [544, 631] width 167 height 22
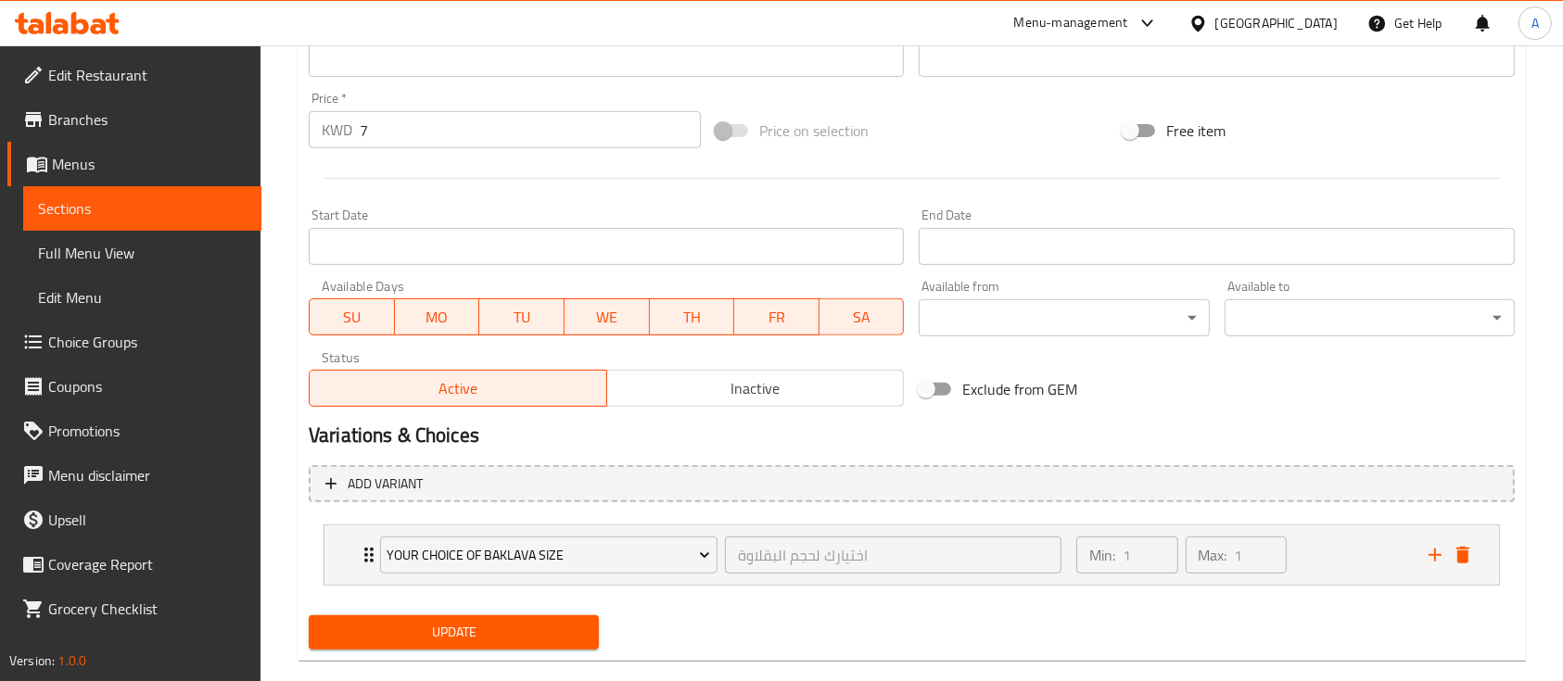
scroll to position [284, 0]
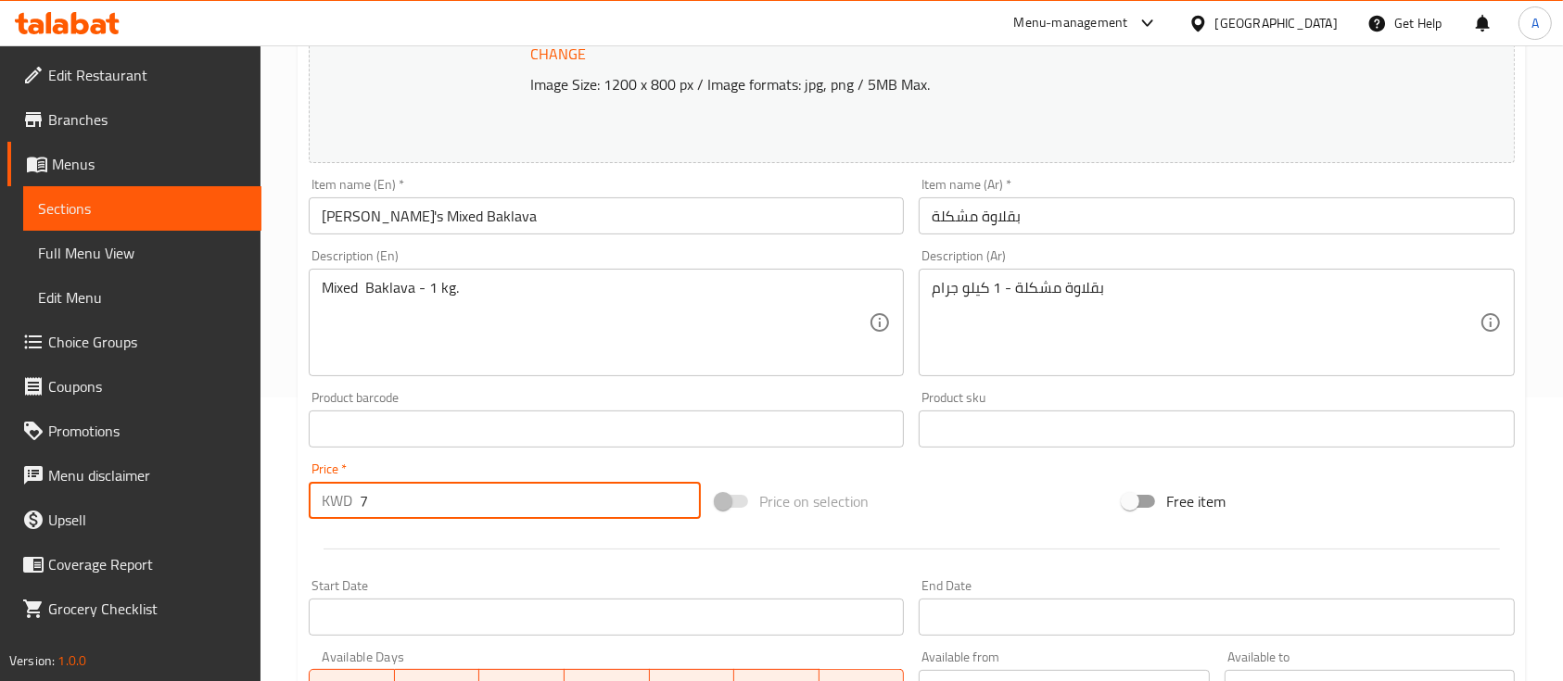
drag, startPoint x: 486, startPoint y: 484, endPoint x: 384, endPoint y: 476, distance: 102.2
click at [384, 476] on div "Price   * KWD 7 Price *" at bounding box center [505, 491] width 392 height 57
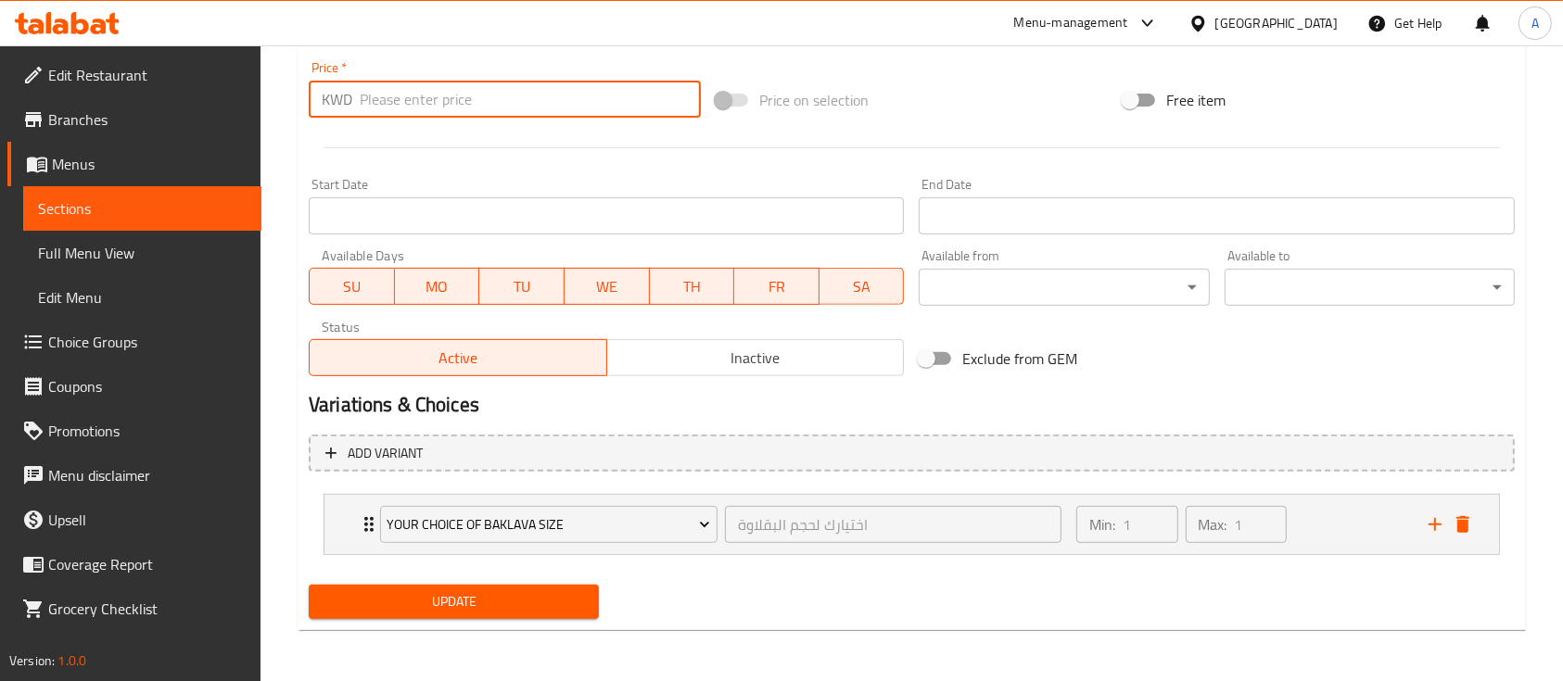
scroll to position [191, 0]
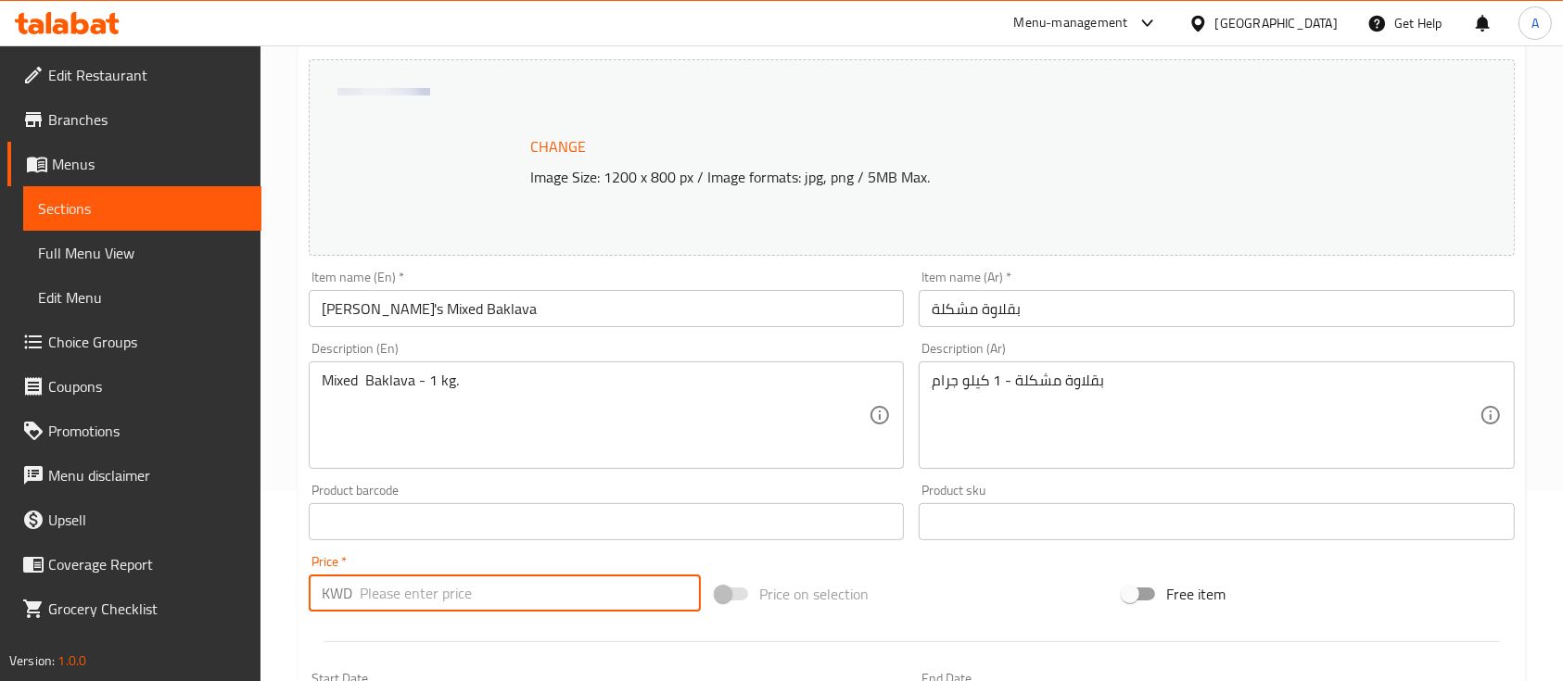
click at [510, 350] on div "Description (En) Mixed Baklava - 1 kg. Description (En)" at bounding box center [606, 405] width 595 height 127
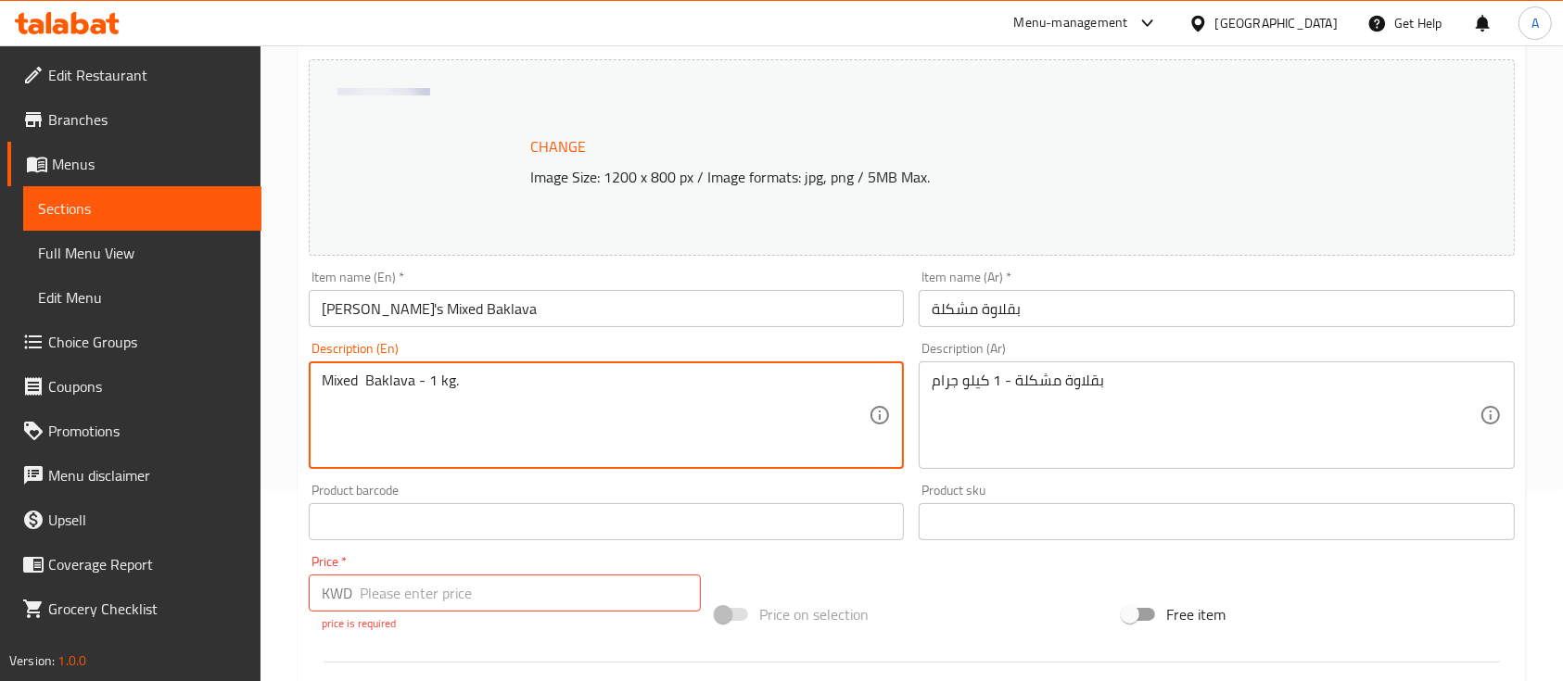
click at [502, 375] on textarea "Mixed Baklava - 1 kg." at bounding box center [595, 416] width 547 height 88
type textarea "Mixed Baklava"
click at [392, 309] on input "Habiba's Mixed Baklava" at bounding box center [606, 308] width 595 height 37
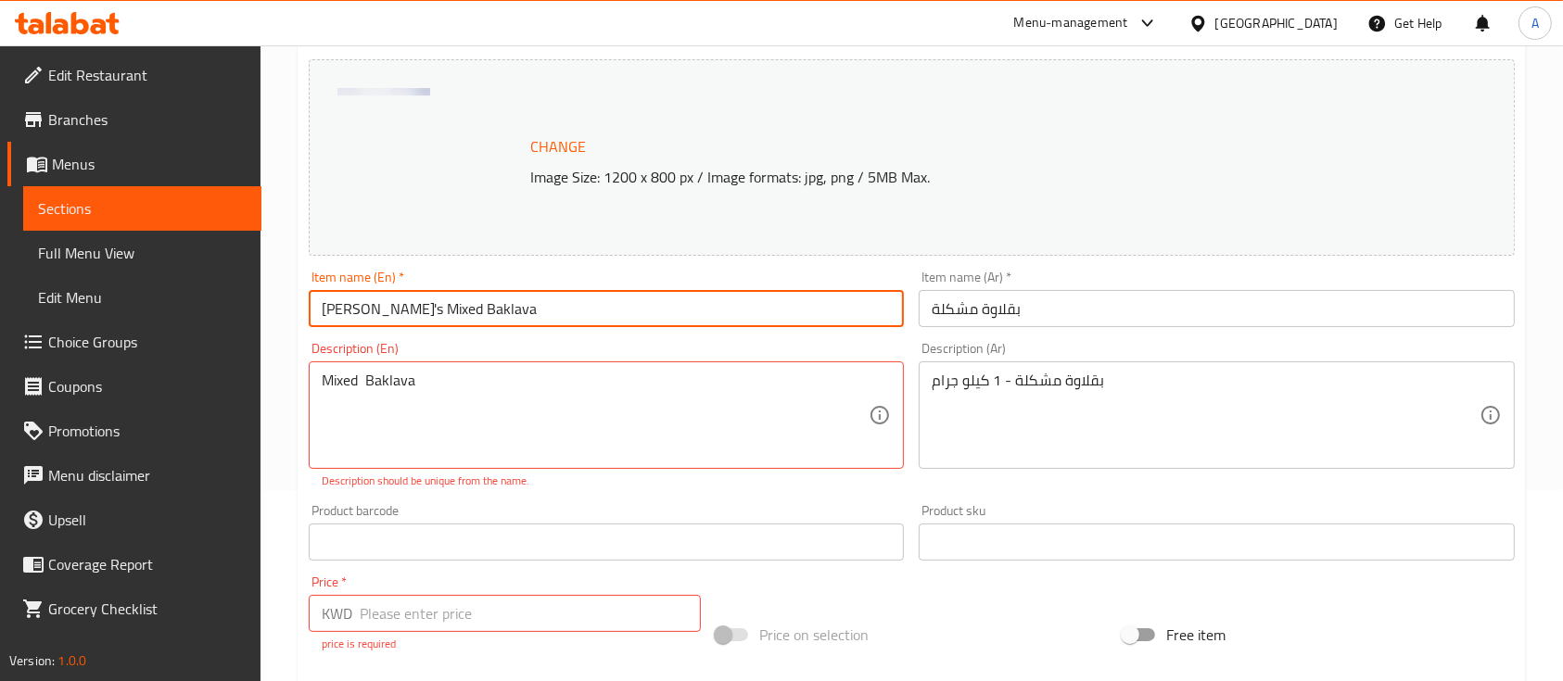
click at [392, 309] on input "Habiba's Mixed Baklava" at bounding box center [606, 308] width 595 height 37
type input "Habiba's Baklava"
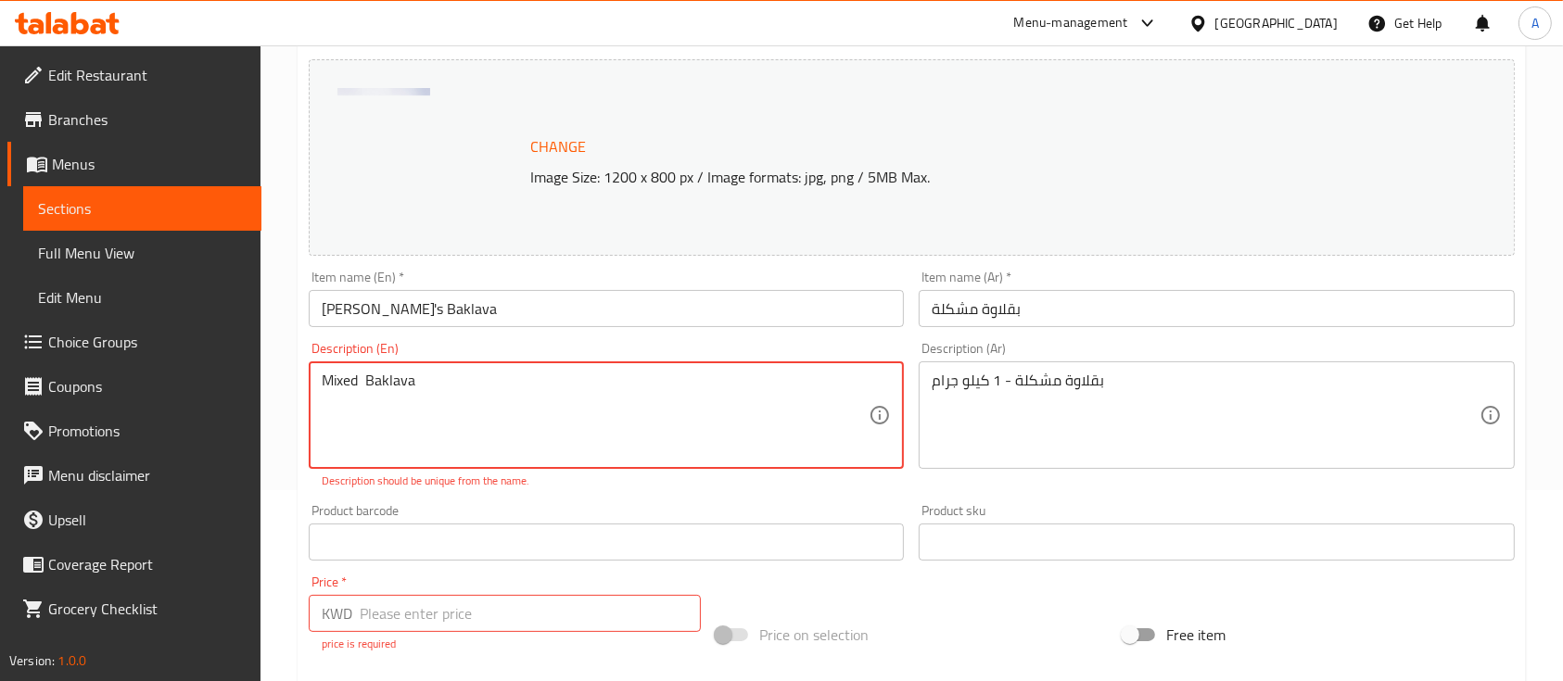
click at [484, 367] on div "Mixed Baklava Description (En)" at bounding box center [606, 416] width 595 height 108
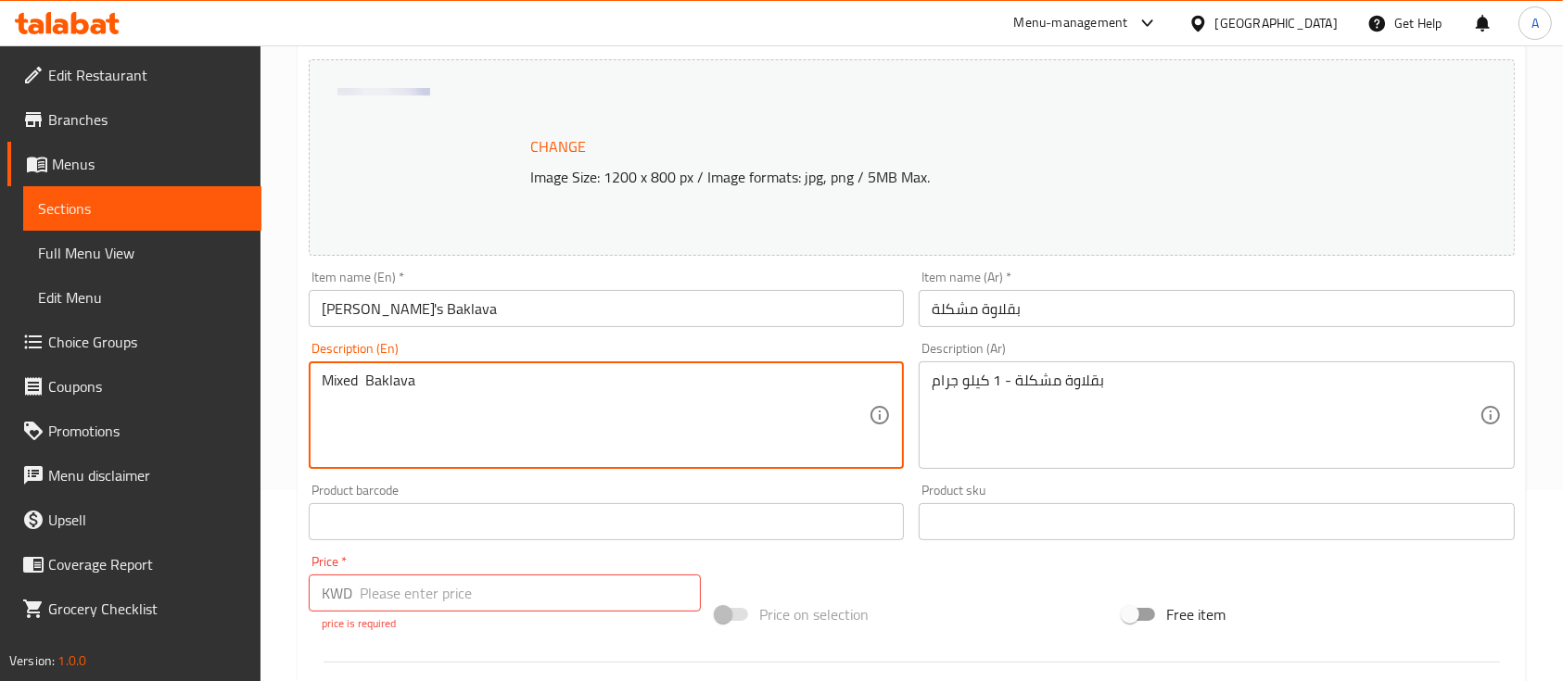
click at [1174, 518] on input "text" at bounding box center [1216, 521] width 595 height 37
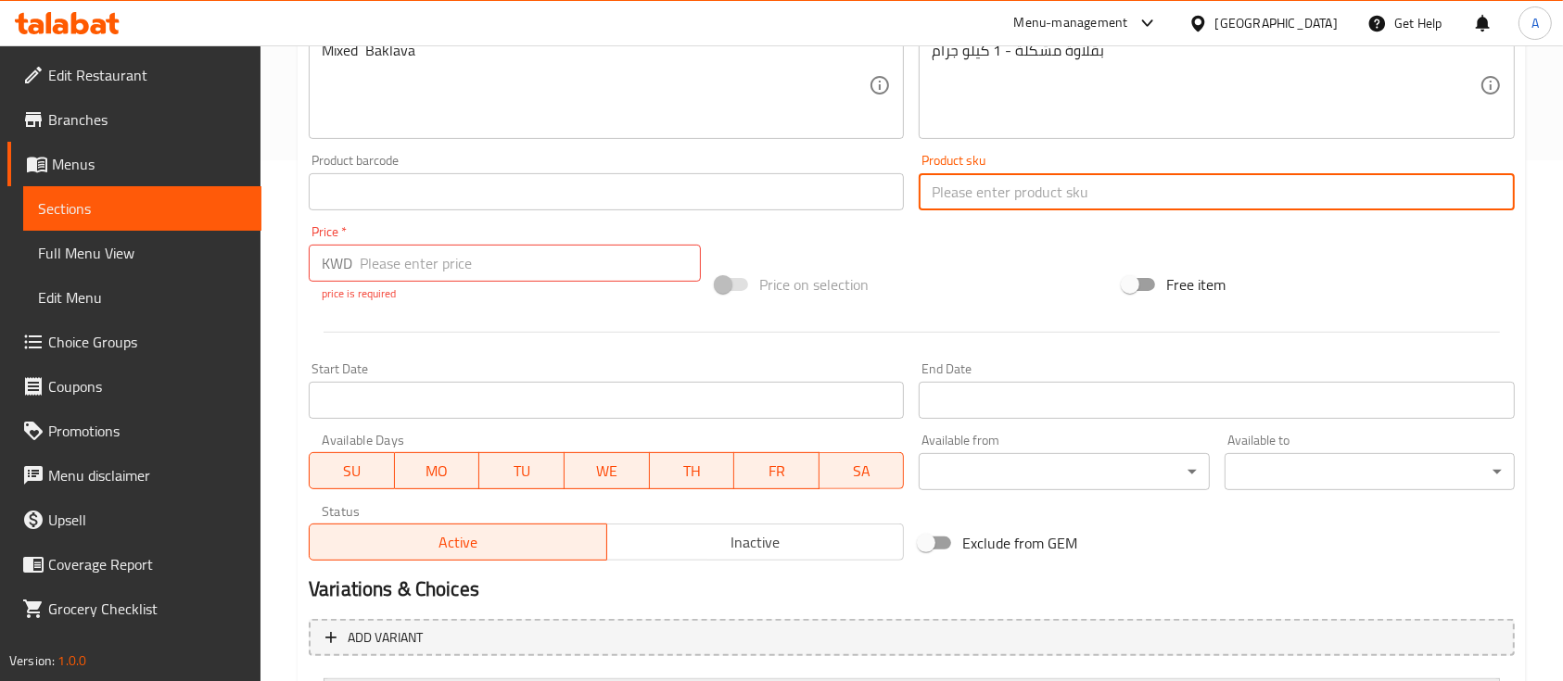
scroll to position [705, 0]
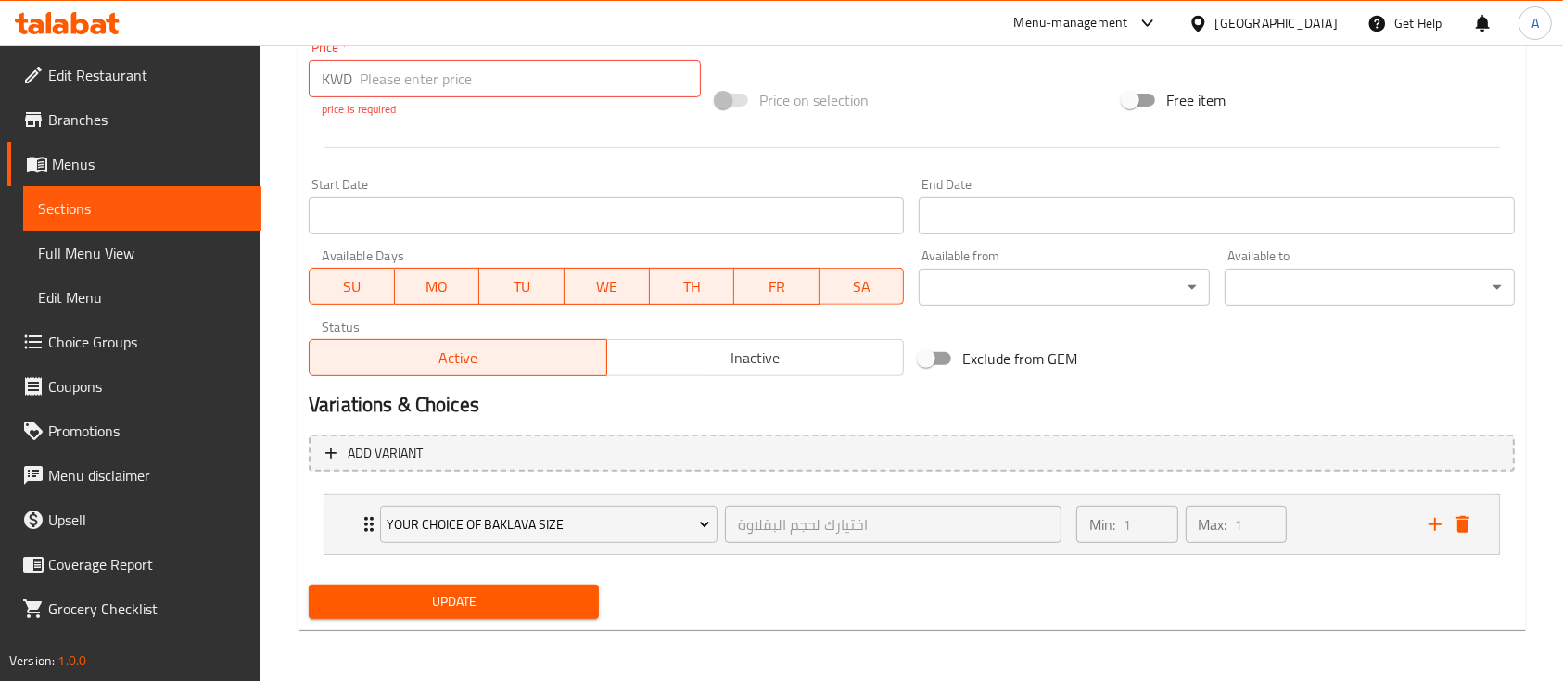
click at [452, 79] on input "number" at bounding box center [530, 78] width 341 height 37
type input "0"
click at [495, 601] on span "Update" at bounding box center [454, 602] width 260 height 23
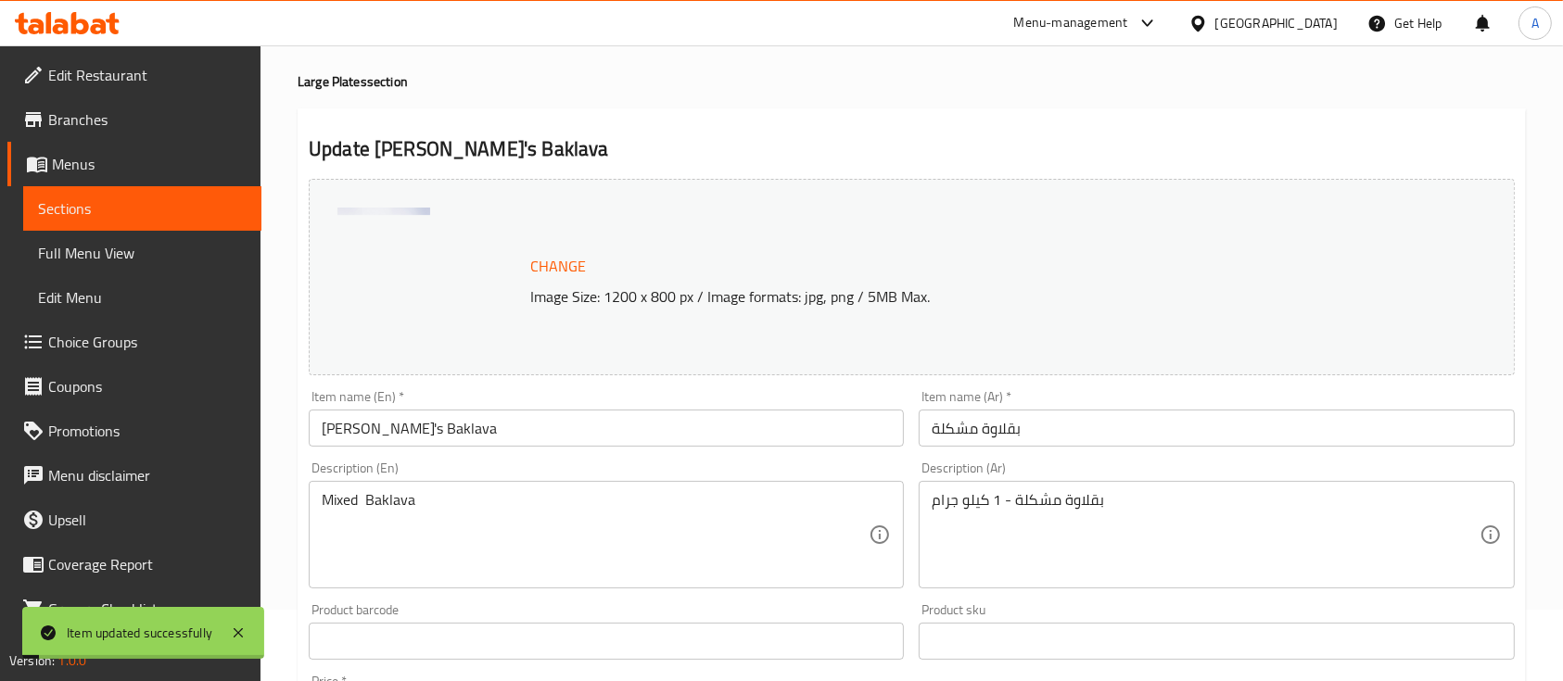
scroll to position [0, 0]
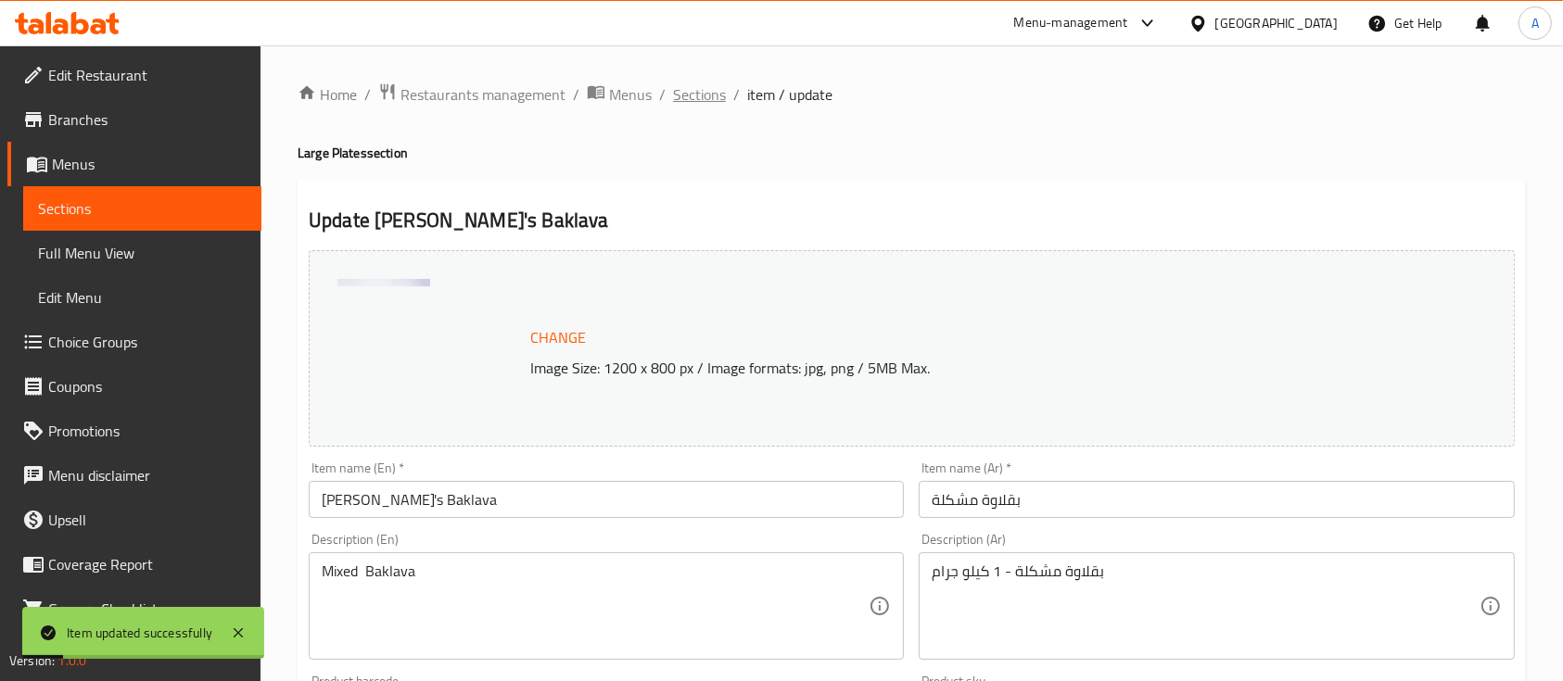
click at [706, 105] on span "Sections" at bounding box center [699, 94] width 53 height 22
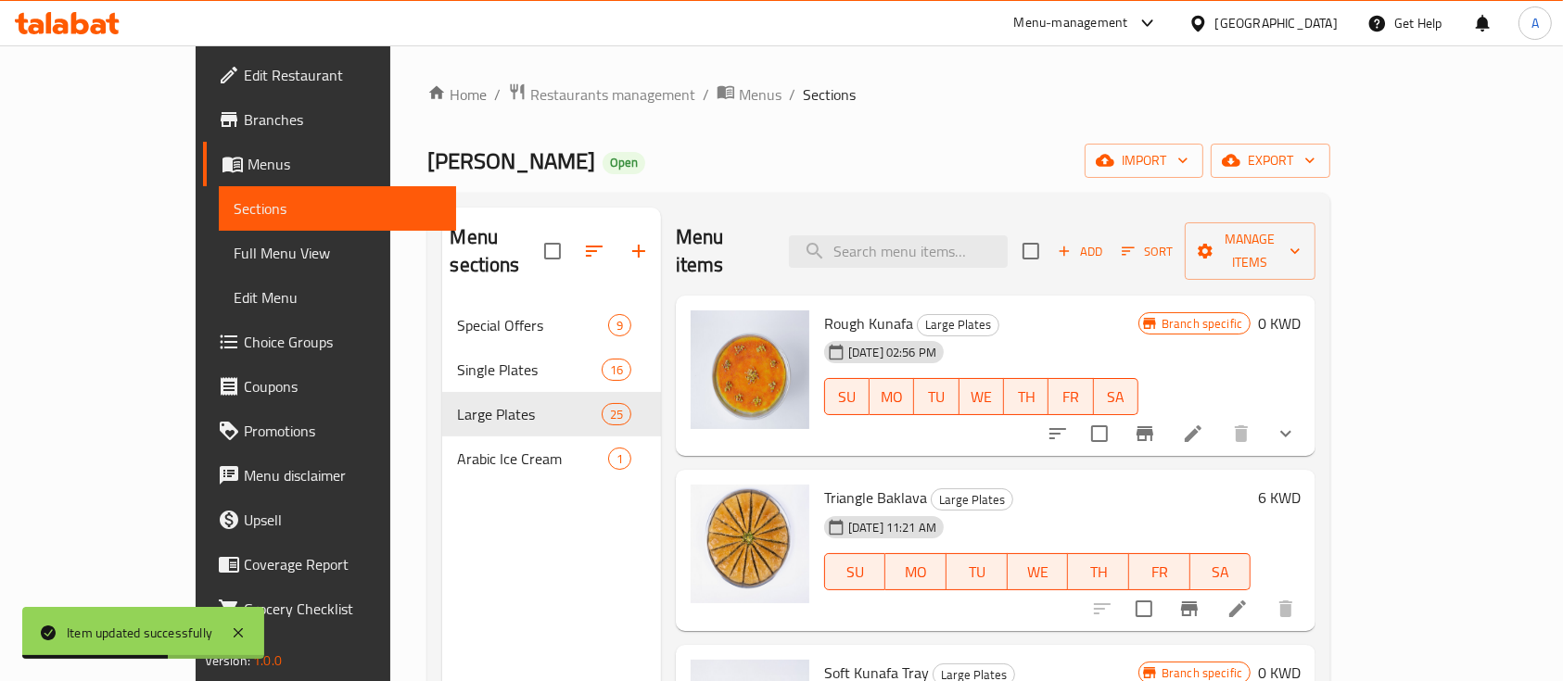
click at [1105, 241] on span "Add" at bounding box center [1080, 251] width 50 height 21
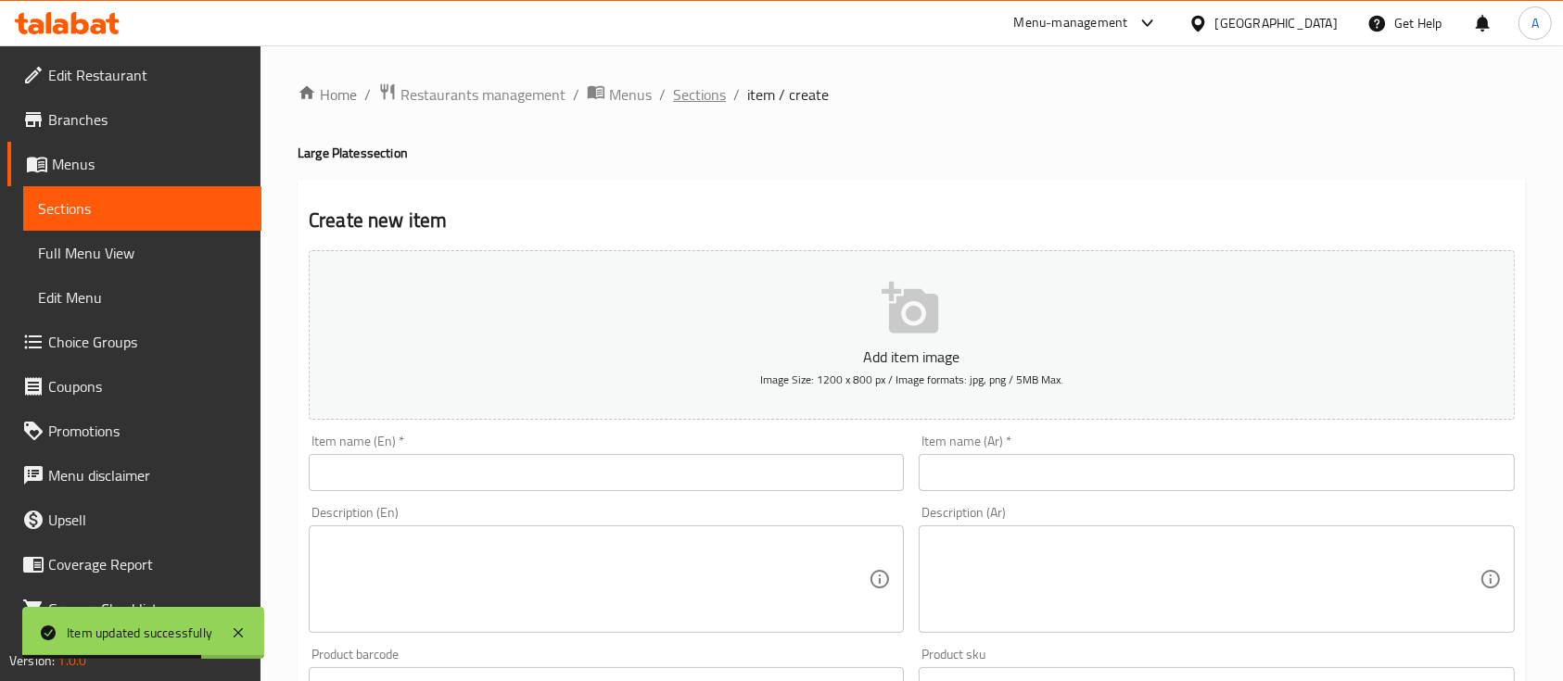
click at [697, 105] on span "Sections" at bounding box center [699, 94] width 53 height 22
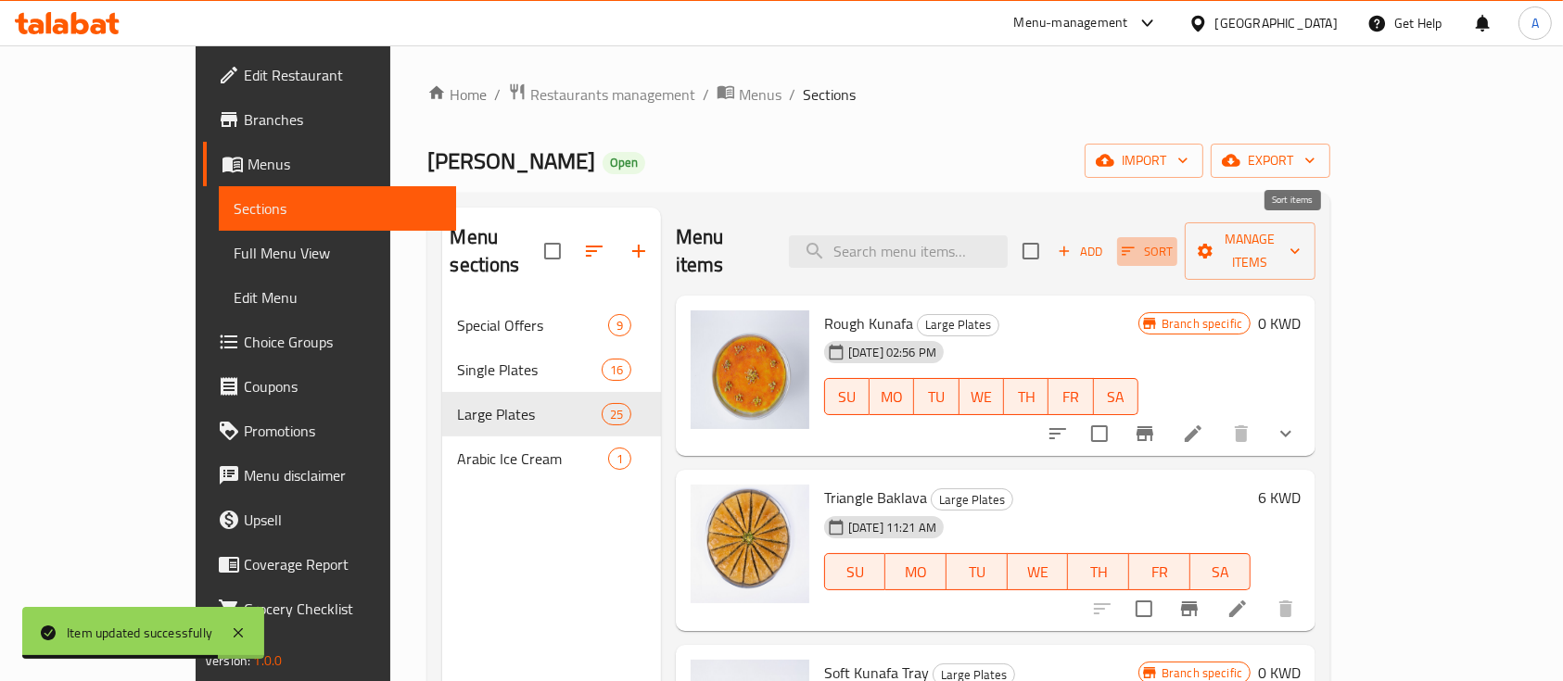
click at [1173, 241] on span "Sort" at bounding box center [1147, 251] width 51 height 21
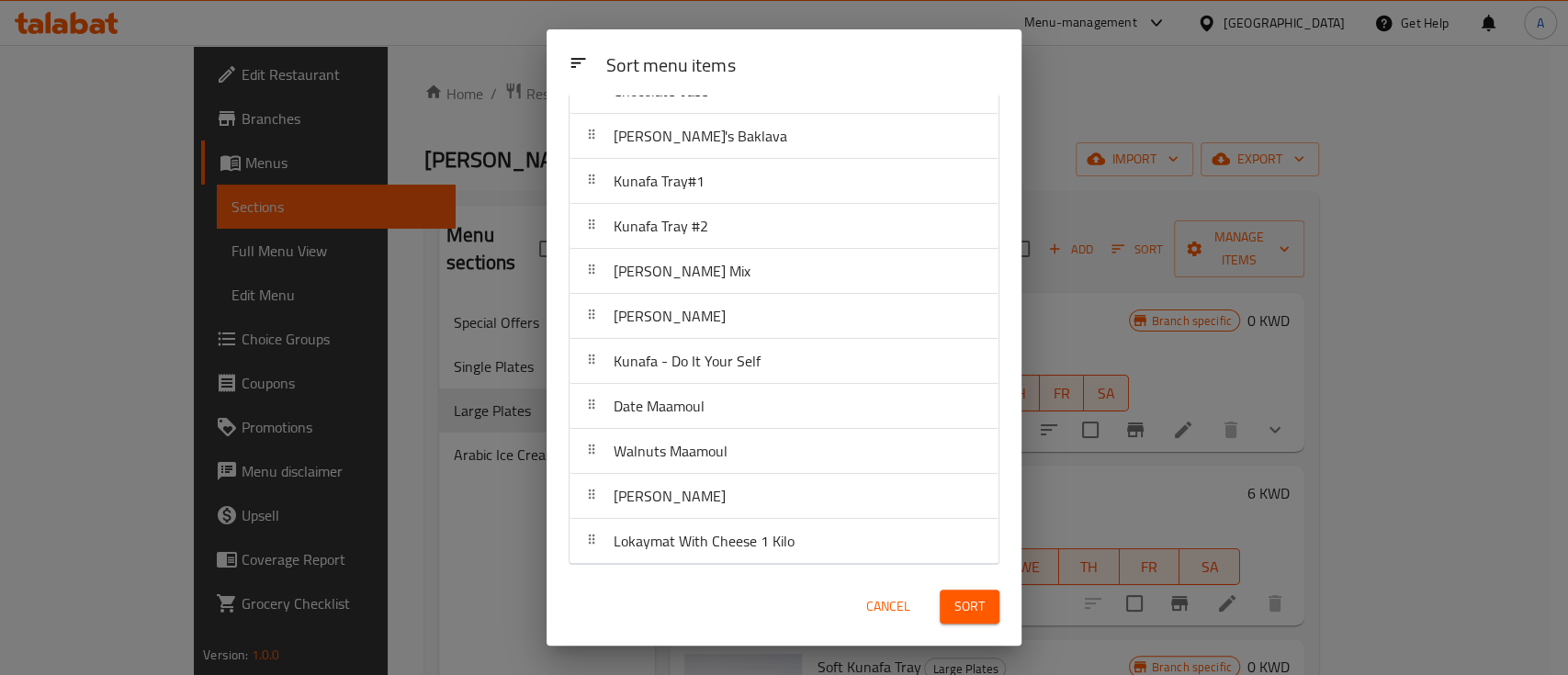
scroll to position [712, 0]
drag, startPoint x: 1000, startPoint y: 447, endPoint x: 995, endPoint y: 426, distance: 21.6
click at [995, 426] on div "Sort menu items Rough Kunafa Triangle Baklava Soft Kunafa Tray Aesh Alsaraya Ku…" at bounding box center [784, 331] width 475 height 472
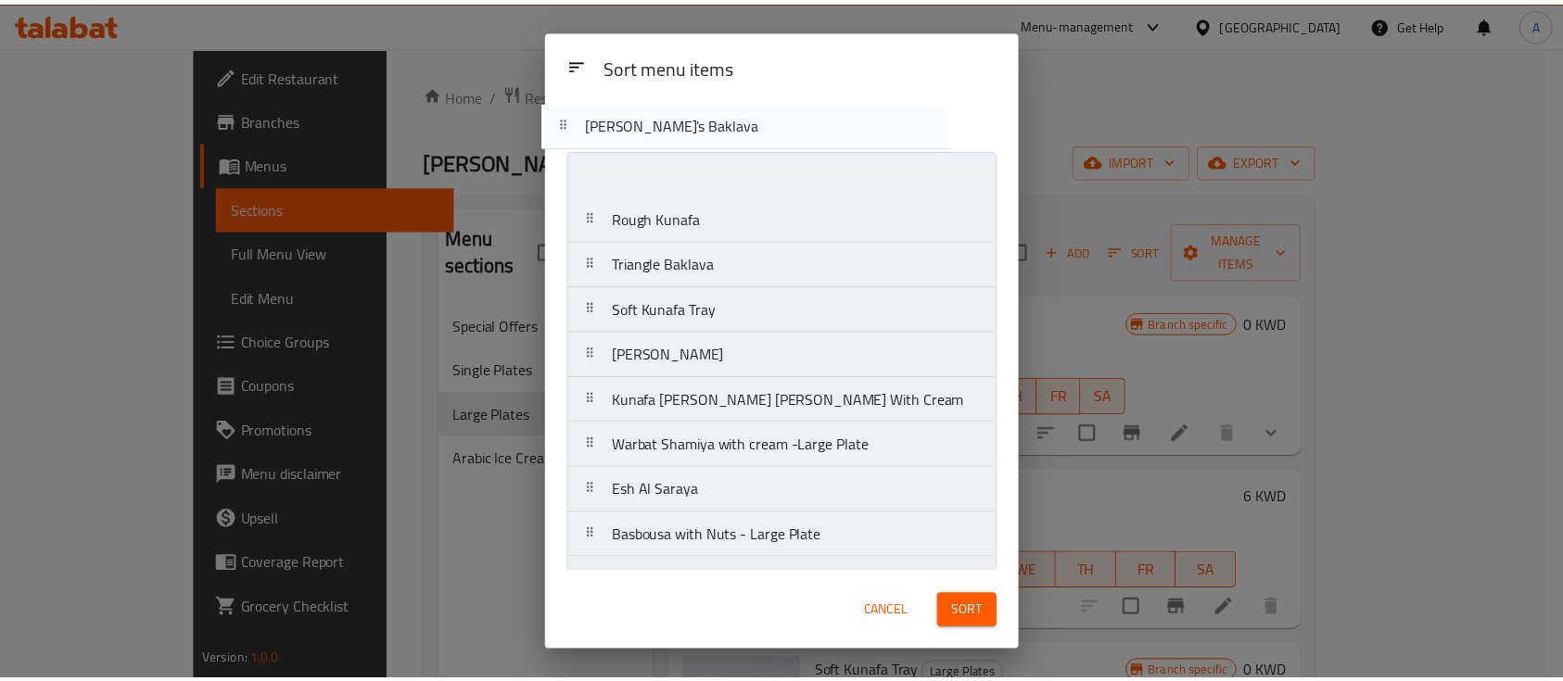
scroll to position [0, 0]
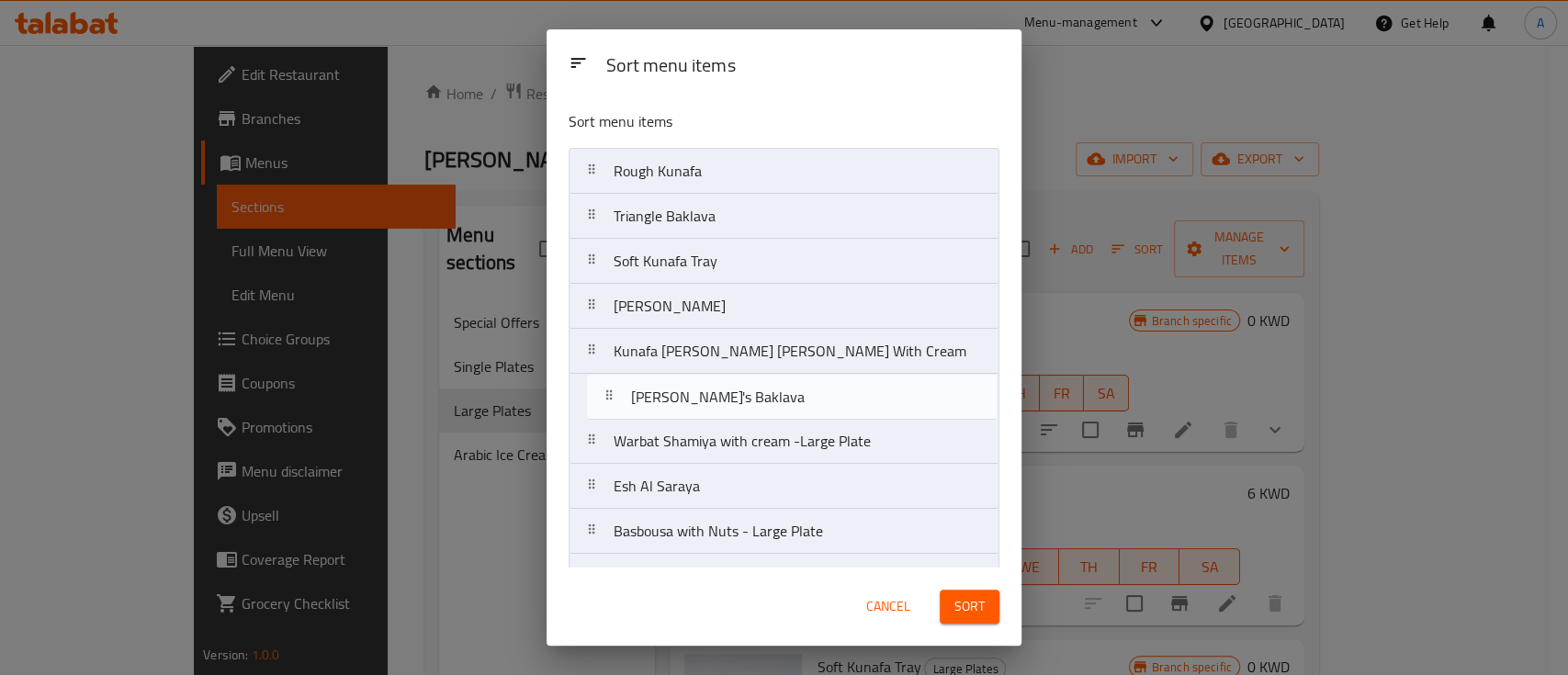
drag, startPoint x: 860, startPoint y: 365, endPoint x: 878, endPoint y: 374, distance: 20.1
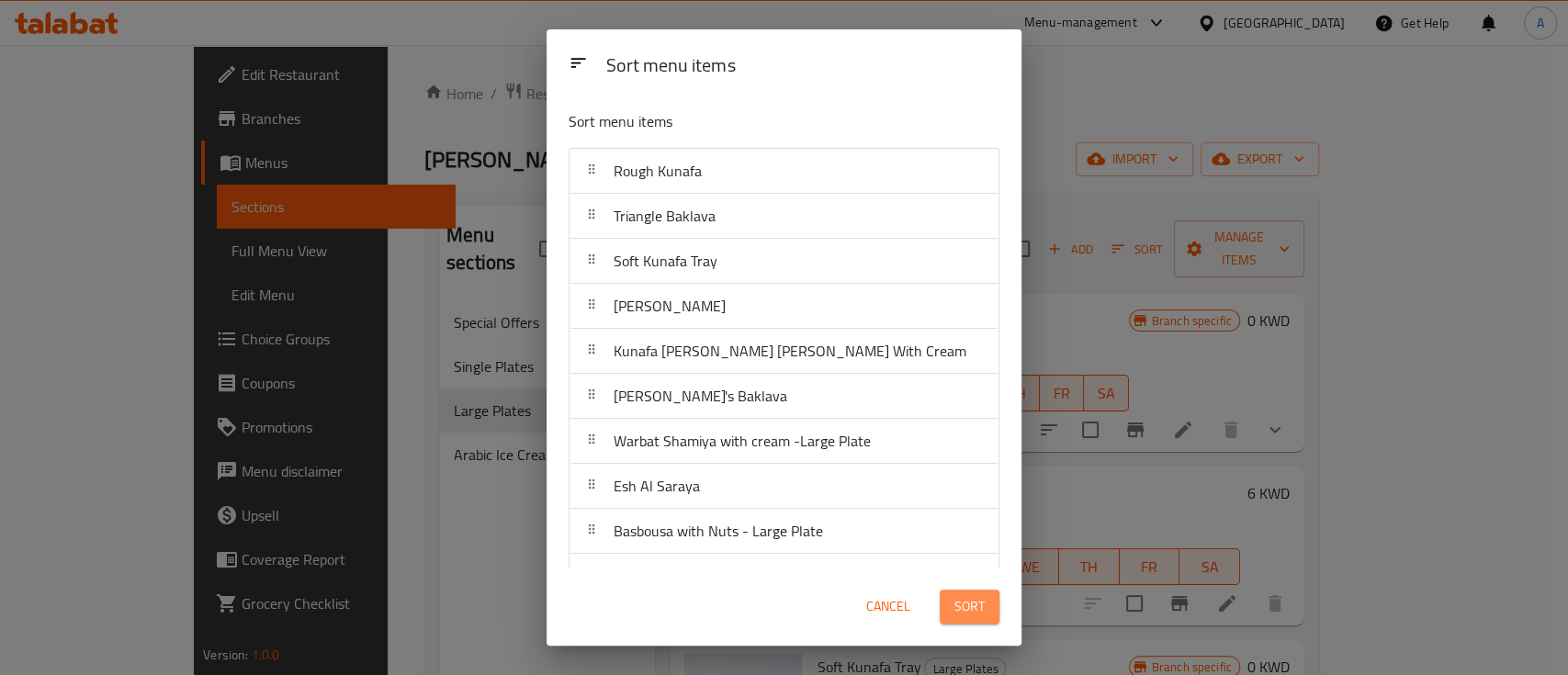
click at [978, 600] on span "Sort" at bounding box center [969, 607] width 31 height 23
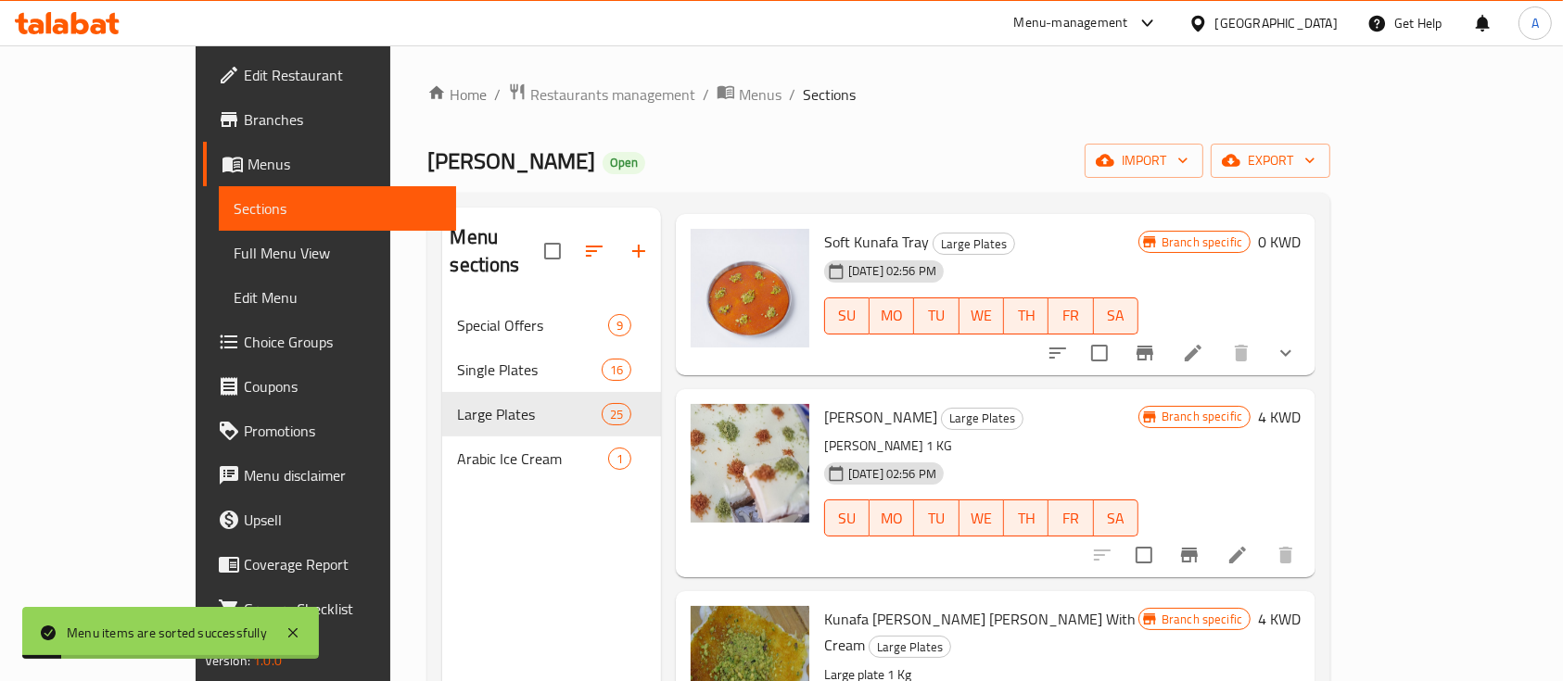
scroll to position [494, 0]
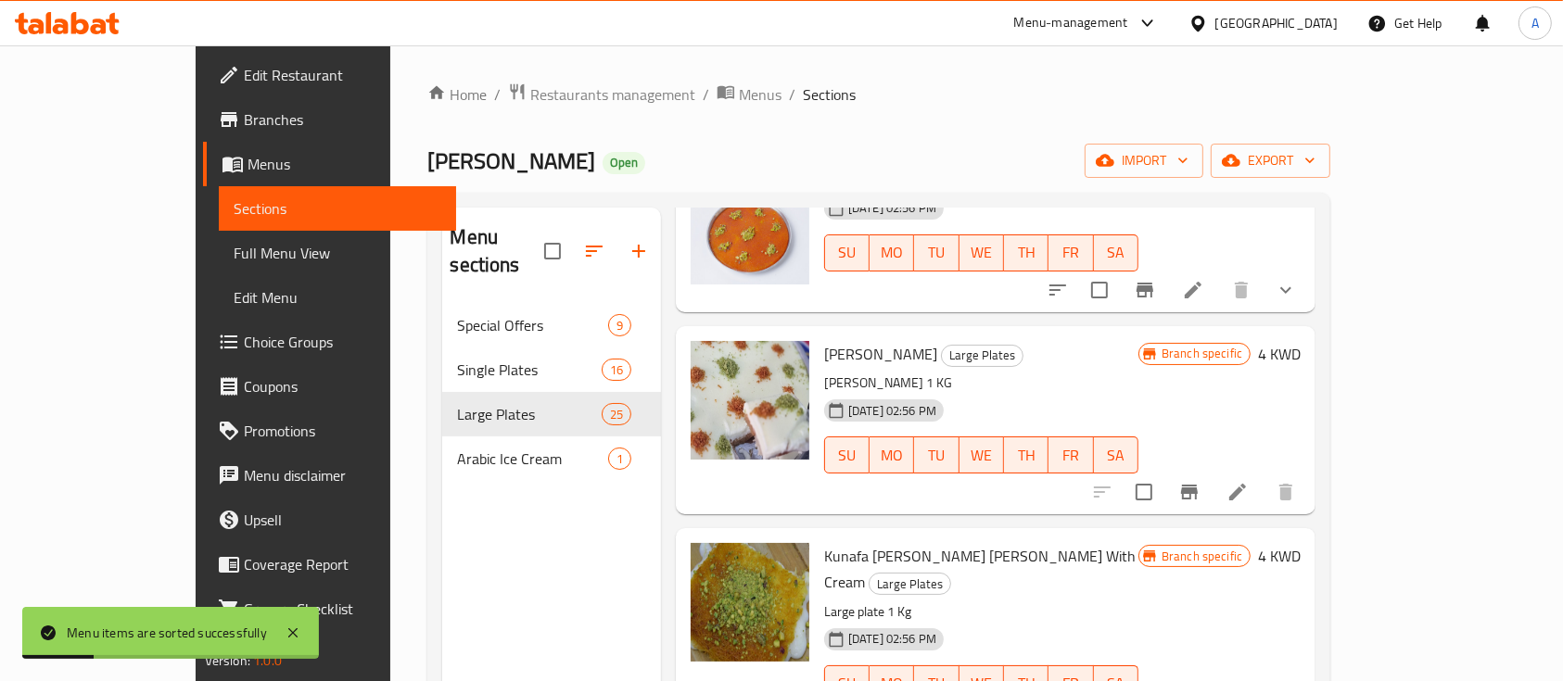
click at [824, 340] on span "Aesh Alsaraya" at bounding box center [880, 354] width 113 height 28
copy h6 "Aesh Alsaraya"
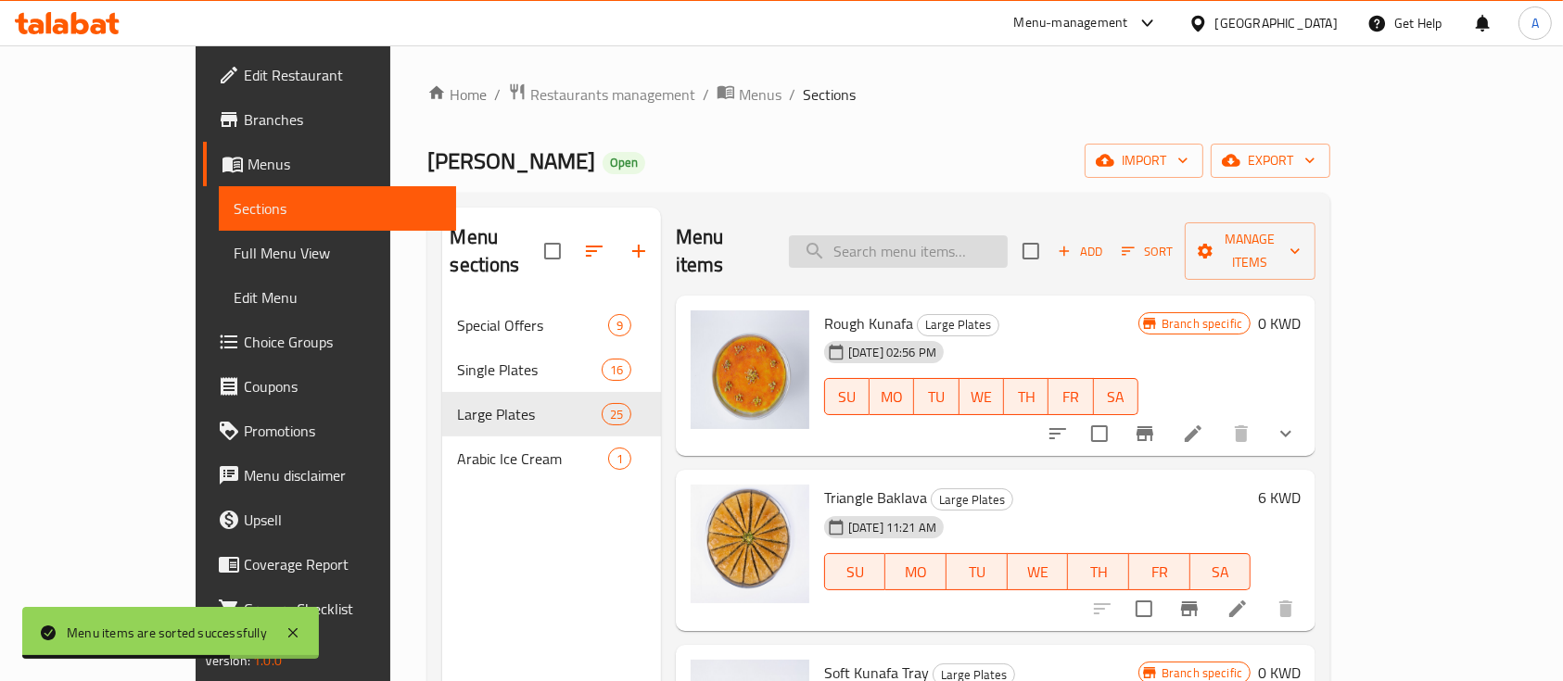
click at [922, 242] on input "search" at bounding box center [898, 251] width 219 height 32
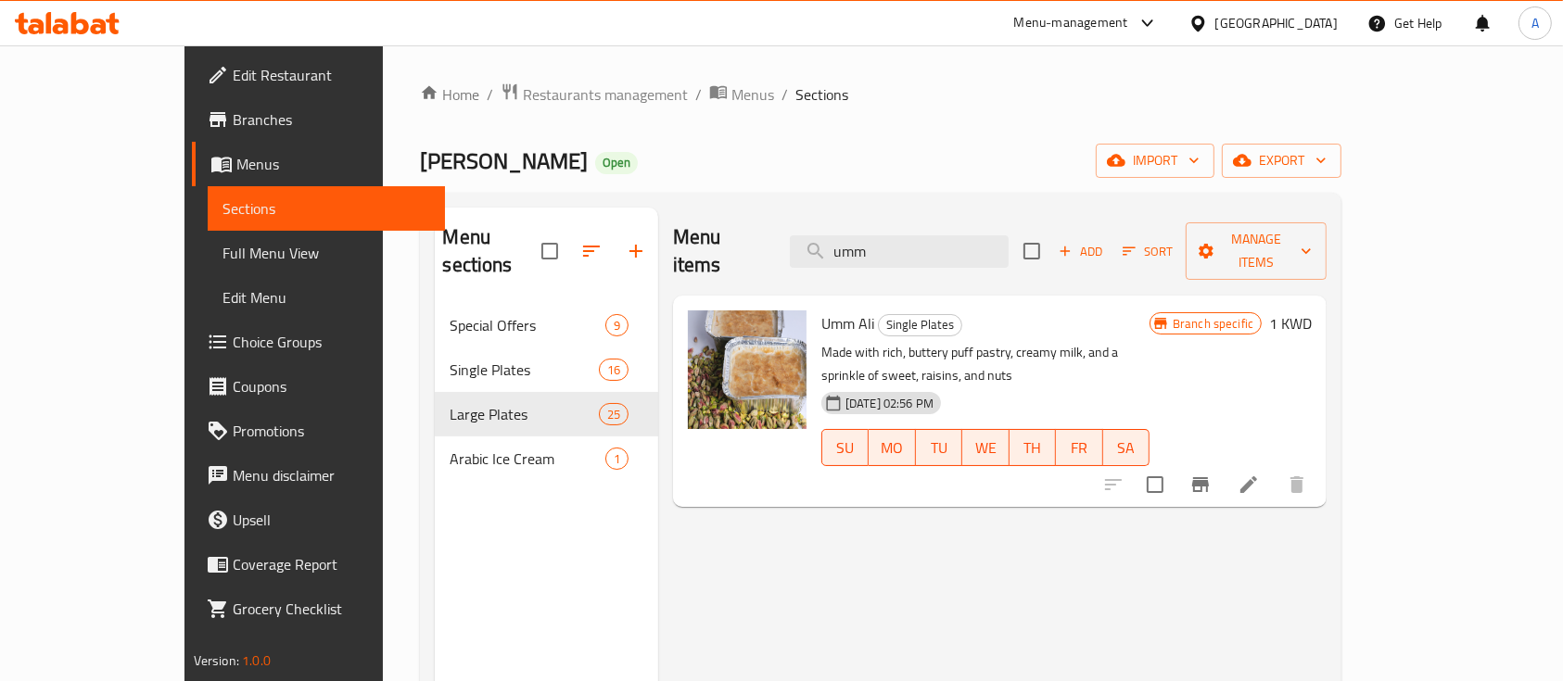
type input "umm"
click at [1260, 474] on icon at bounding box center [1249, 485] width 22 height 22
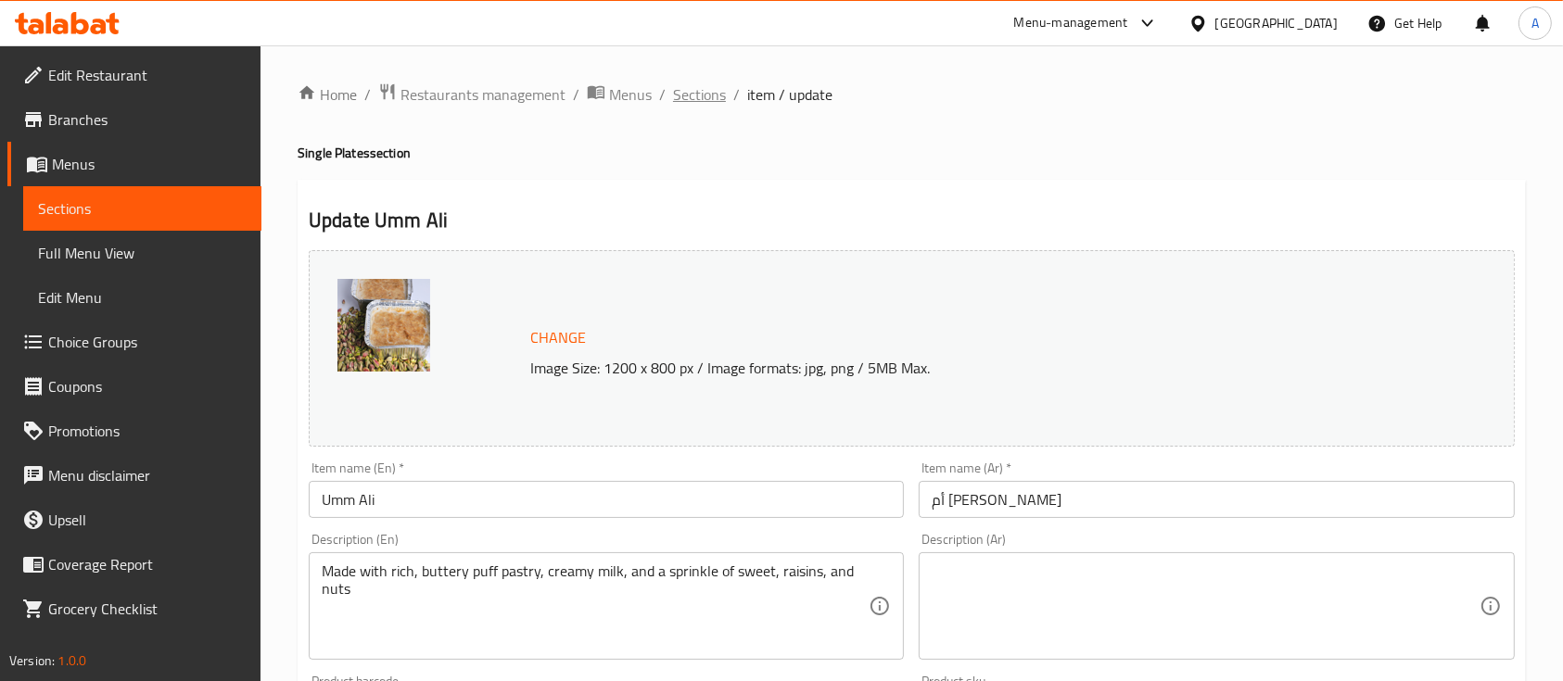
click at [702, 104] on span "Sections" at bounding box center [699, 94] width 53 height 22
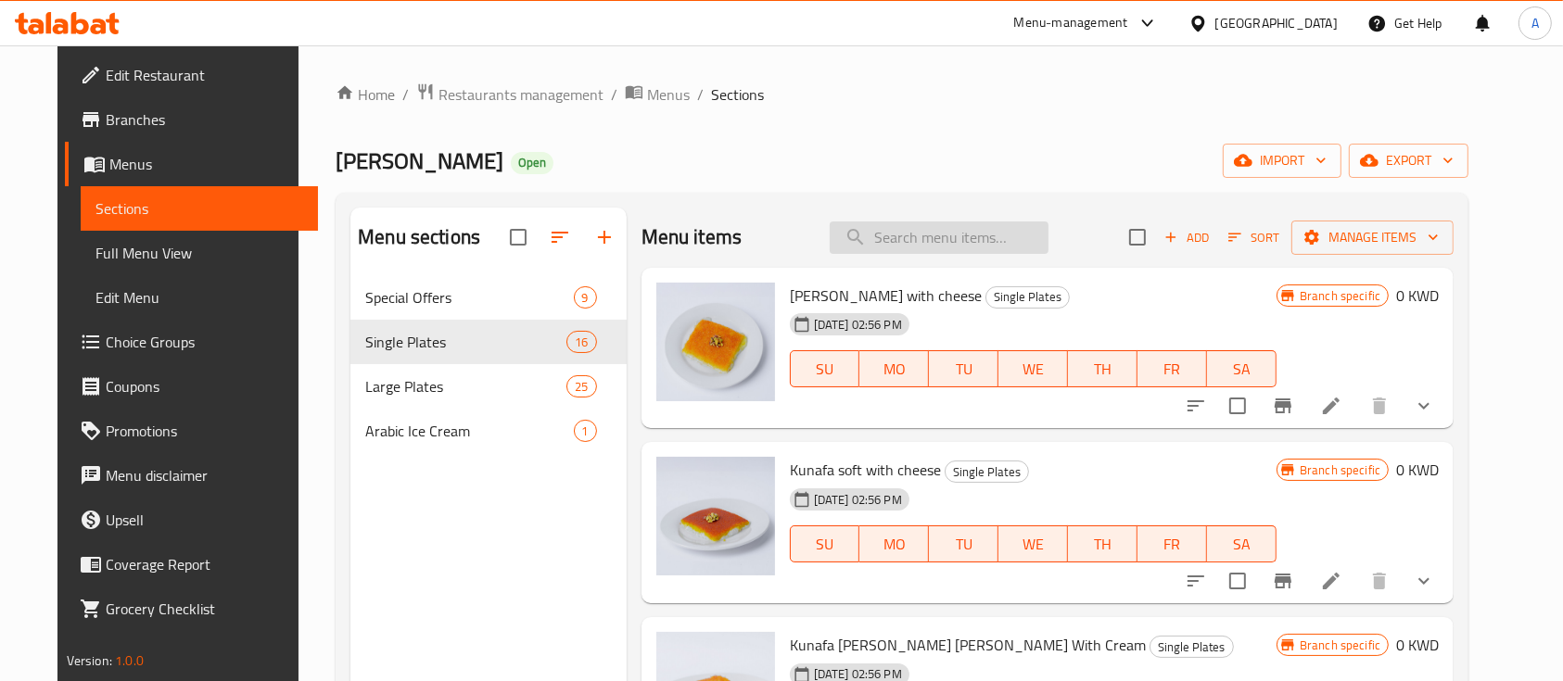
click at [886, 238] on input "search" at bounding box center [939, 238] width 219 height 32
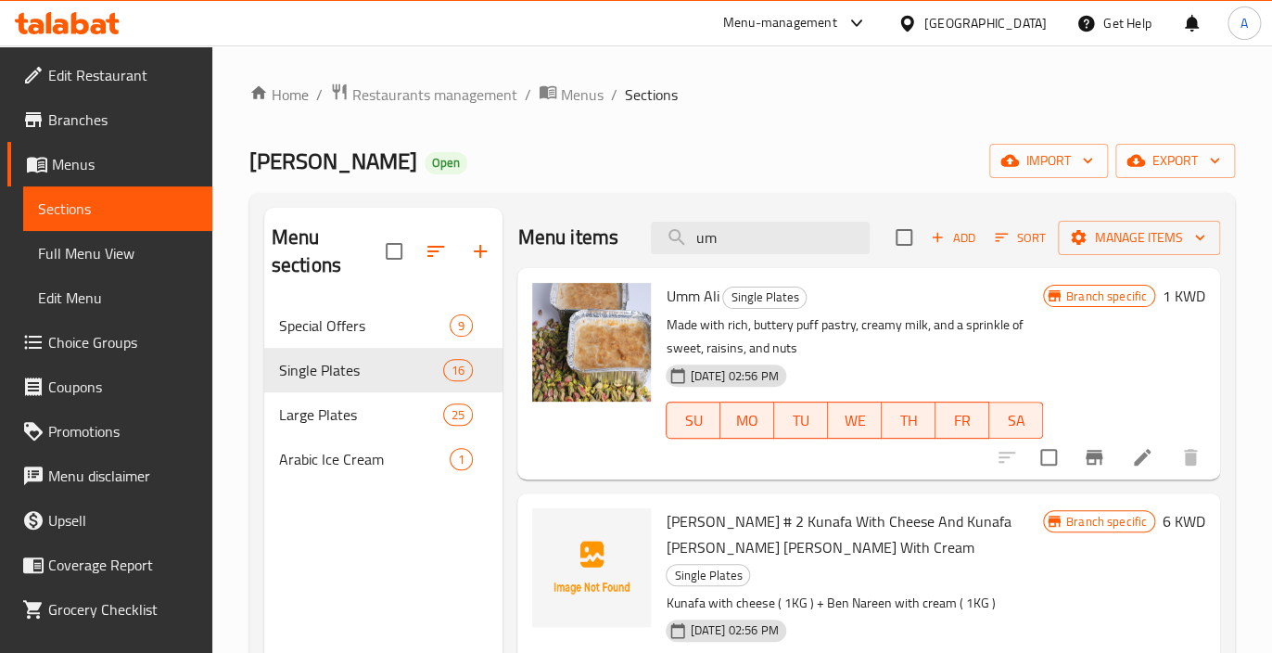
type input "um"
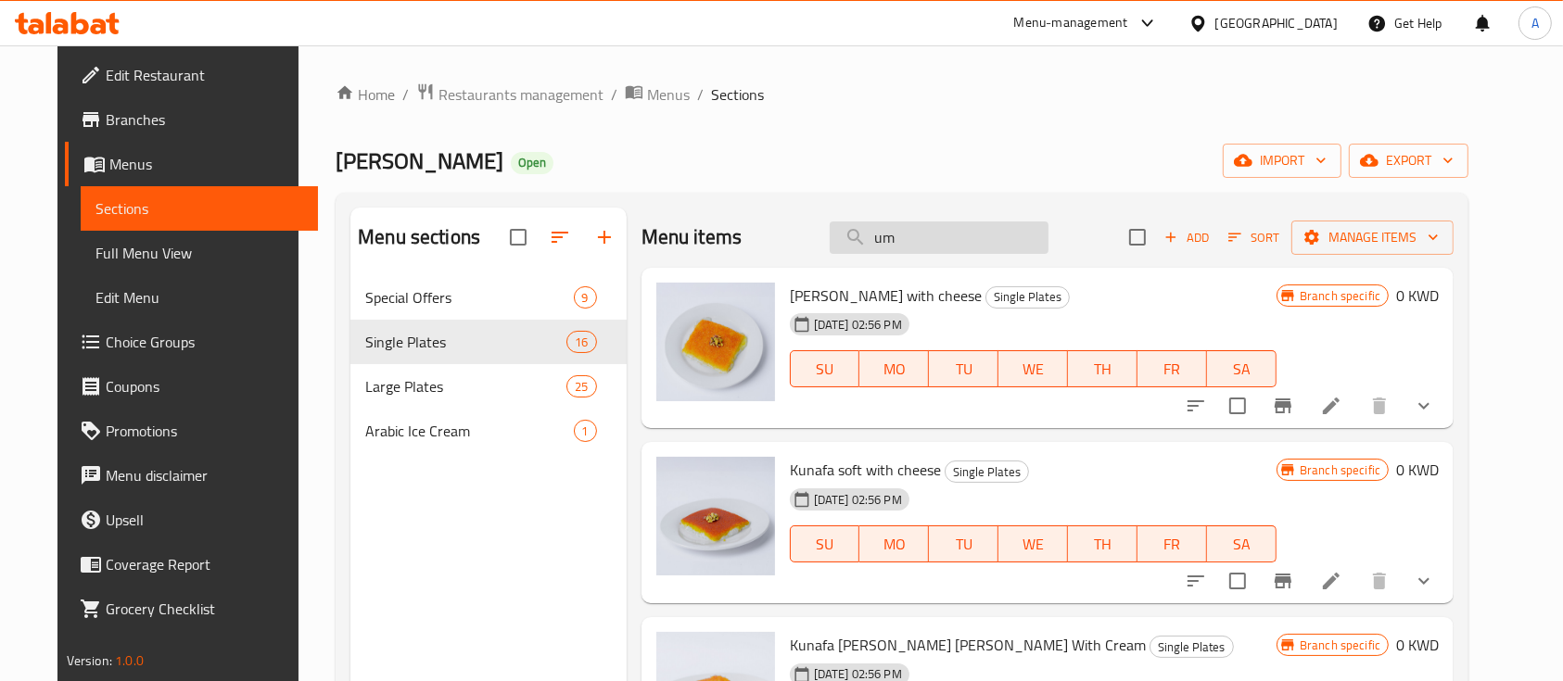
click at [954, 225] on input "um" at bounding box center [939, 238] width 219 height 32
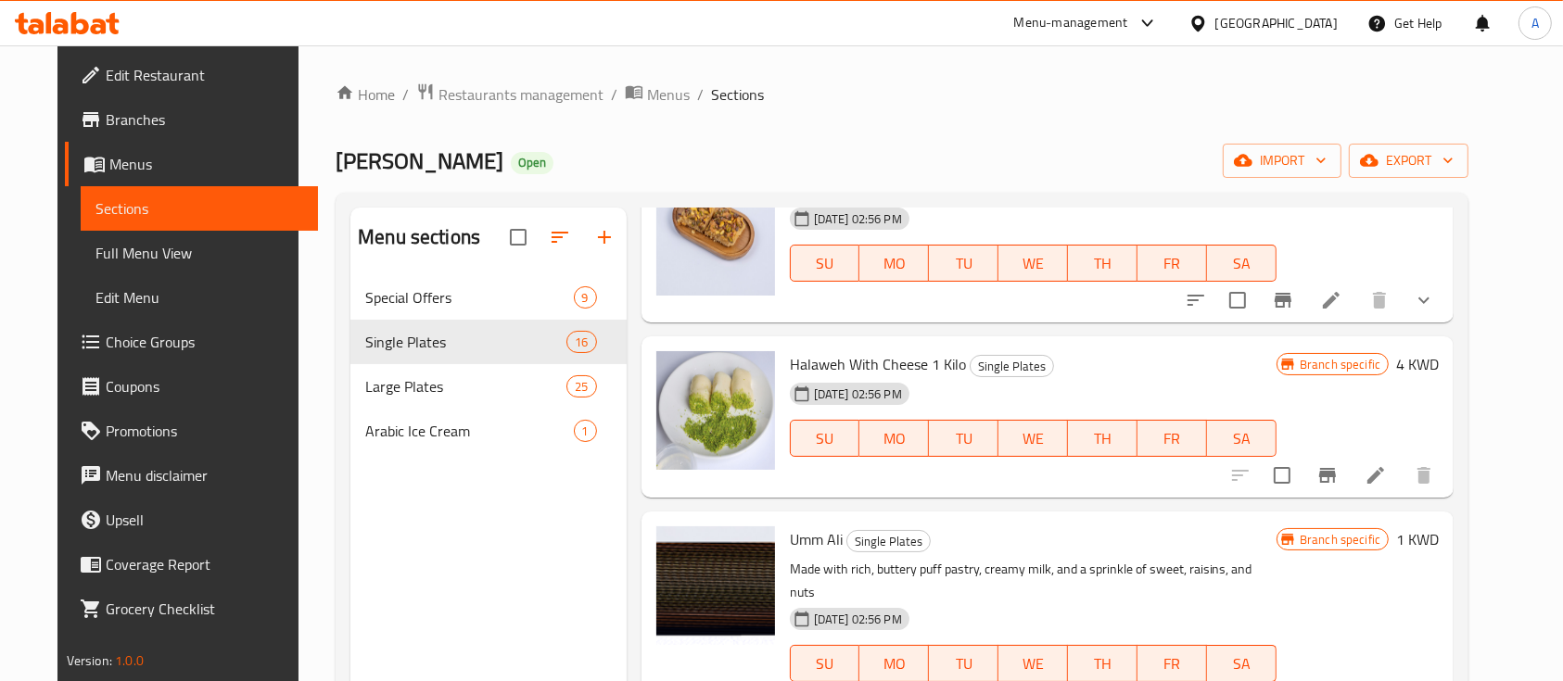
scroll to position [1112, 0]
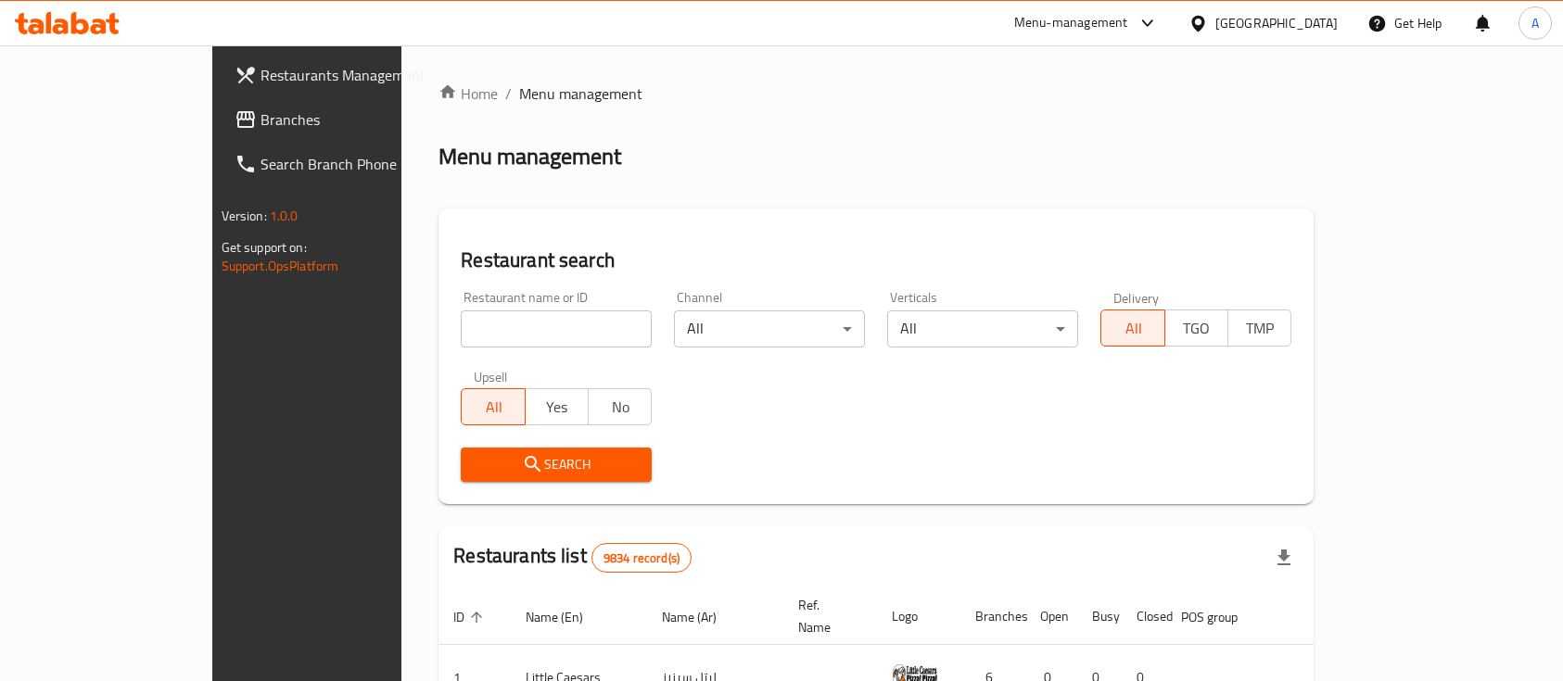
click at [515, 360] on div at bounding box center [781, 340] width 1563 height 681
click at [534, 317] on input "search" at bounding box center [556, 329] width 191 height 37
type input "kunafa habiba amman"
click button "Search" at bounding box center [556, 465] width 191 height 34
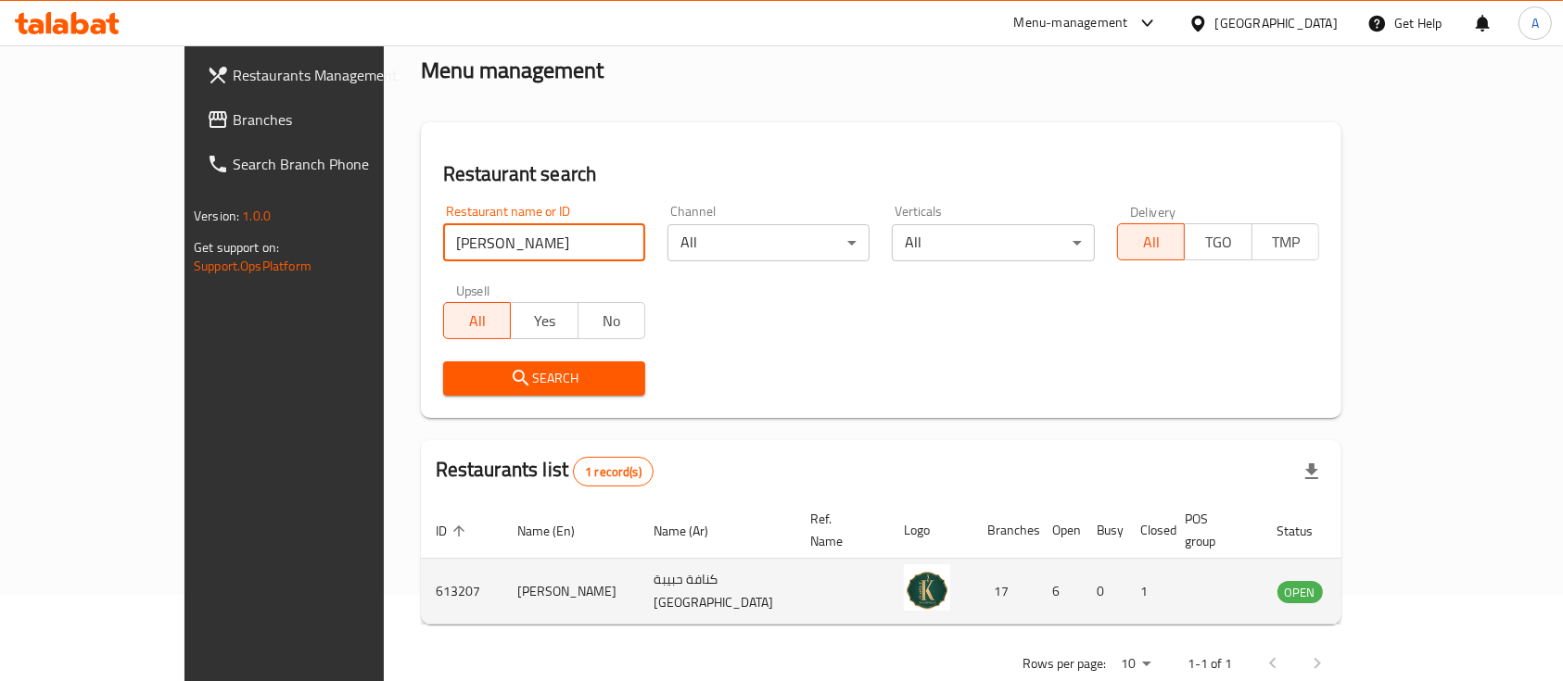
scroll to position [108, 0]
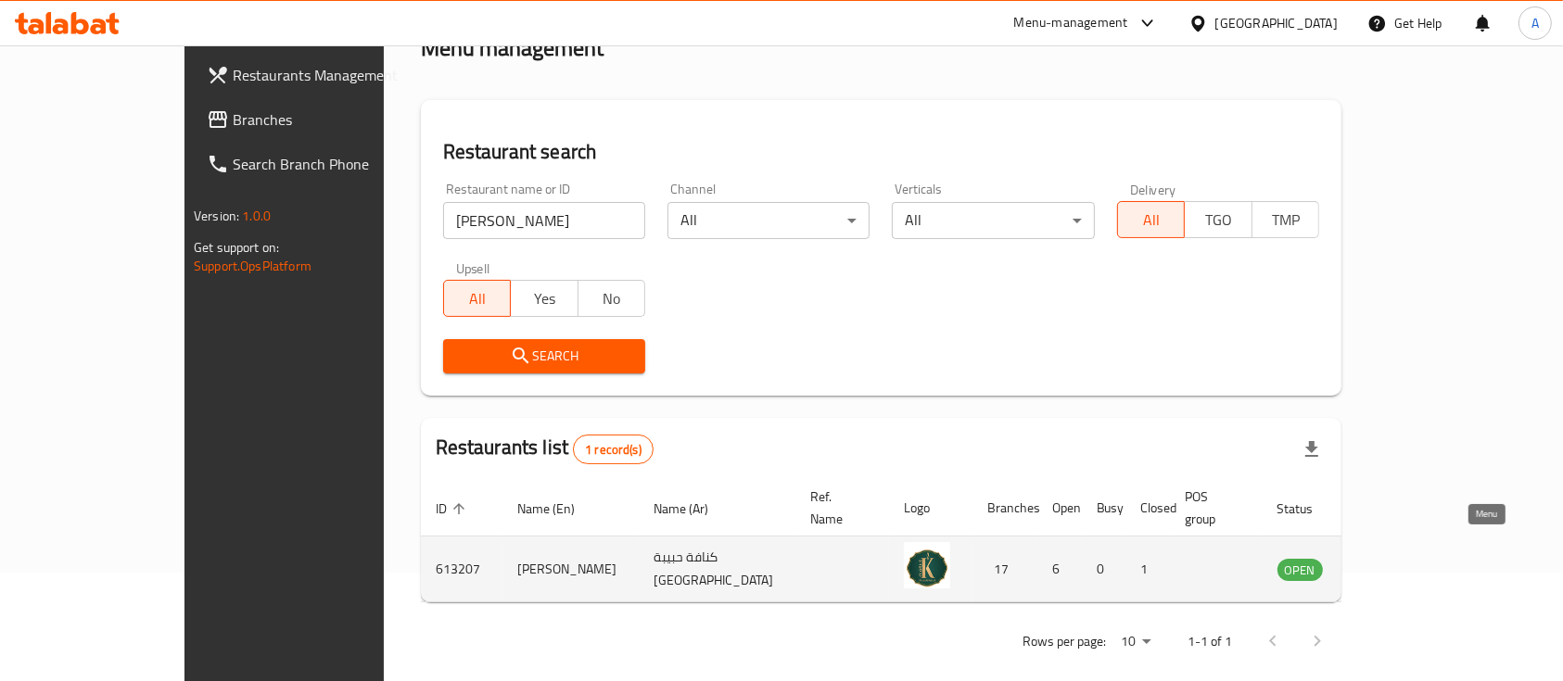
click at [1397, 558] on icon "enhanced table" at bounding box center [1386, 569] width 22 height 22
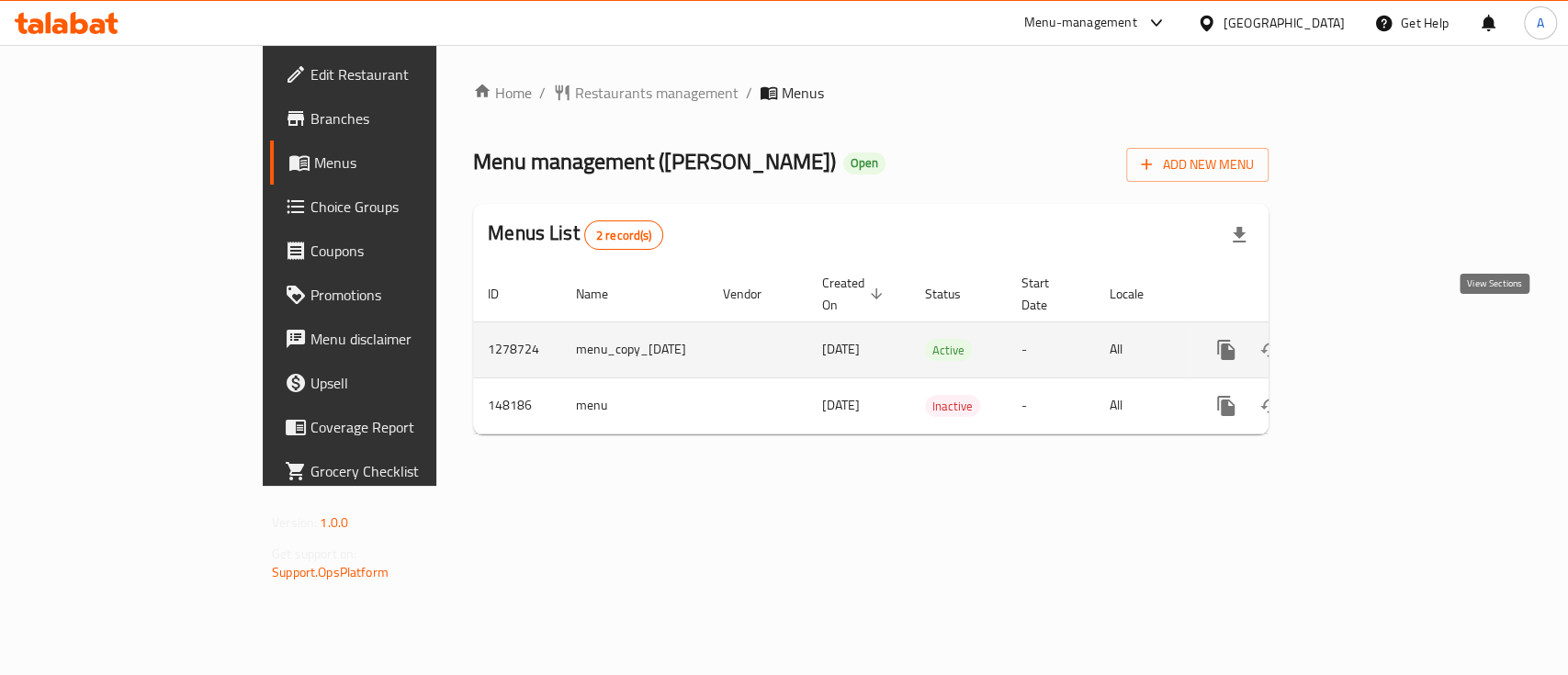
click at [1381, 344] on link "enhanced table" at bounding box center [1359, 350] width 44 height 44
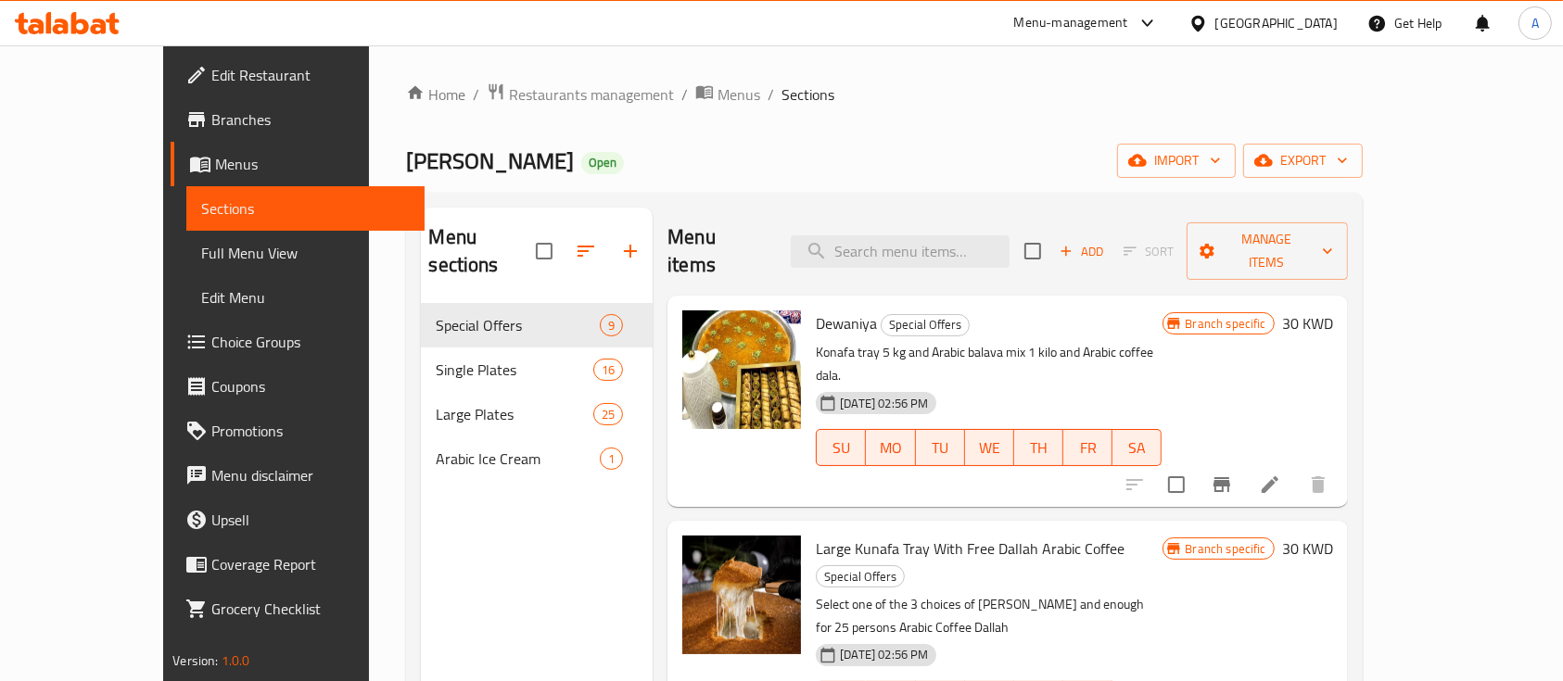
click at [211, 346] on span "Choice Groups" at bounding box center [310, 342] width 198 height 22
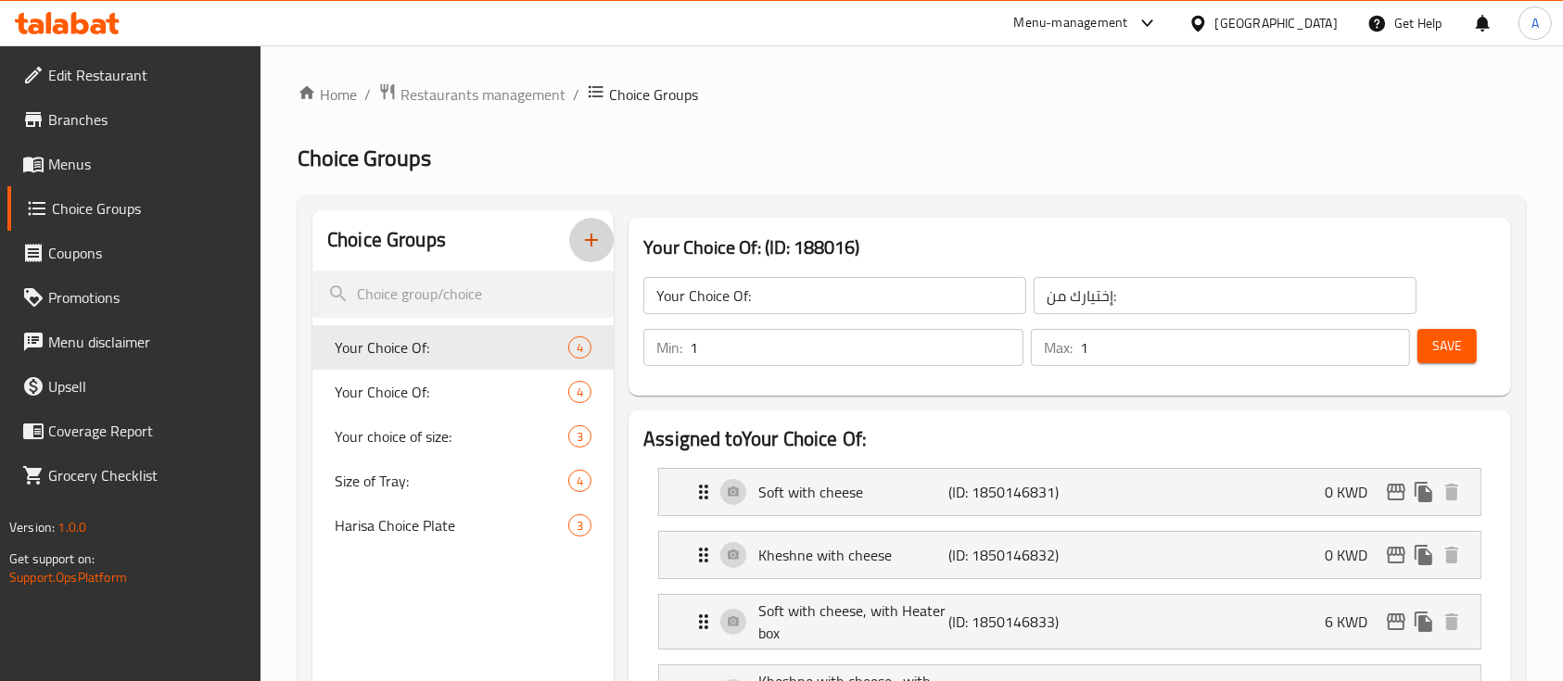
click at [584, 238] on icon "button" at bounding box center [591, 240] width 22 height 22
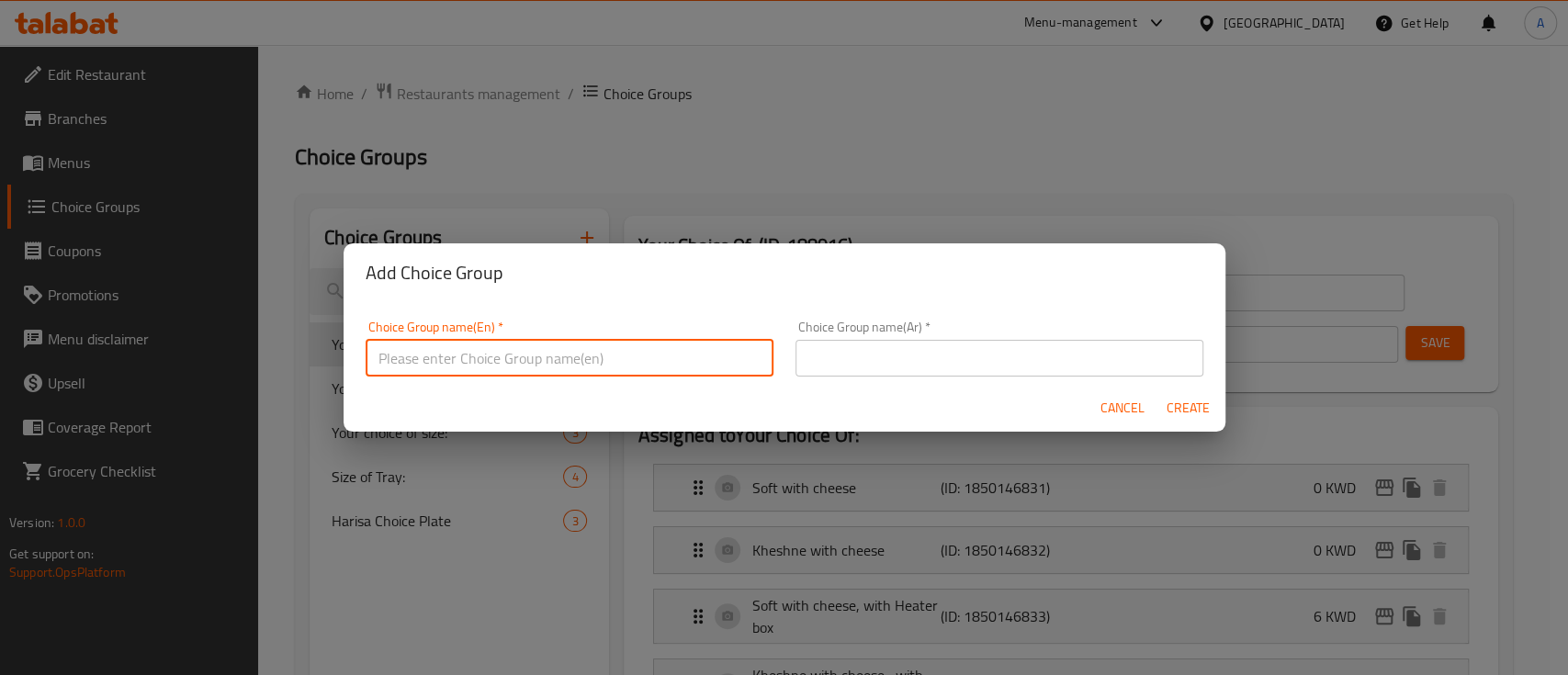
click at [532, 356] on input "text" at bounding box center [570, 358] width 408 height 37
type input "Your choice of Baklava size"
click at [926, 399] on div "Cancel Create" at bounding box center [785, 407] width 882 height 49
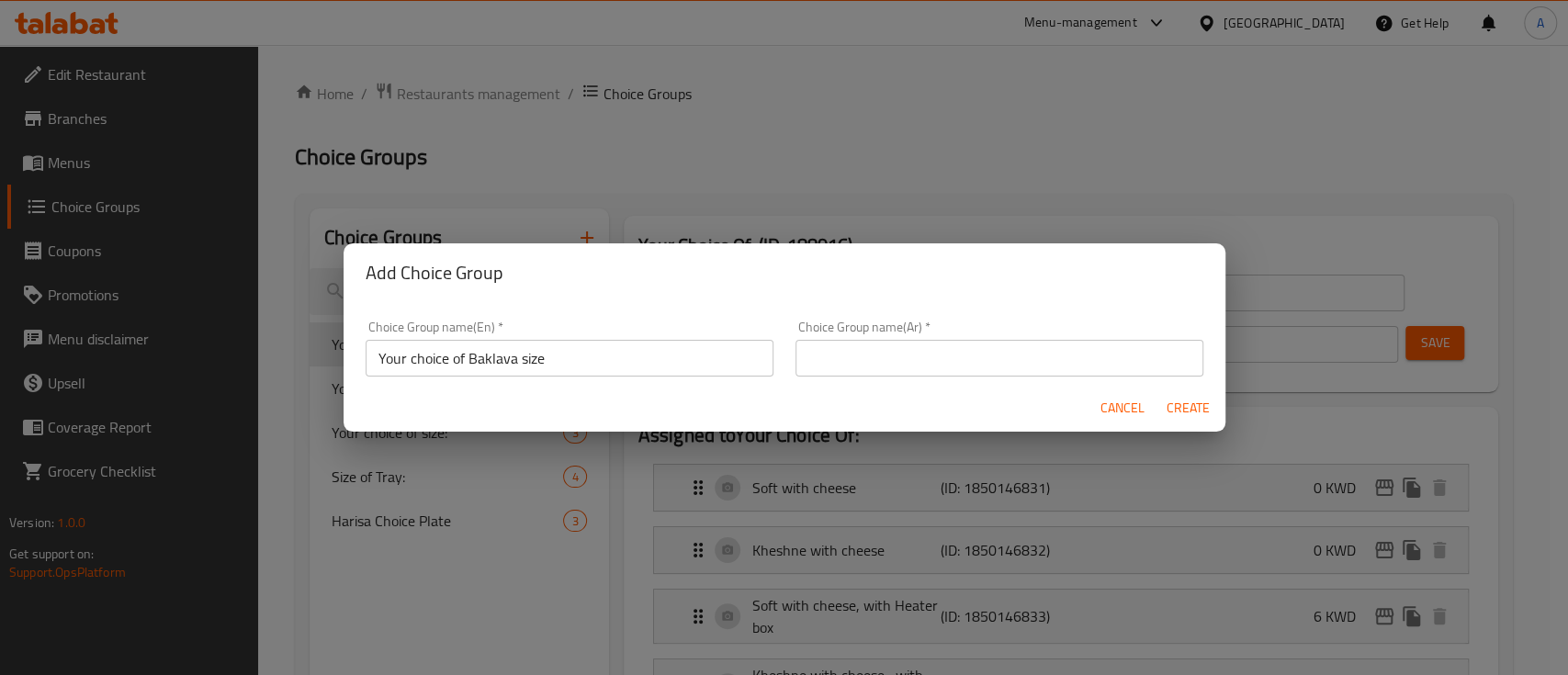
click at [927, 372] on input "text" at bounding box center [1000, 358] width 408 height 37
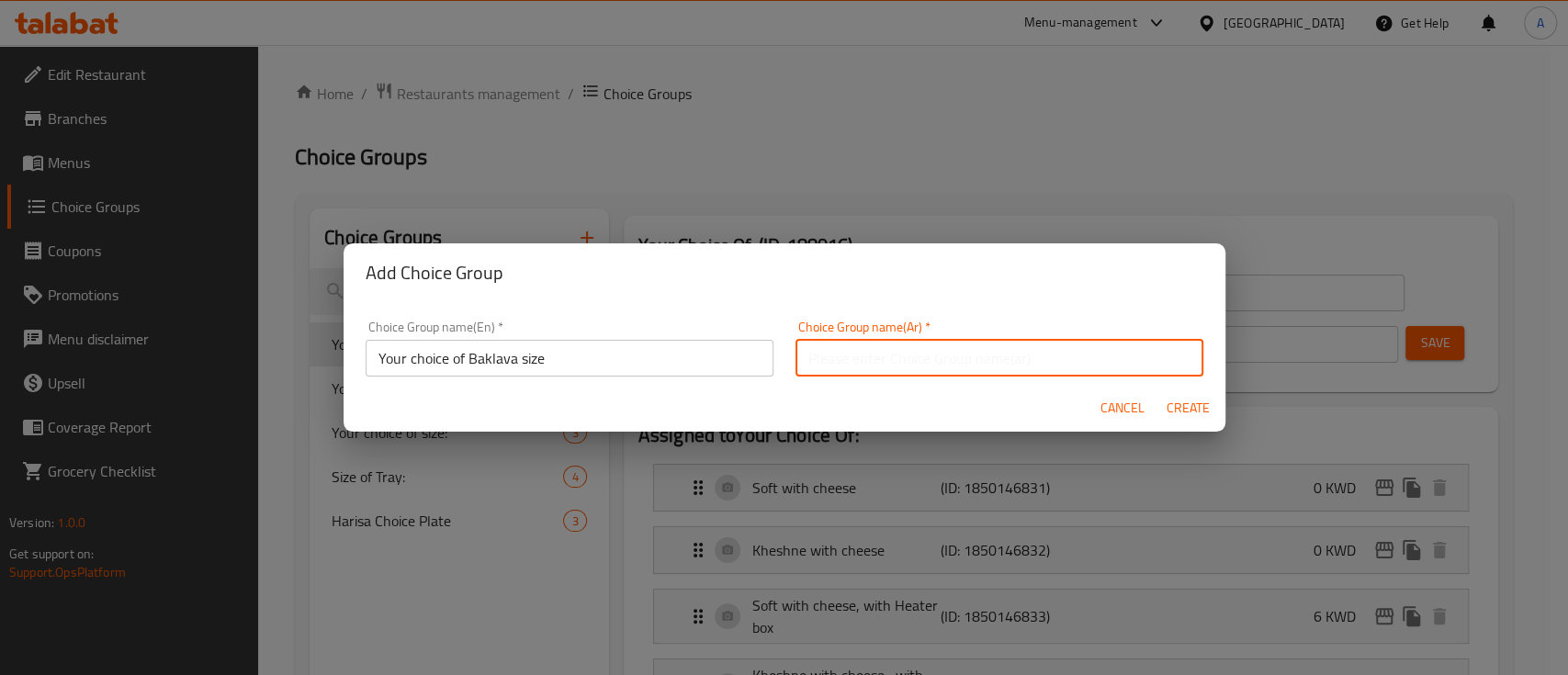
paste input "اختيارك لحجم البقلاوة"
type input "اختيارك لحجم البقلاوة"
click at [1176, 400] on span "Create" at bounding box center [1188, 407] width 44 height 23
type input "Your choice of Baklava size"
type input "اختيارك لحجم البقلاوة"
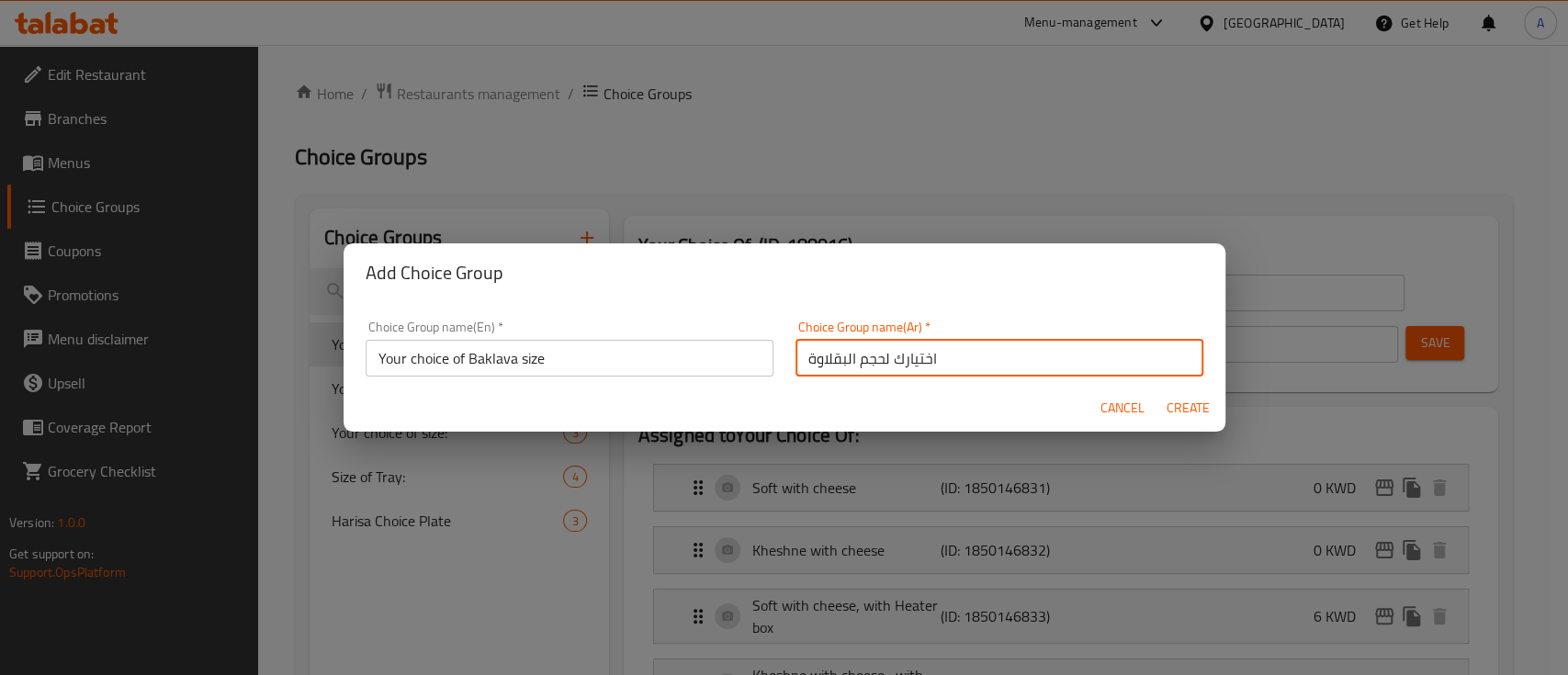
type input "0"
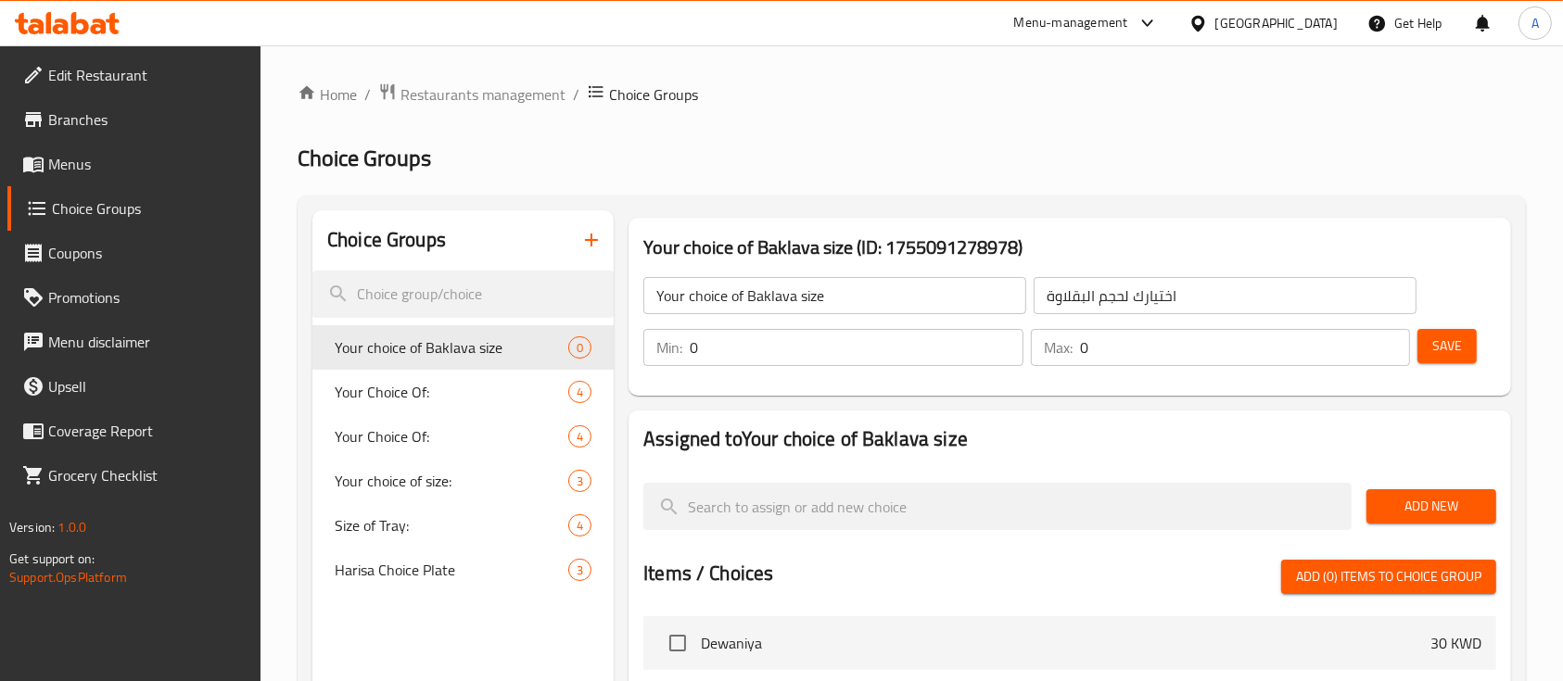
click at [845, 356] on input "0" at bounding box center [857, 347] width 334 height 37
type input "1"
click at [1098, 349] on input "0" at bounding box center [1245, 347] width 331 height 37
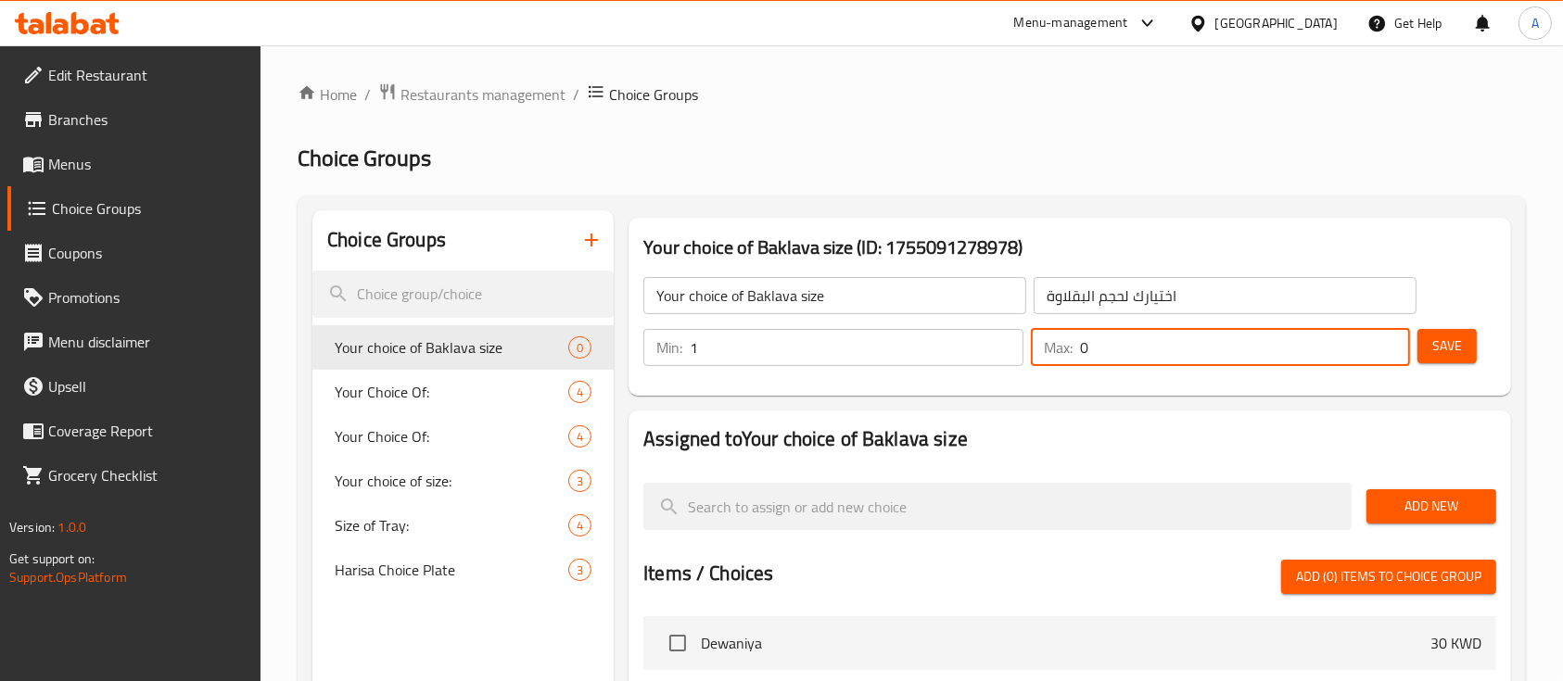
click at [1098, 349] on input "0" at bounding box center [1245, 347] width 331 height 37
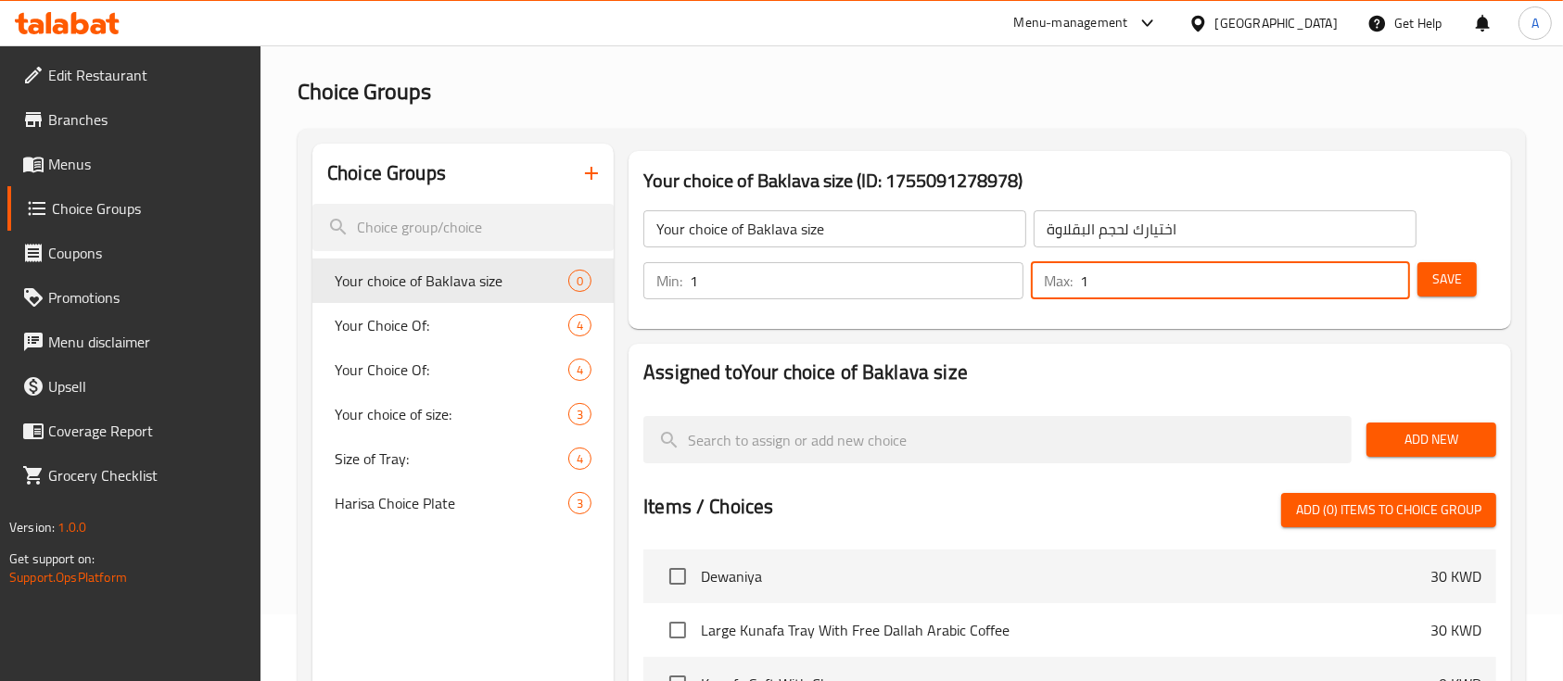
scroll to position [247, 0]
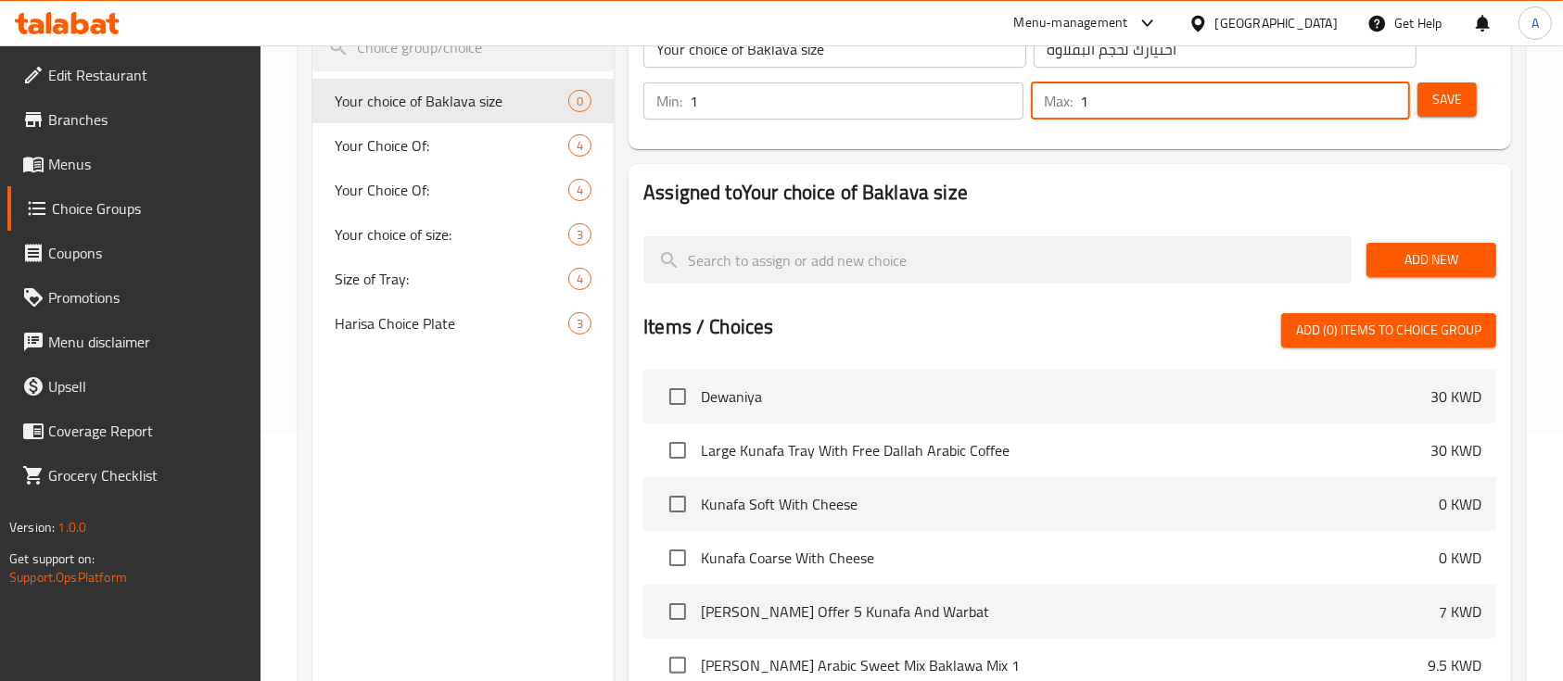
type input "1"
click at [1391, 330] on span "Add (0) items to choice group" at bounding box center [1388, 330] width 185 height 23
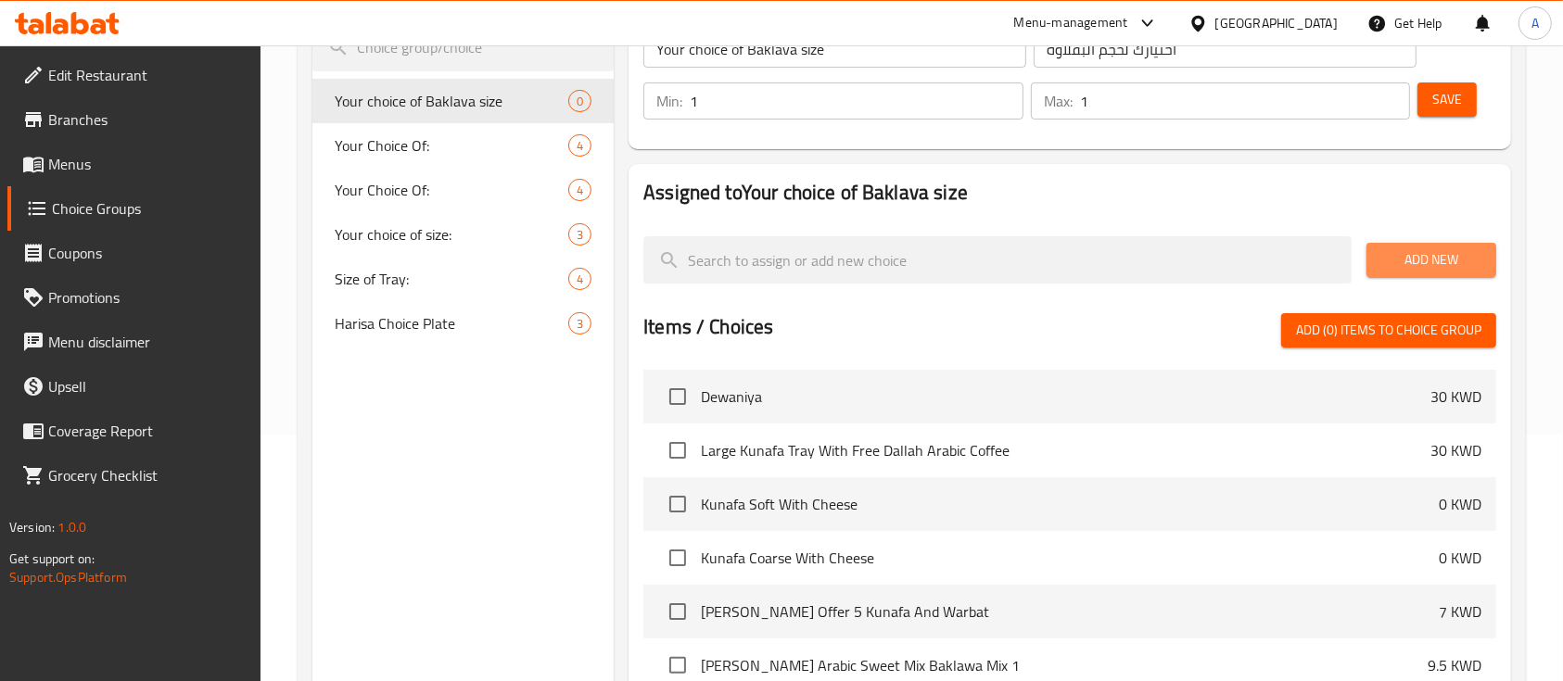
click at [1442, 258] on span "Add New" at bounding box center [1431, 259] width 100 height 23
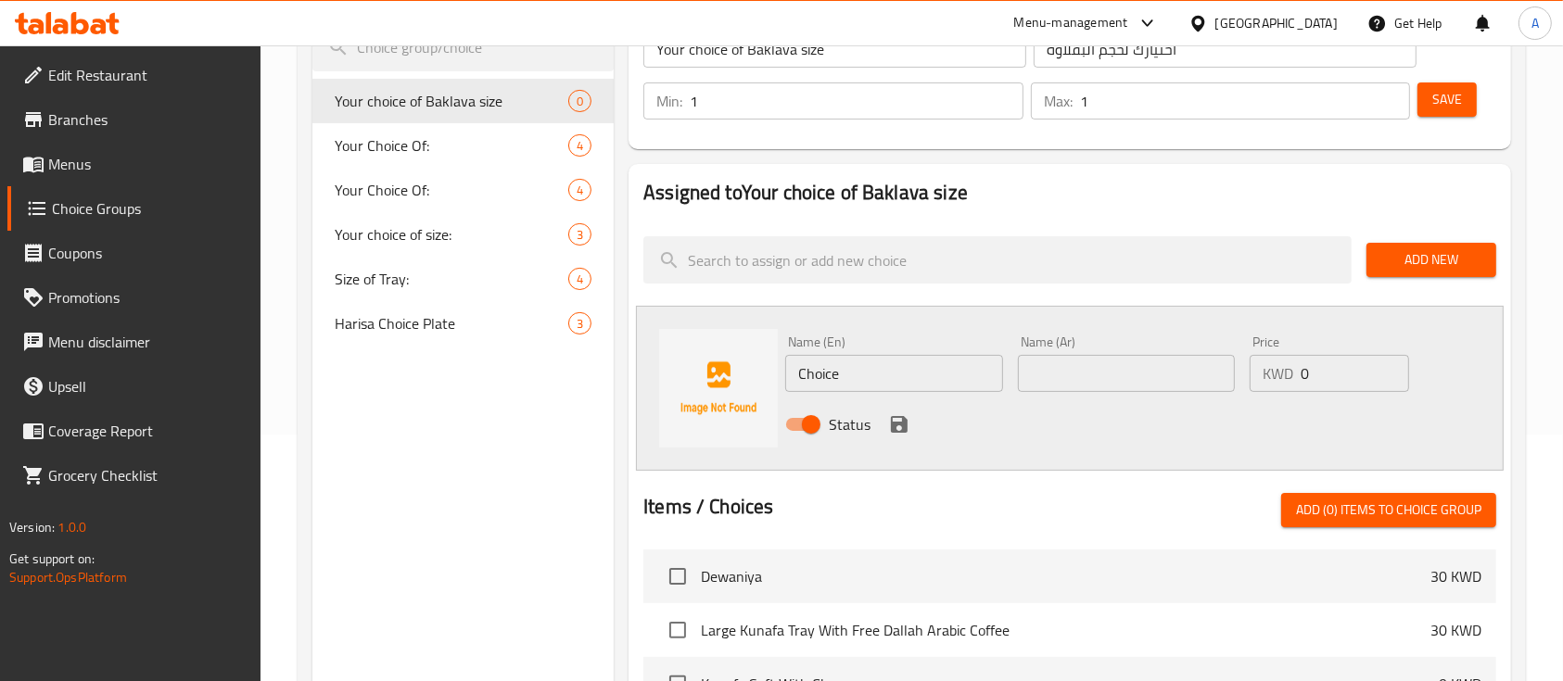
click at [818, 347] on div "Name (En) Choice Name (En)" at bounding box center [893, 364] width 217 height 57
click at [834, 362] on input "Choice" at bounding box center [893, 373] width 217 height 37
type input "1/2 Kilo"
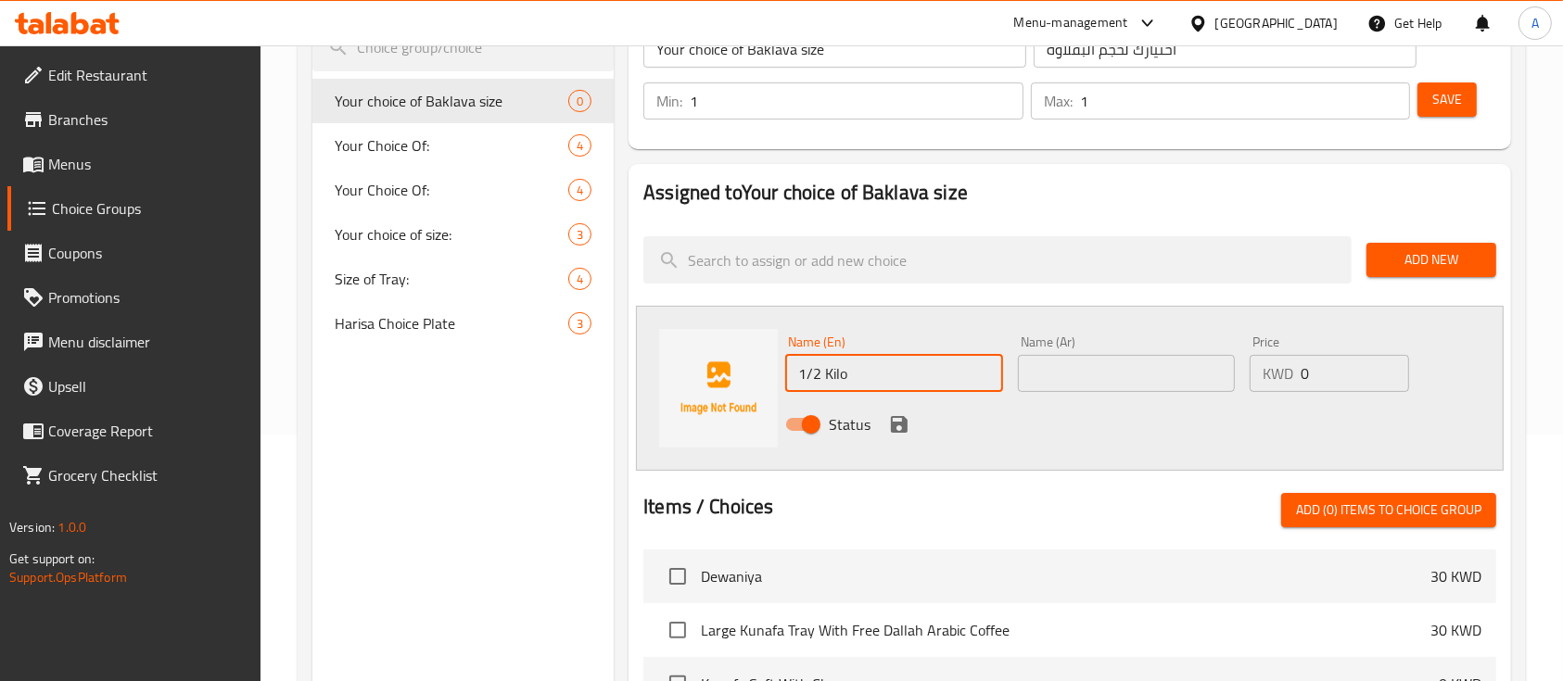
click at [1098, 387] on input "text" at bounding box center [1126, 373] width 217 height 37
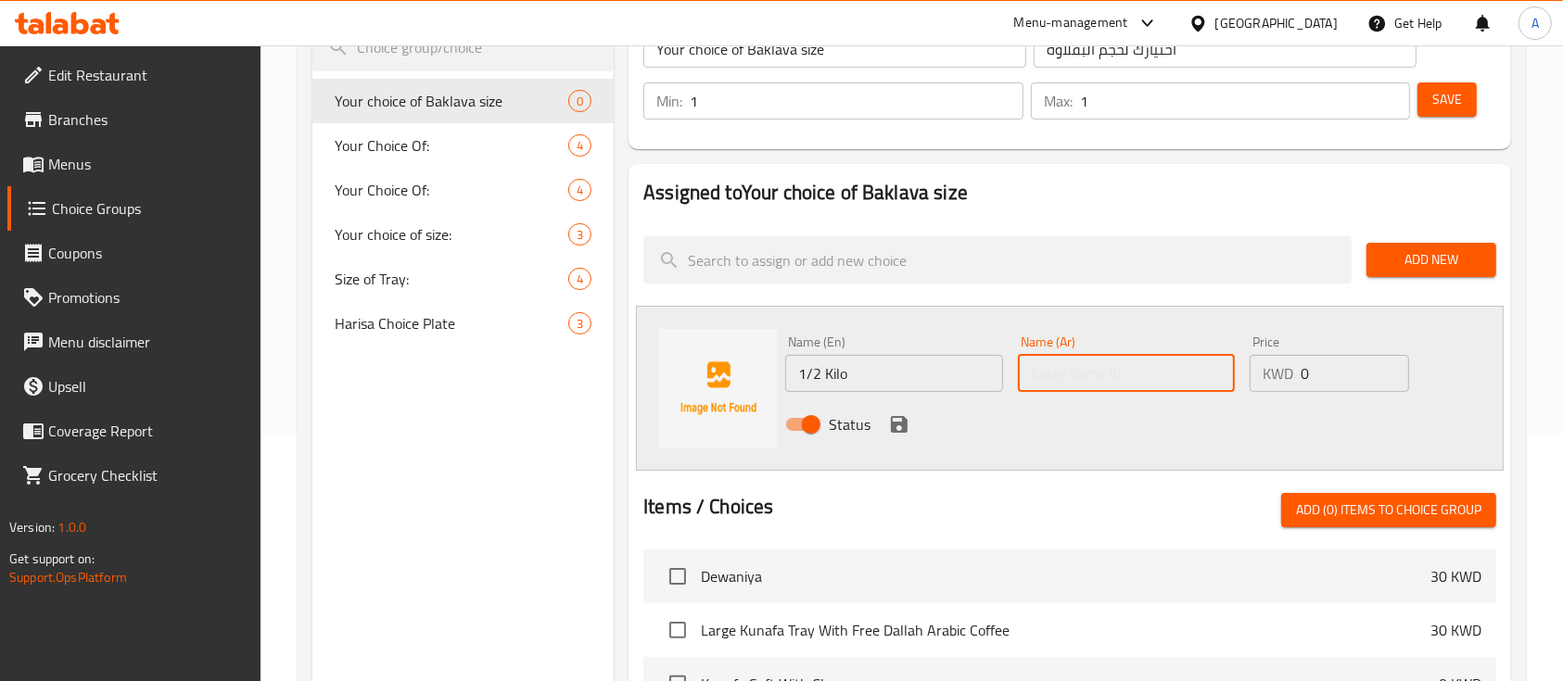
paste input "نصف كيلو"
type input "نصف كيلو"
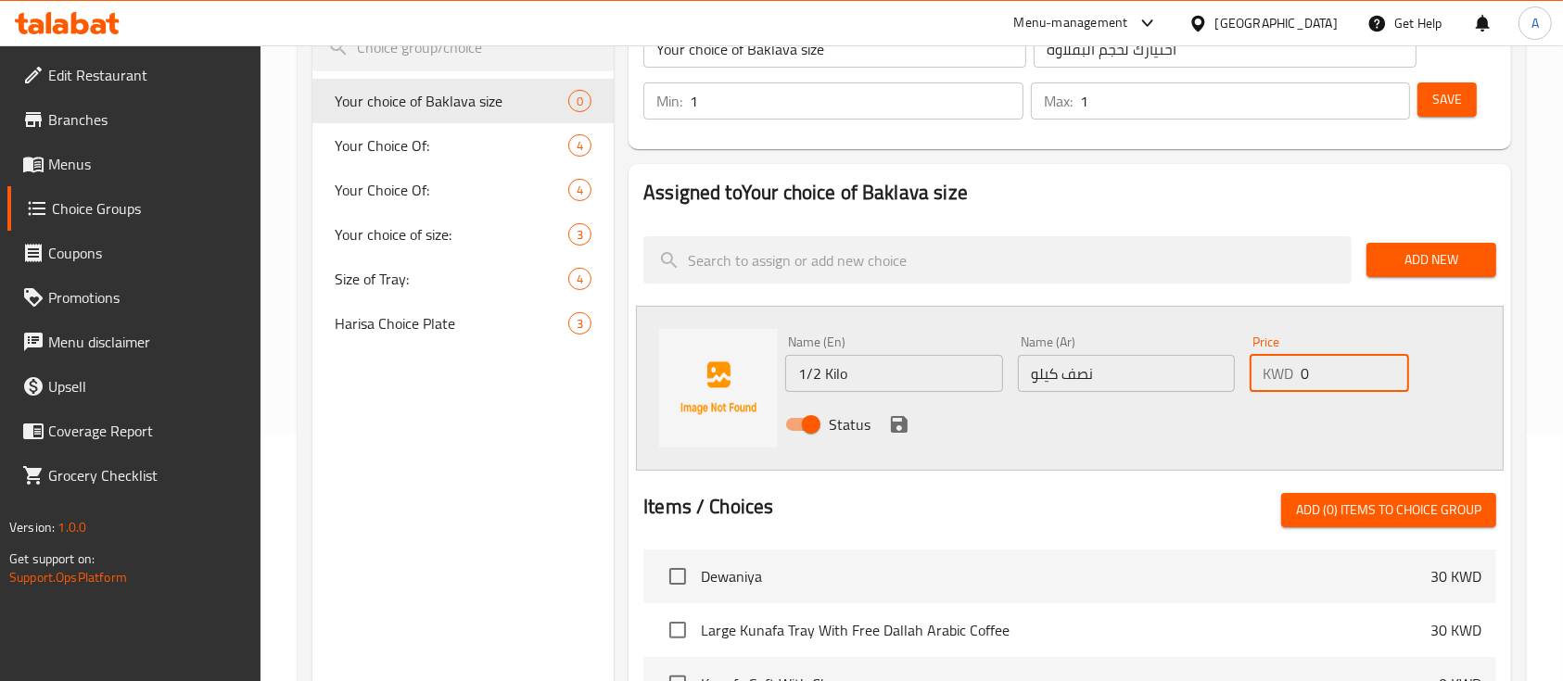
drag, startPoint x: 1335, startPoint y: 373, endPoint x: 1089, endPoint y: 362, distance: 245.9
click at [1090, 362] on div "Name (En) 1/2 Kilo Name (En) Name (Ar) نصف كيلو Name (Ar) Price KWD 0 Price Sta…" at bounding box center [1126, 388] width 696 height 121
type input "4"
click at [904, 422] on icon "save" at bounding box center [899, 424] width 17 height 17
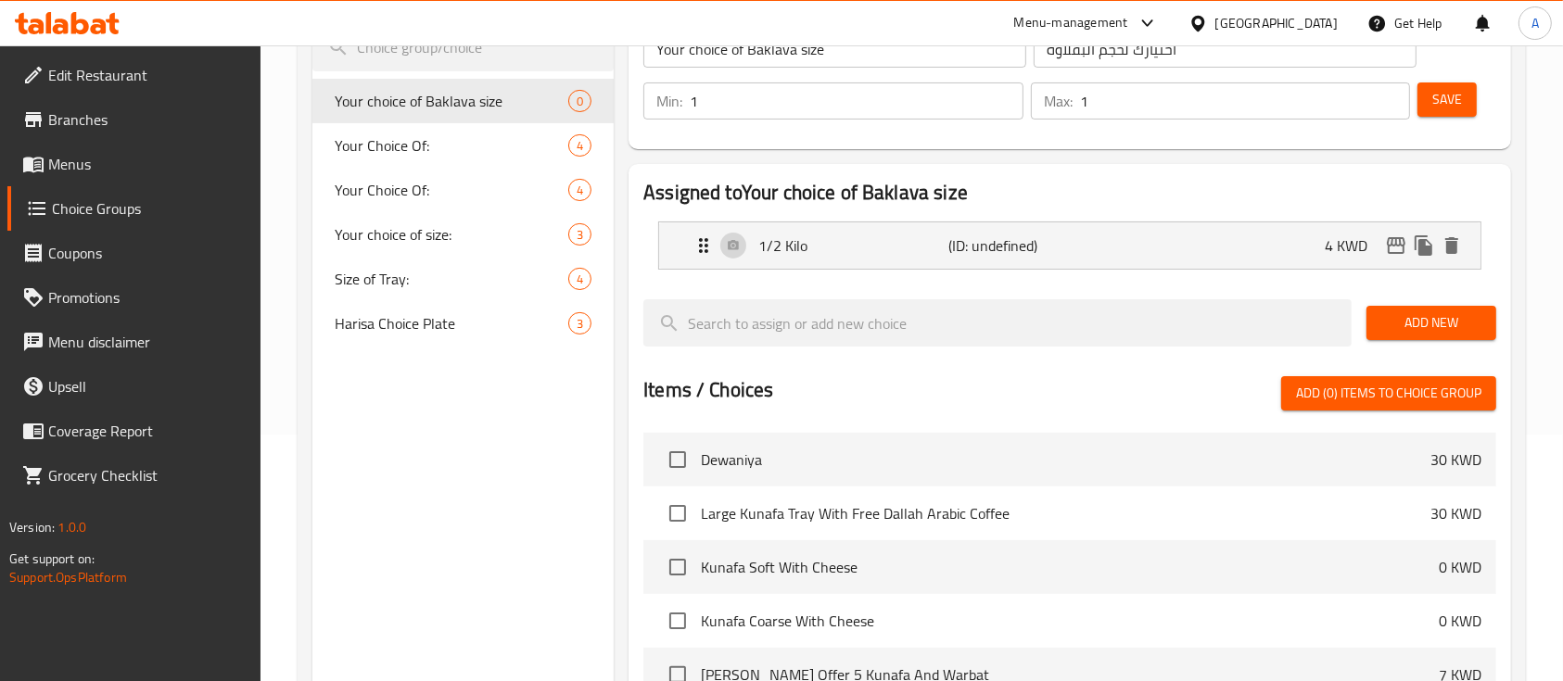
click at [1413, 322] on span "Add New" at bounding box center [1431, 322] width 100 height 23
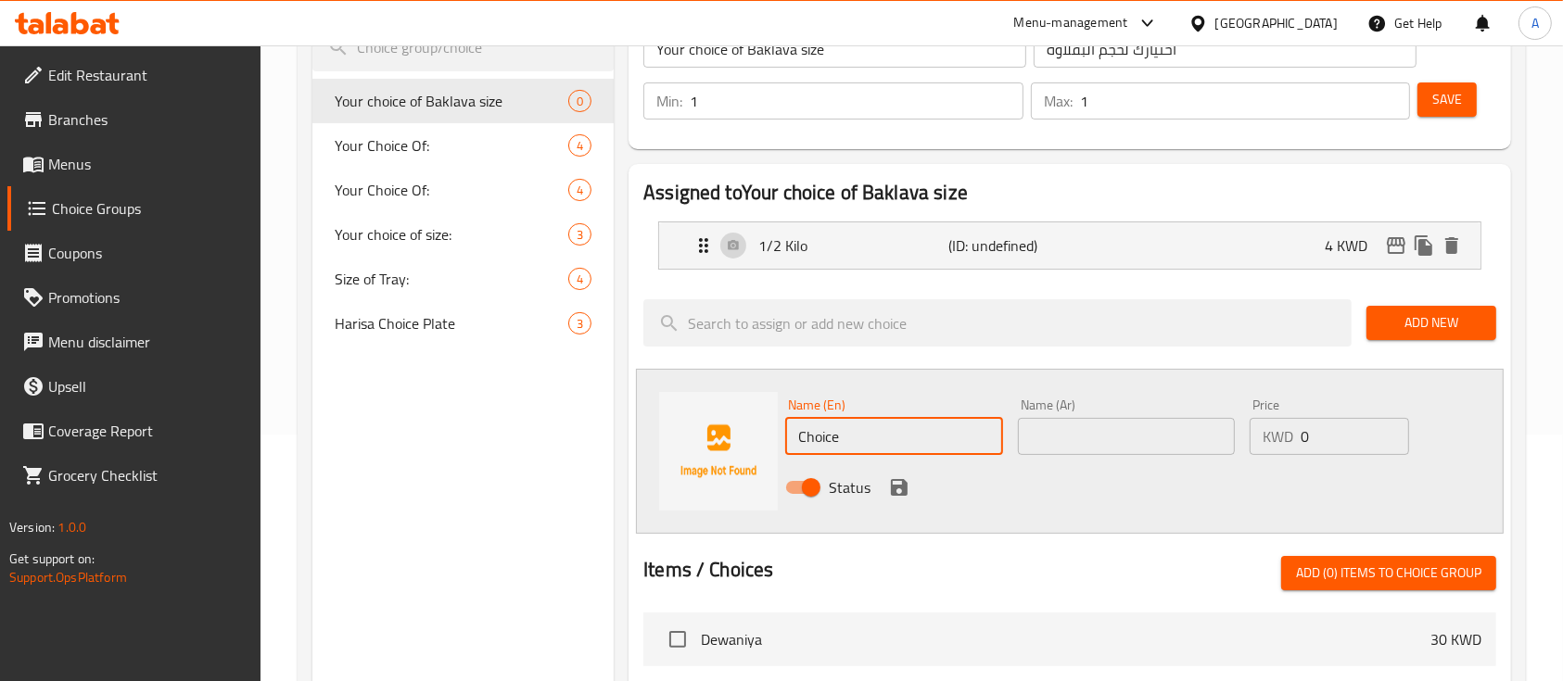
drag, startPoint x: 870, startPoint y: 429, endPoint x: 660, endPoint y: 402, distance: 211.2
click at [660, 402] on div "Name (En) Choice Name (En) Name (Ar) Name (Ar) Price KWD 0 Price Status" at bounding box center [1070, 451] width 868 height 165
type input "Kilo"
click at [1066, 445] on input "text" at bounding box center [1126, 436] width 217 height 37
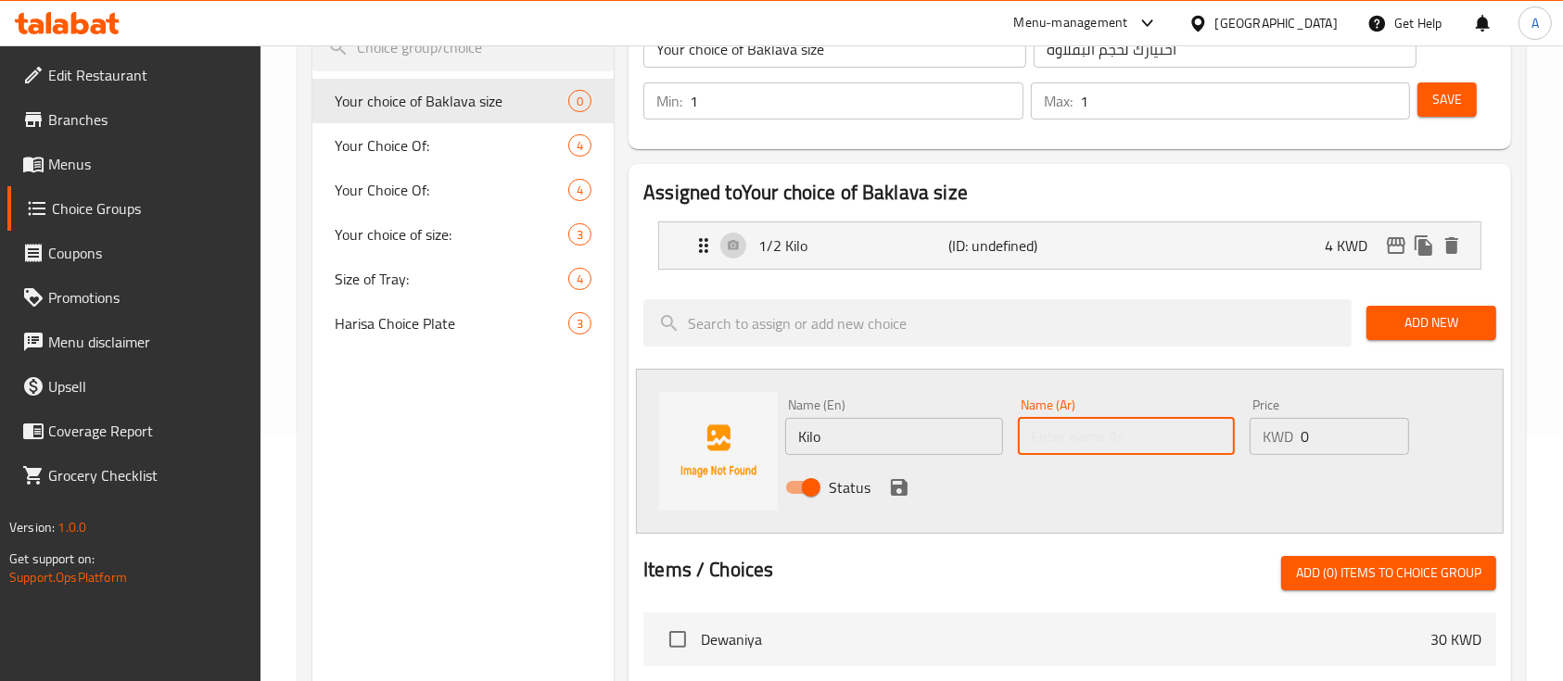
paste input "كيلو"
type input "كيلو"
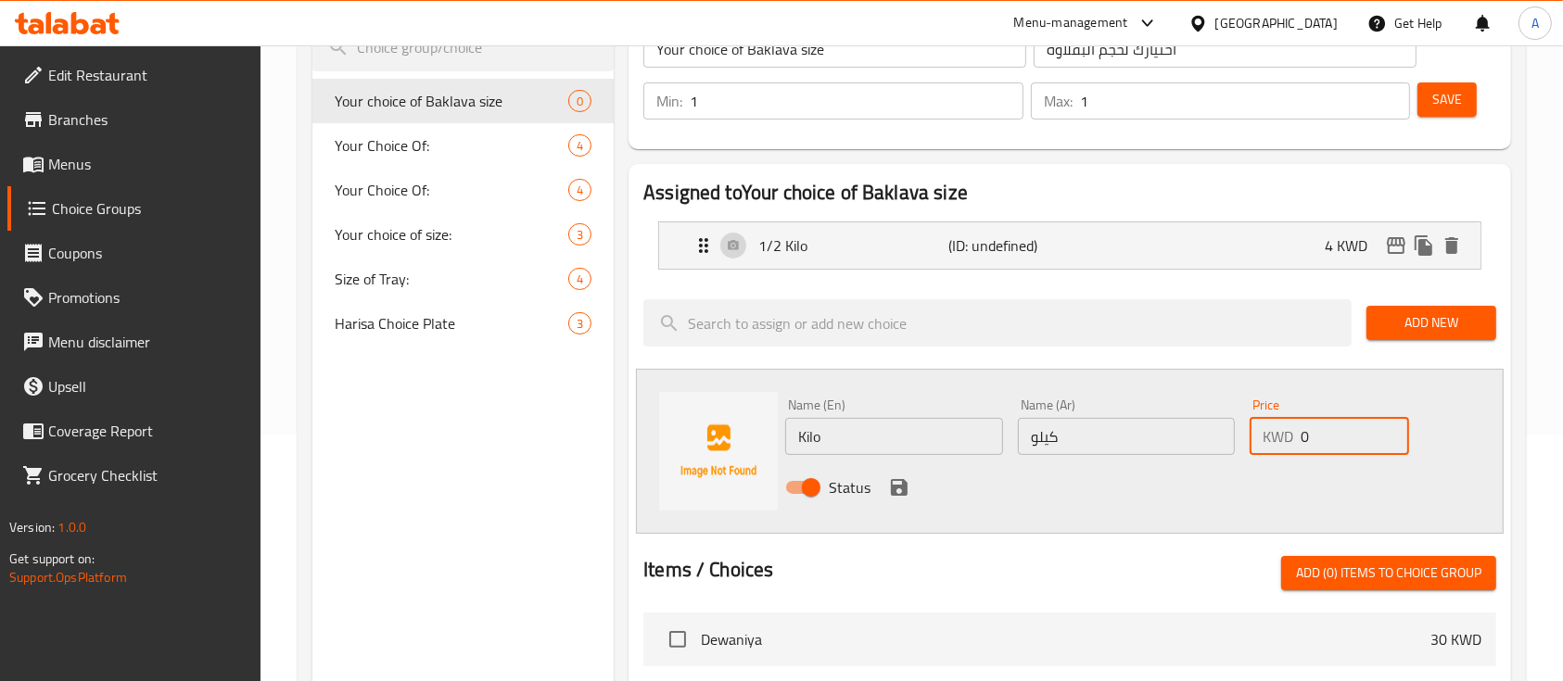
drag, startPoint x: 1325, startPoint y: 426, endPoint x: 1172, endPoint y: 432, distance: 153.1
click at [1172, 432] on div "Name (En) Kilo Name (En) Name (Ar) كيلو Name (Ar) Price KWD 0 Price Status" at bounding box center [1126, 451] width 696 height 121
type input "7"
click at [895, 486] on icon "save" at bounding box center [899, 487] width 17 height 17
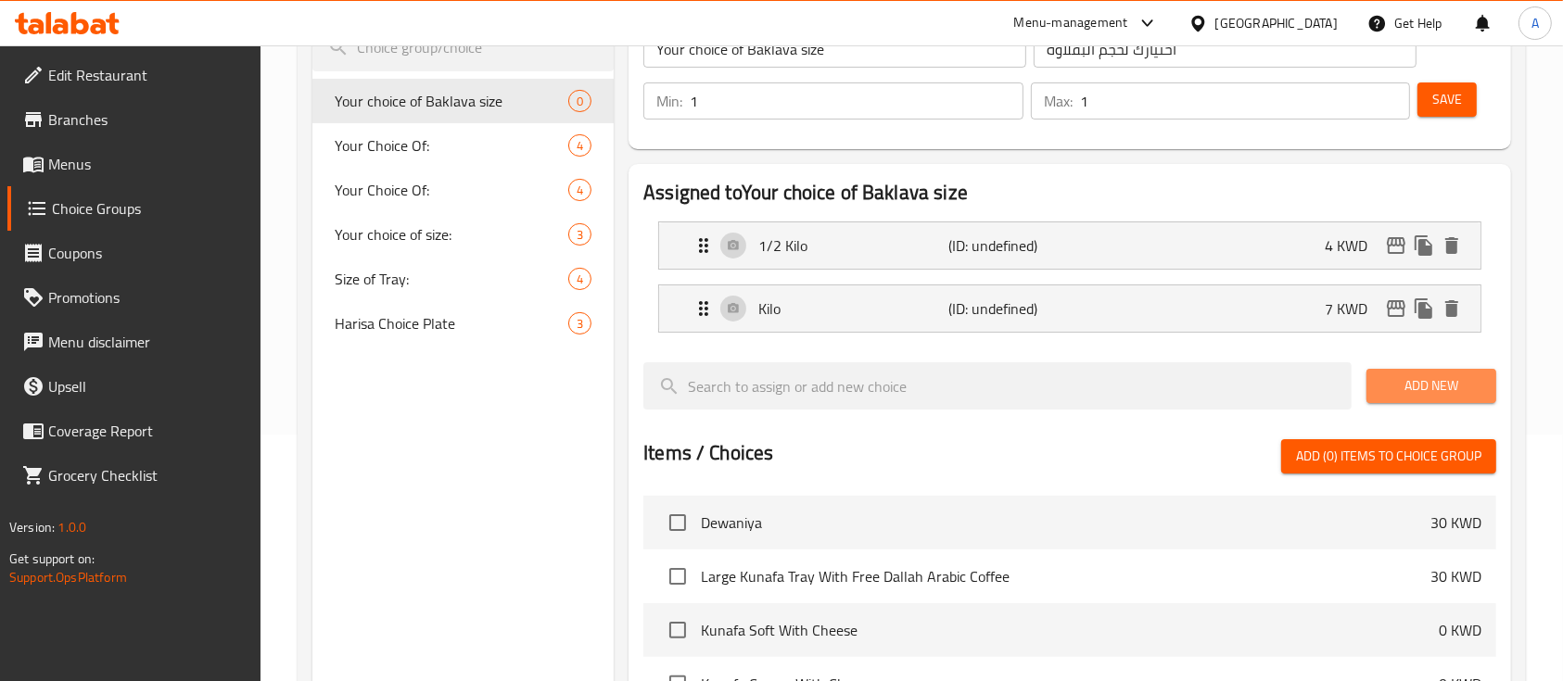
click at [1409, 381] on span "Add New" at bounding box center [1431, 386] width 100 height 23
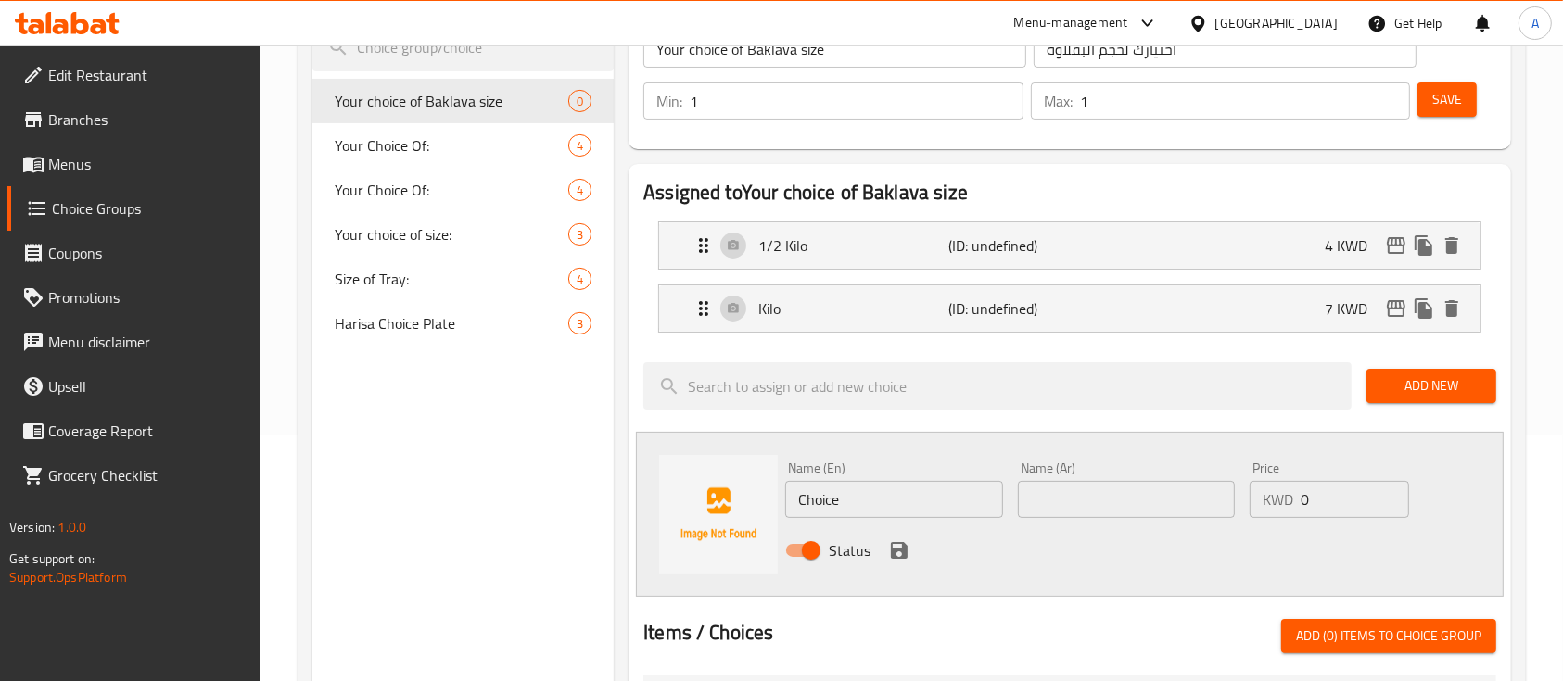
click at [846, 475] on div "Name (En) Choice Name (En)" at bounding box center [893, 490] width 217 height 57
click at [856, 489] on input "Choice" at bounding box center [893, 499] width 217 height 37
drag, startPoint x: 1078, startPoint y: 491, endPoint x: 981, endPoint y: 497, distance: 97.5
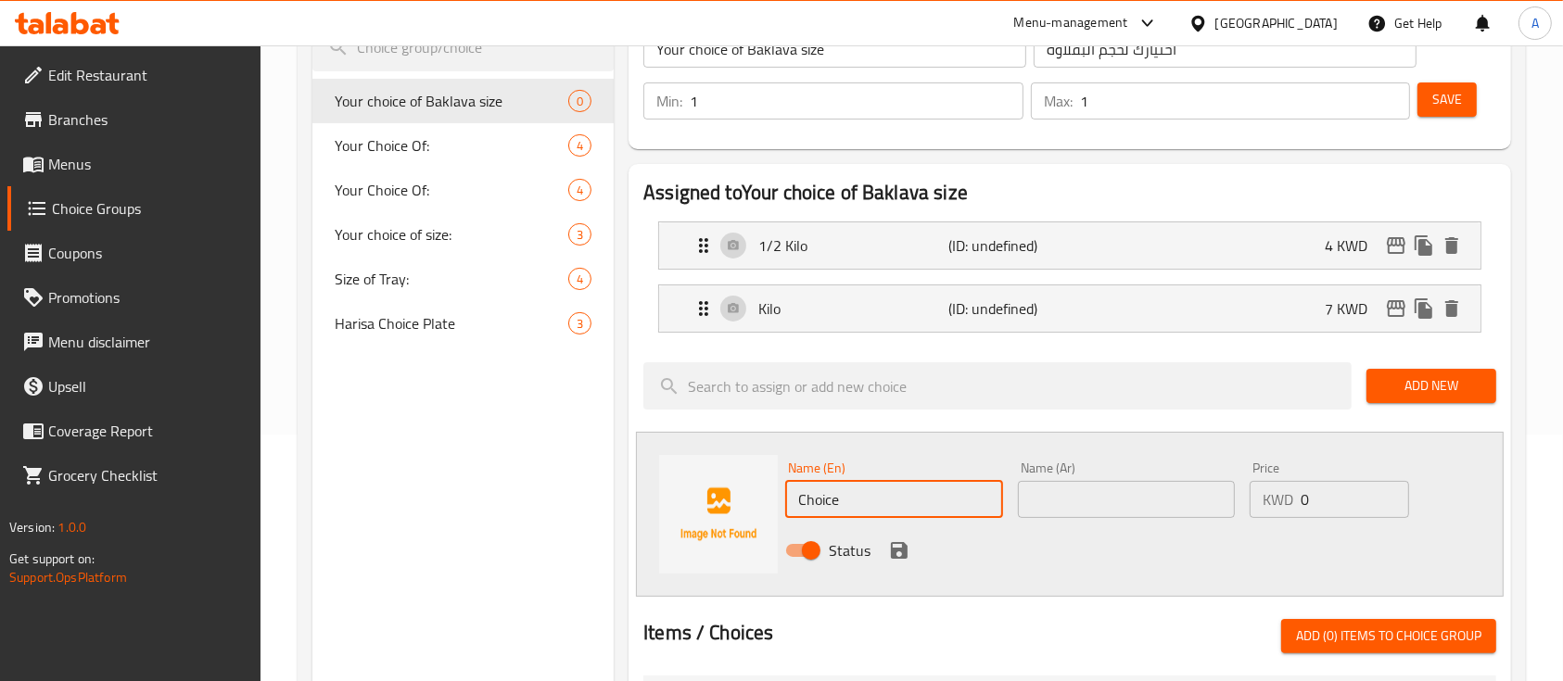
click at [1078, 491] on input "text" at bounding box center [1126, 499] width 217 height 37
paste input "صندوق"
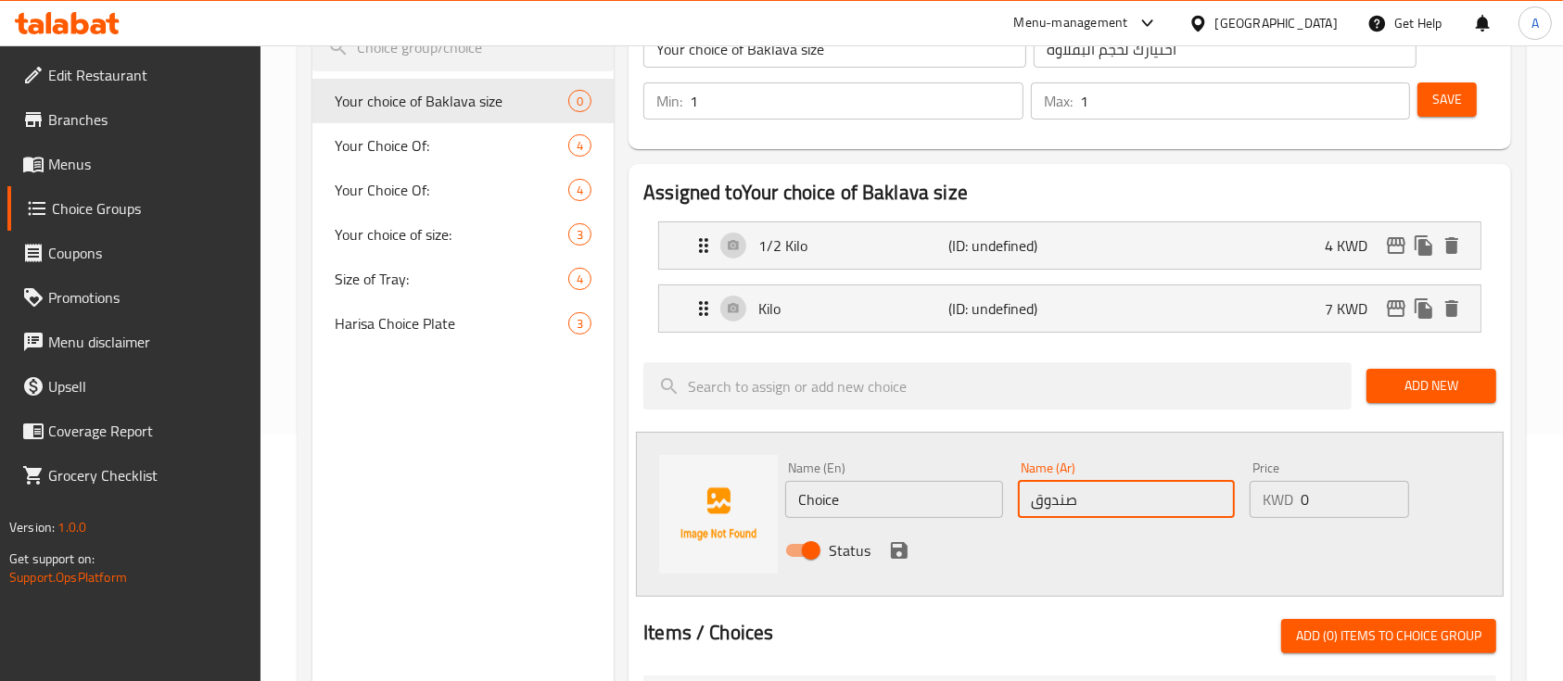
type input "صندوق"
click at [846, 497] on input "Choice" at bounding box center [893, 499] width 217 height 37
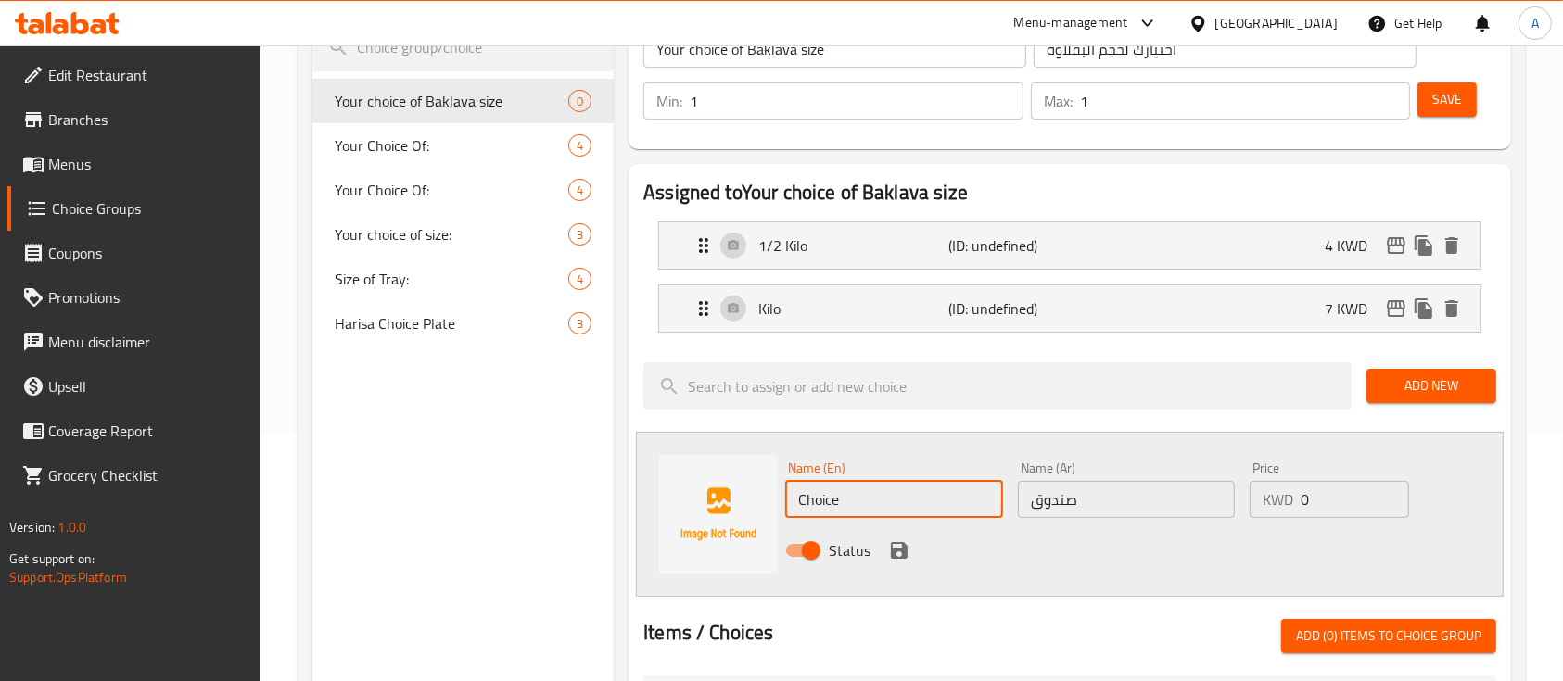
click at [846, 497] on input "Choice" at bounding box center [893, 499] width 217 height 37
type input "Box"
drag, startPoint x: 1148, startPoint y: 504, endPoint x: 1005, endPoint y: 504, distance: 142.8
click at [1005, 504] on div "Name (En) Box Name (En) Name (Ar) صندوق Name (Ar) Price KWD 0 Price Status" at bounding box center [1126, 514] width 696 height 121
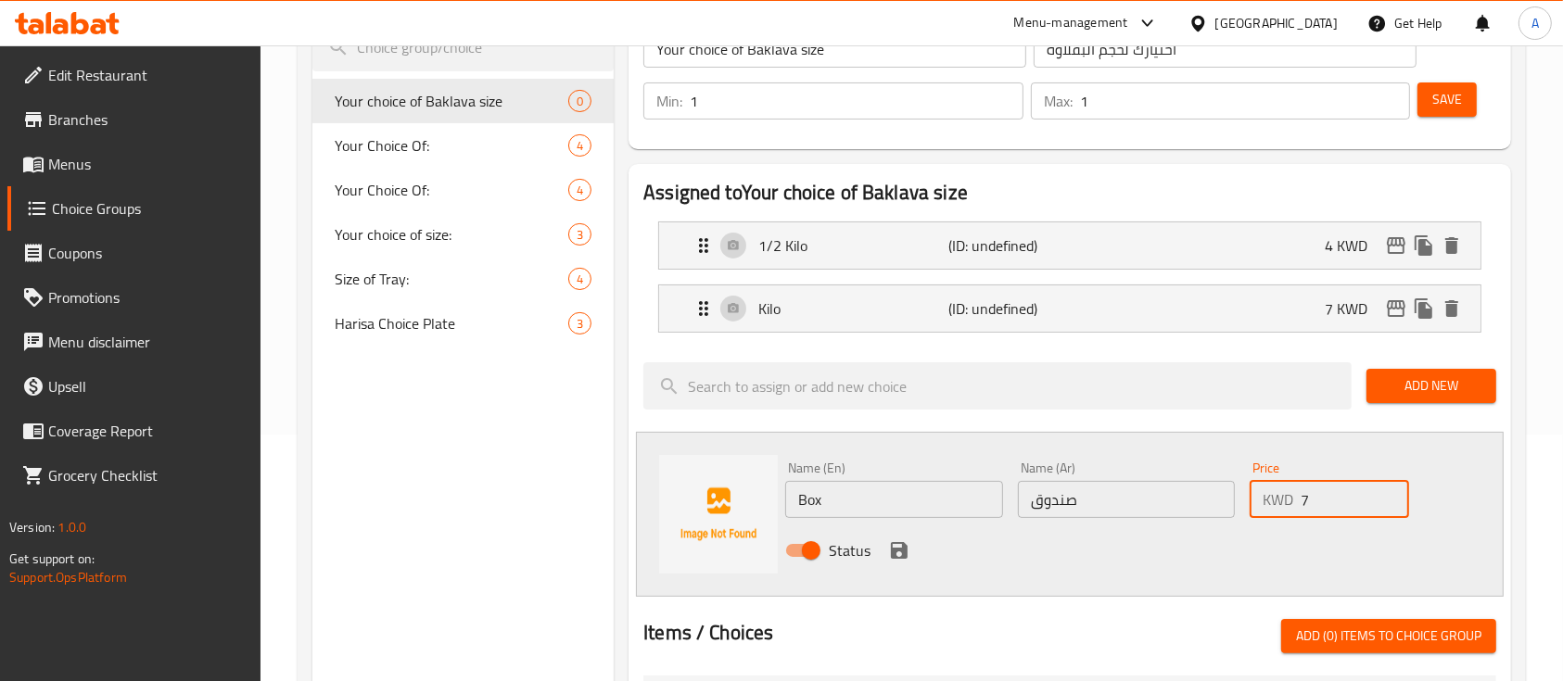
type input "7"
click at [905, 535] on div "Status" at bounding box center [1126, 551] width 696 height 50
click at [901, 540] on icon "save" at bounding box center [899, 551] width 22 height 22
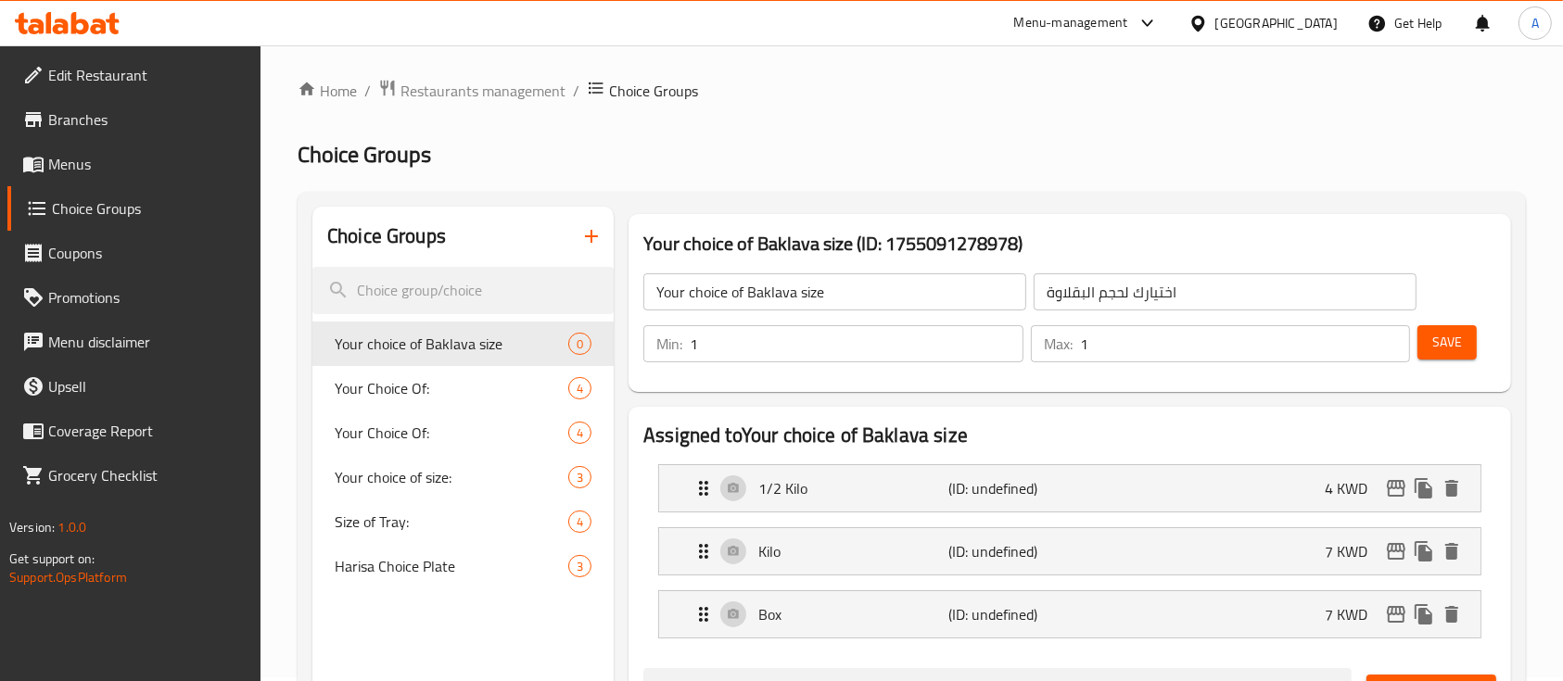
scroll to position [0, 0]
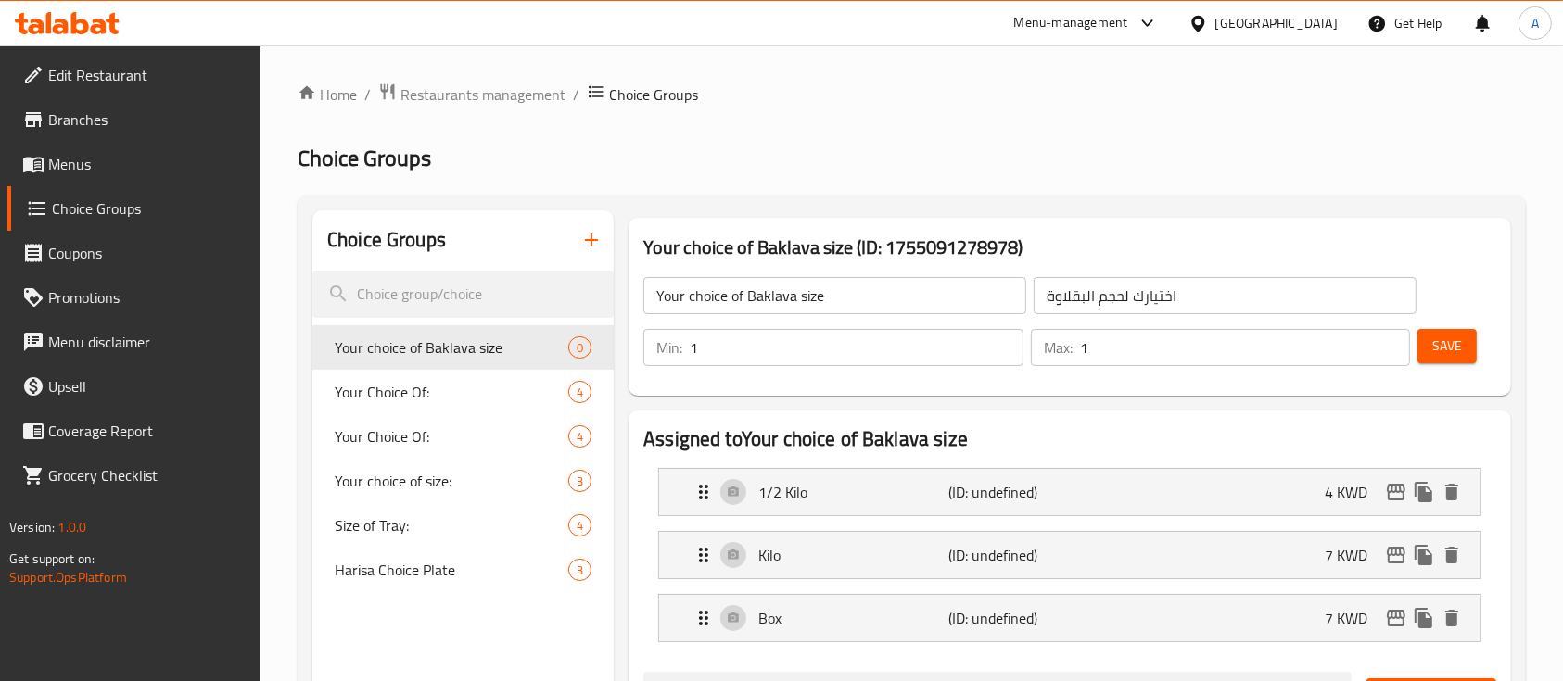
click at [1452, 345] on span "Save" at bounding box center [1447, 346] width 30 height 23
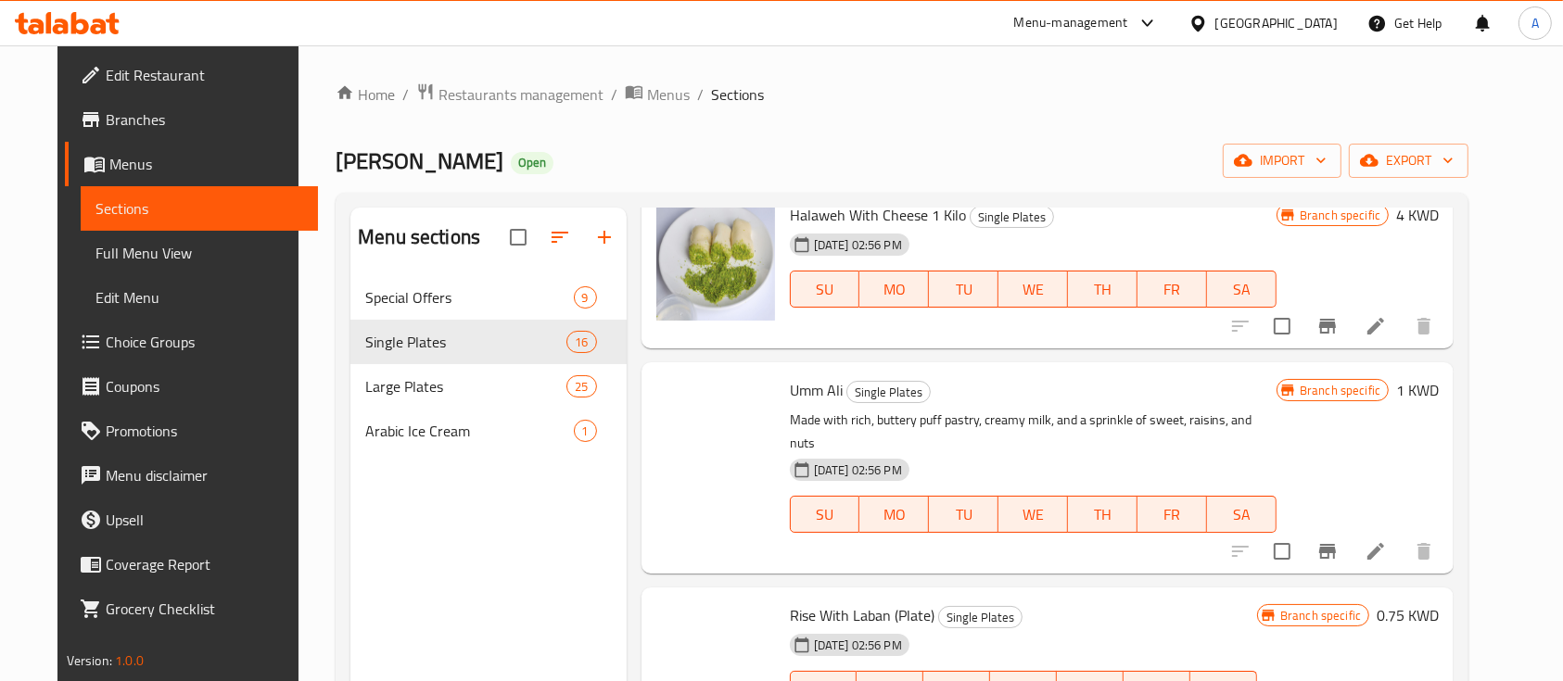
scroll to position [1236, 0]
